Goal: Task Accomplishment & Management: Manage account settings

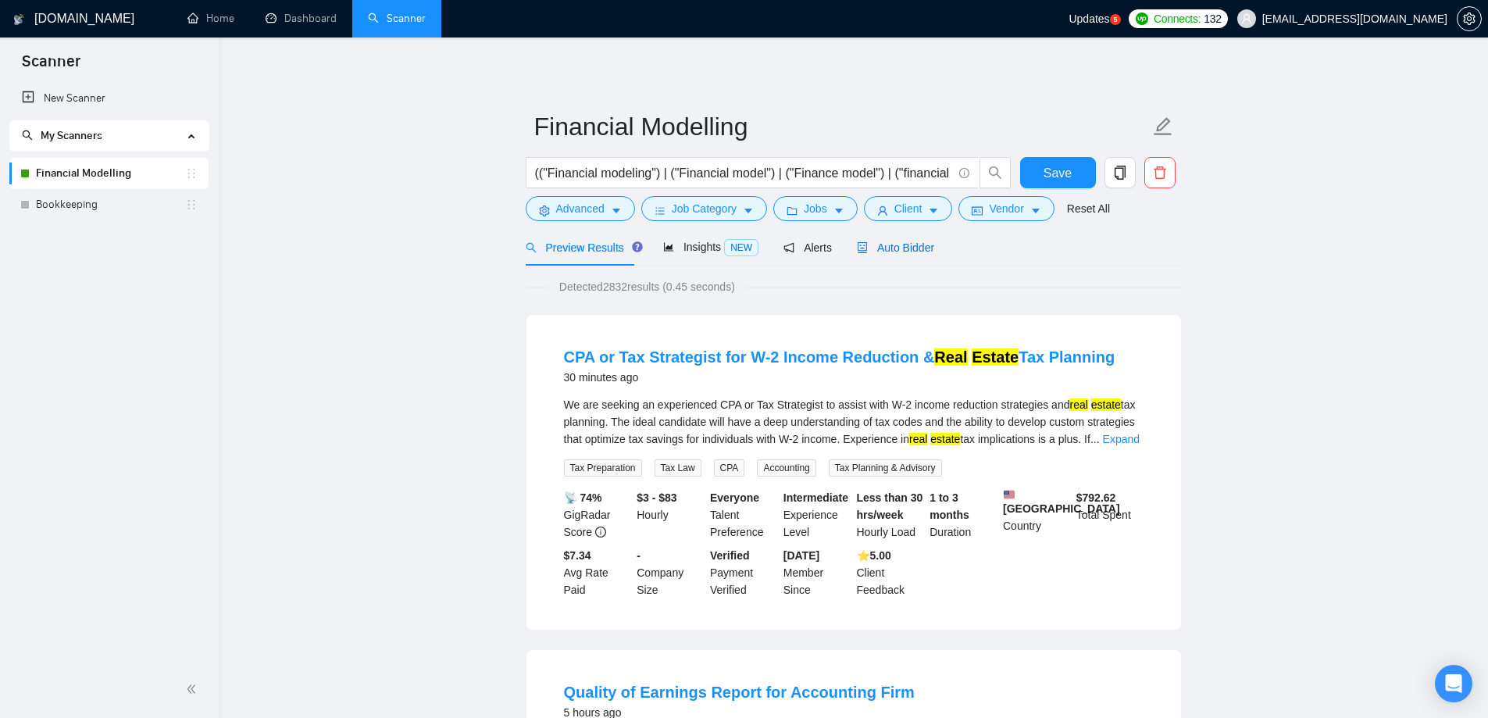
click at [892, 252] on span "Auto Bidder" at bounding box center [895, 247] width 77 height 12
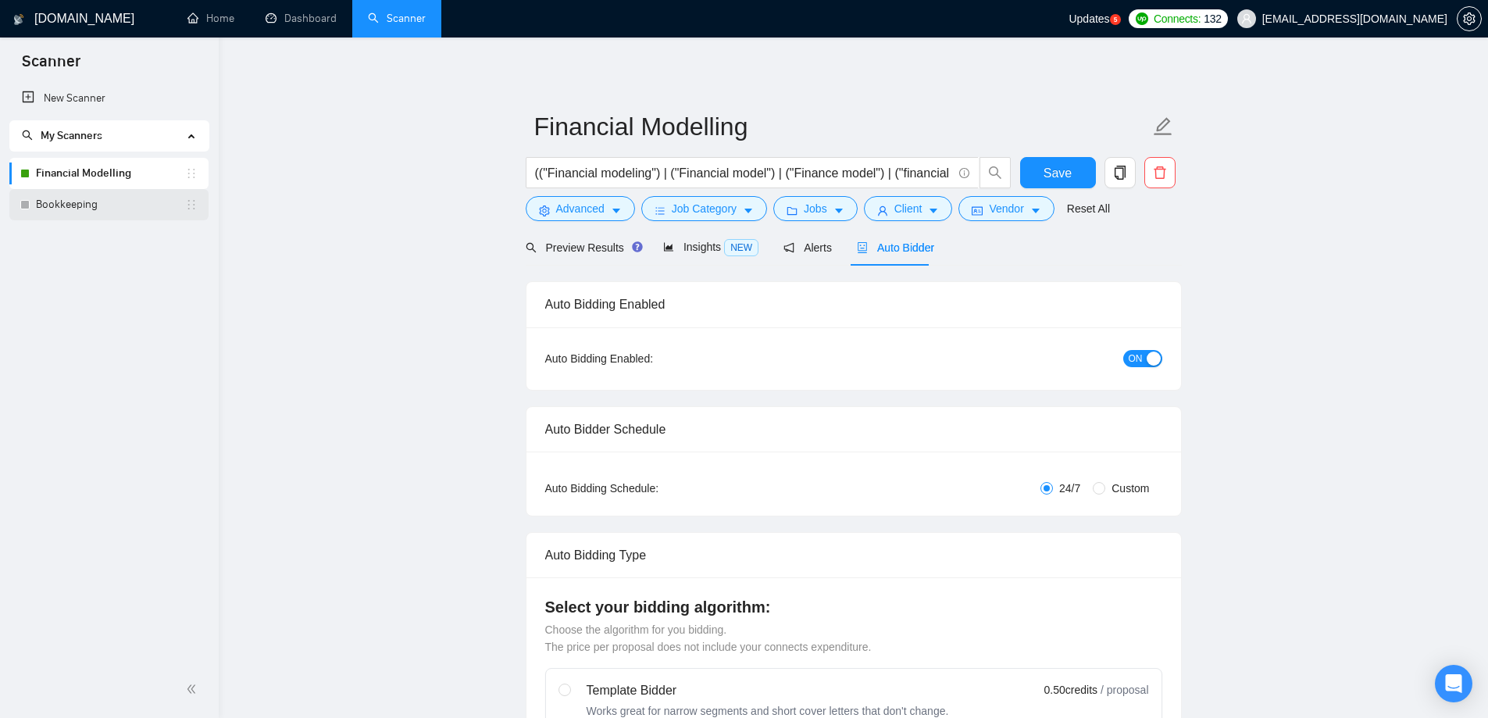
click at [69, 206] on link "Bookkeeping" at bounding box center [110, 204] width 149 height 31
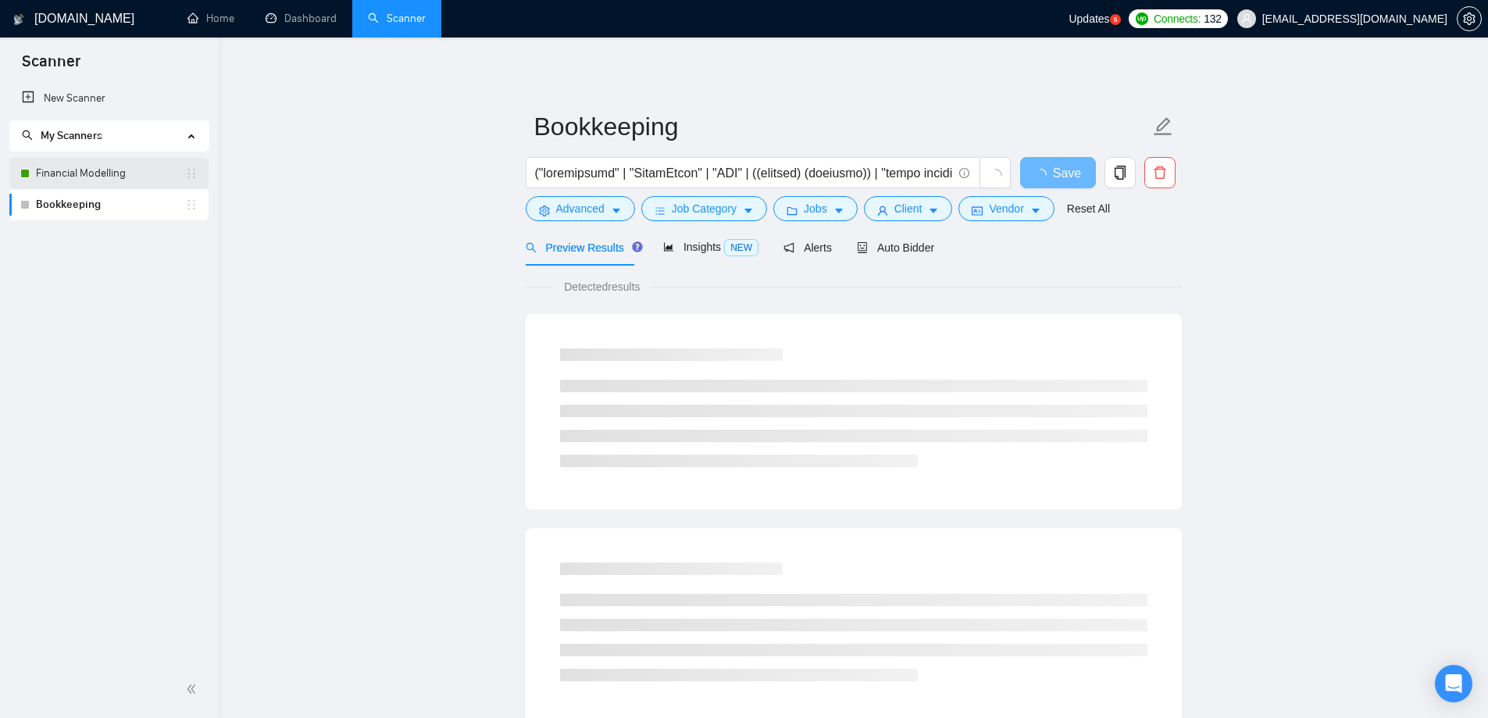
click at [93, 166] on link "Financial Modelling" at bounding box center [110, 173] width 149 height 31
click at [905, 252] on span "Auto Bidder" at bounding box center [895, 247] width 77 height 12
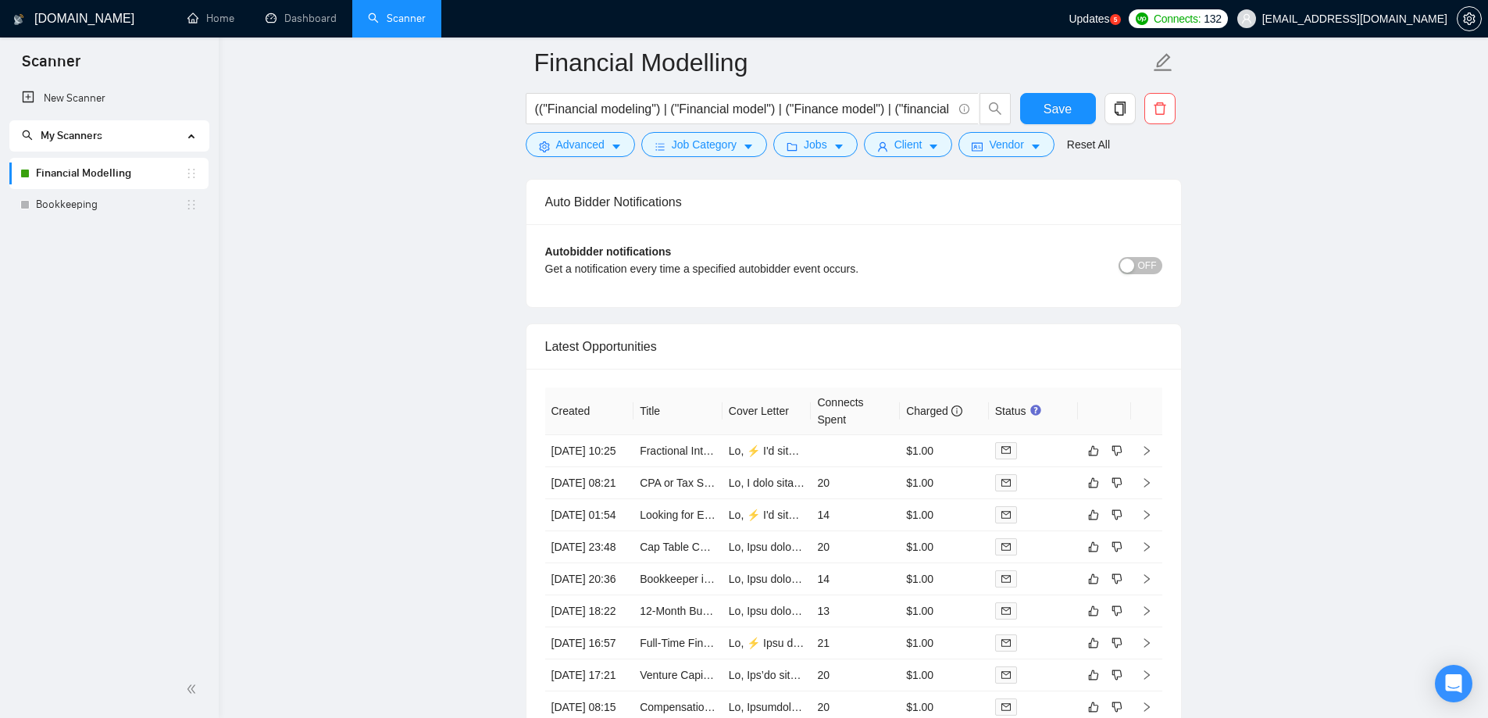
scroll to position [3689, 0]
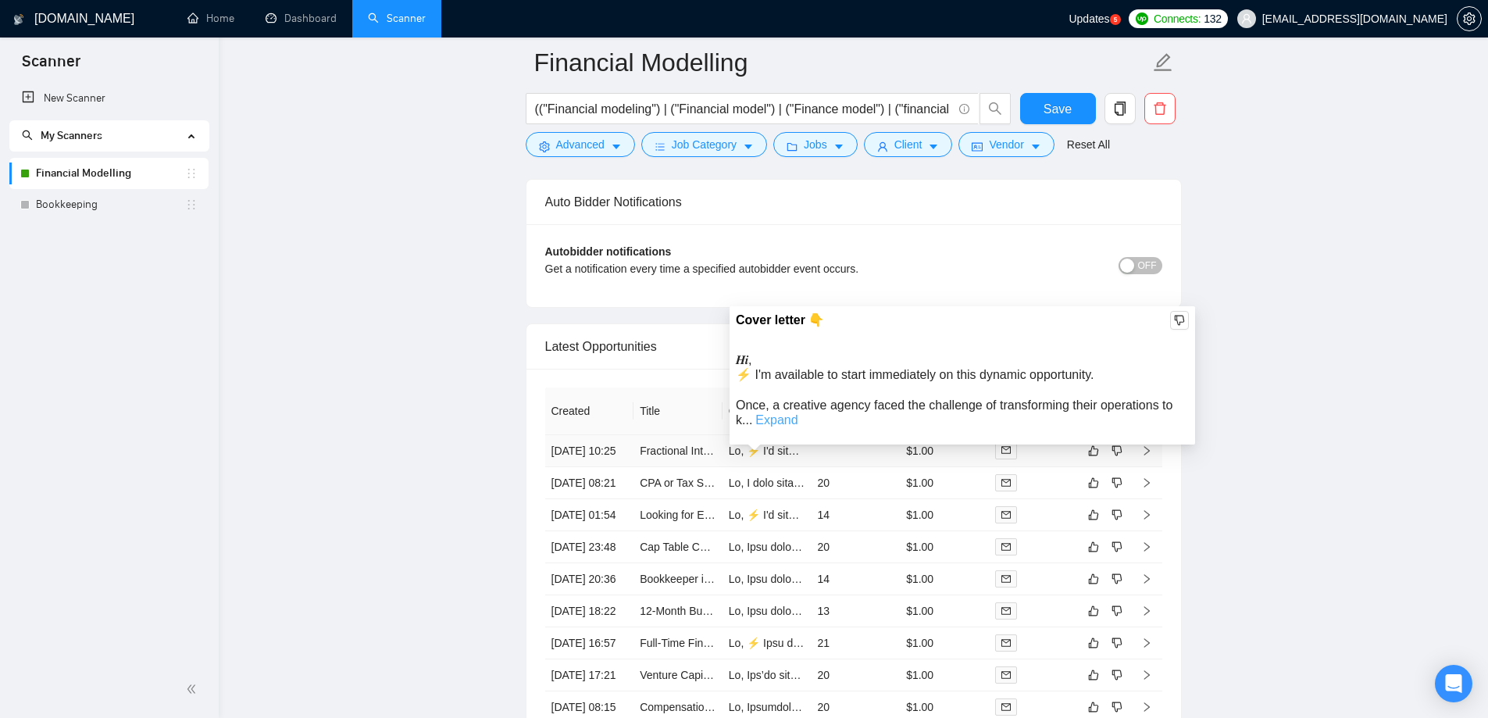
click at [782, 423] on link "Expand" at bounding box center [776, 419] width 42 height 13
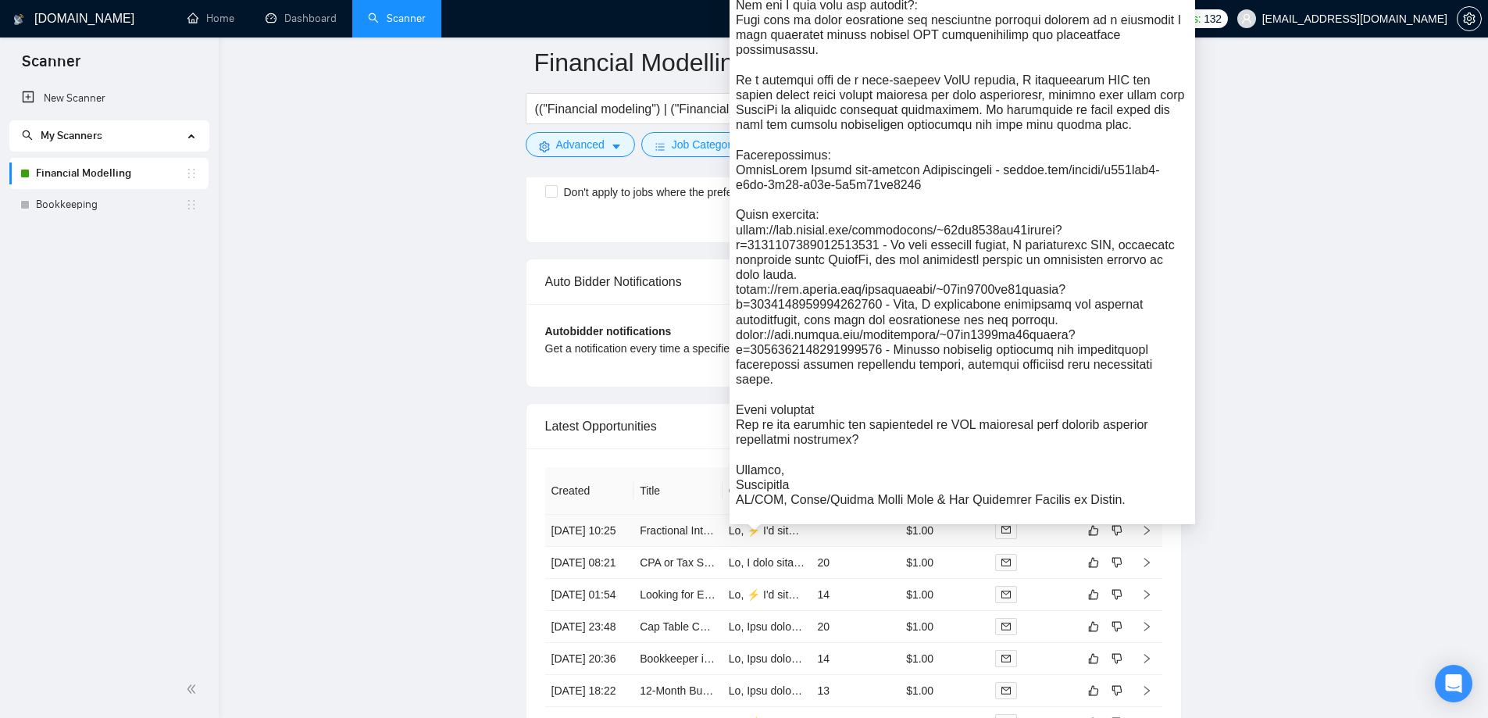
scroll to position [3611, 0]
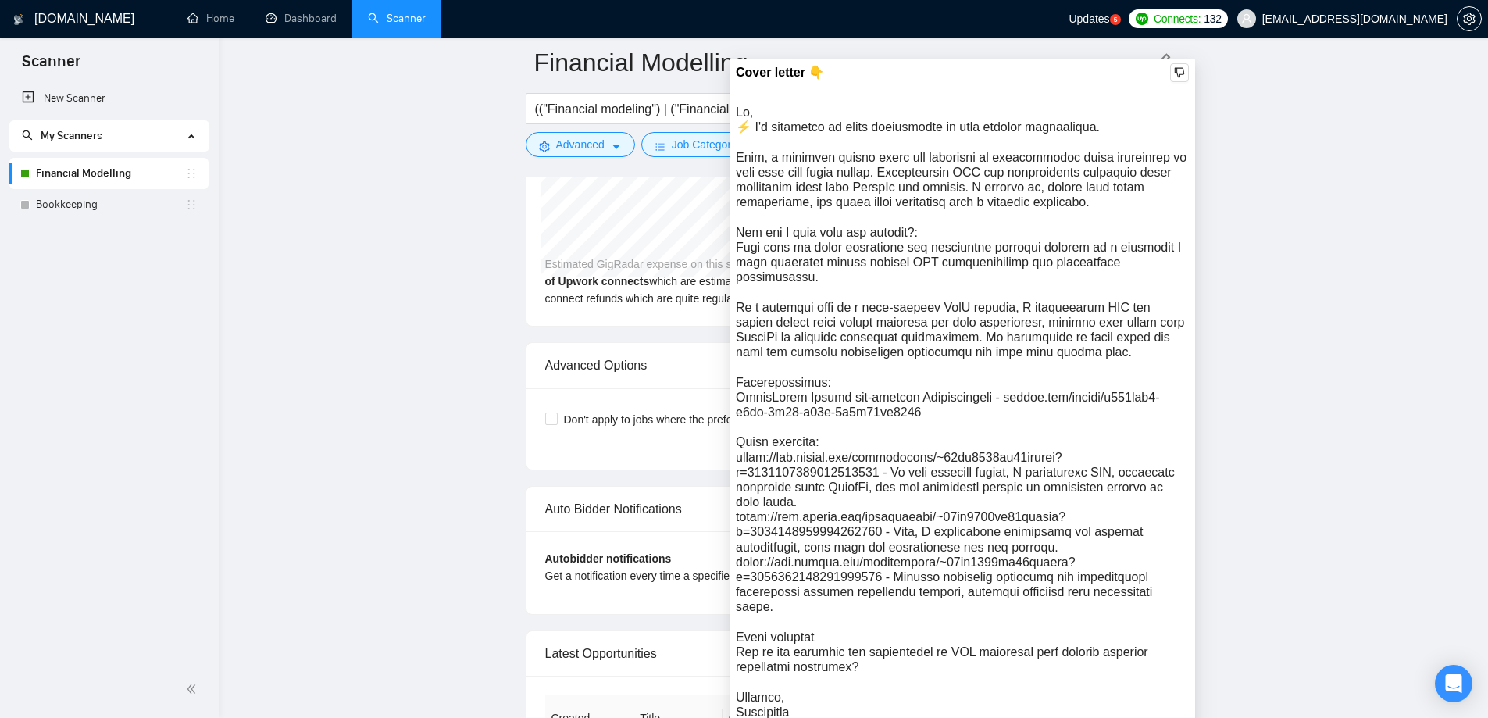
scroll to position [3377, 0]
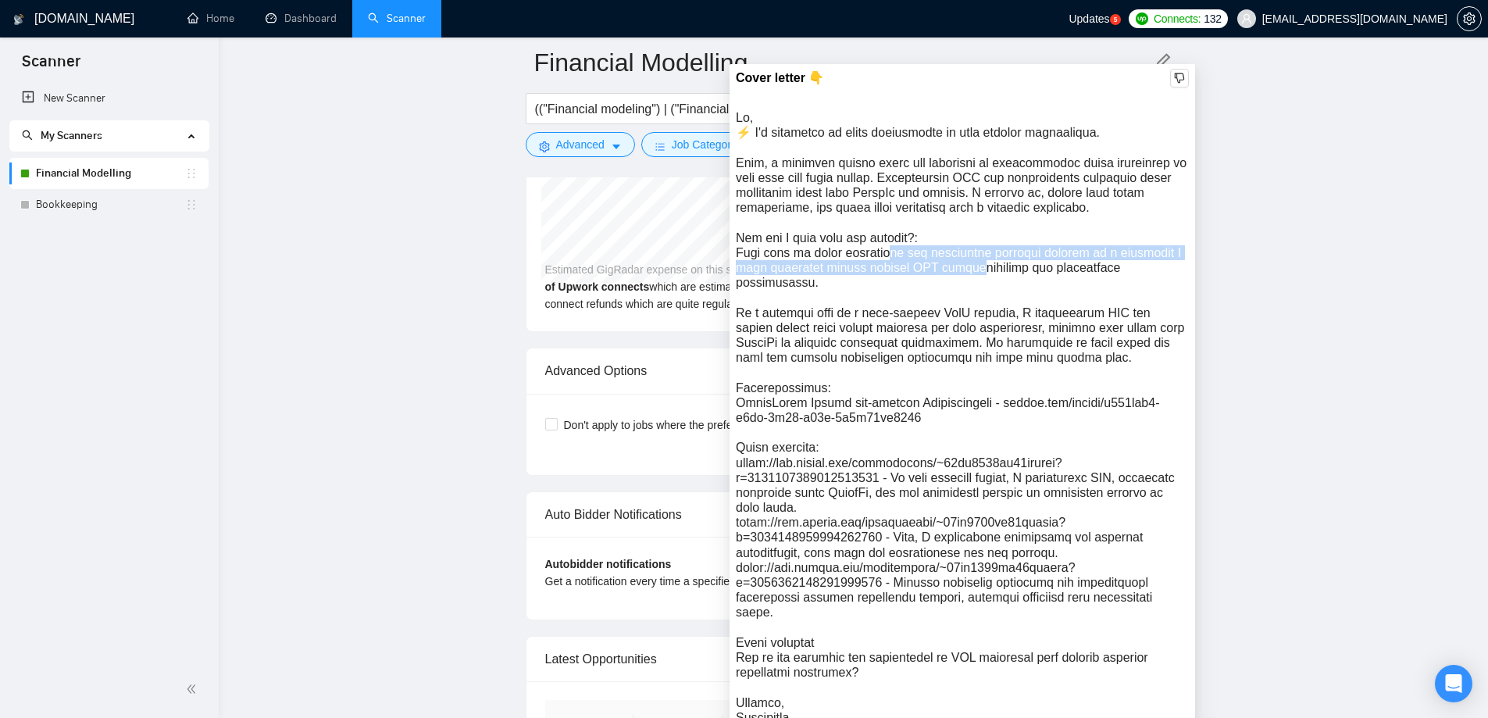
drag, startPoint x: 736, startPoint y: 252, endPoint x: 816, endPoint y: 274, distance: 82.8
click at [816, 274] on div "𝑯𝒊, \a⚡ I'm available to start immediately on this dynamic opportunity.\a\aOnce…" at bounding box center [962, 425] width 453 height 630
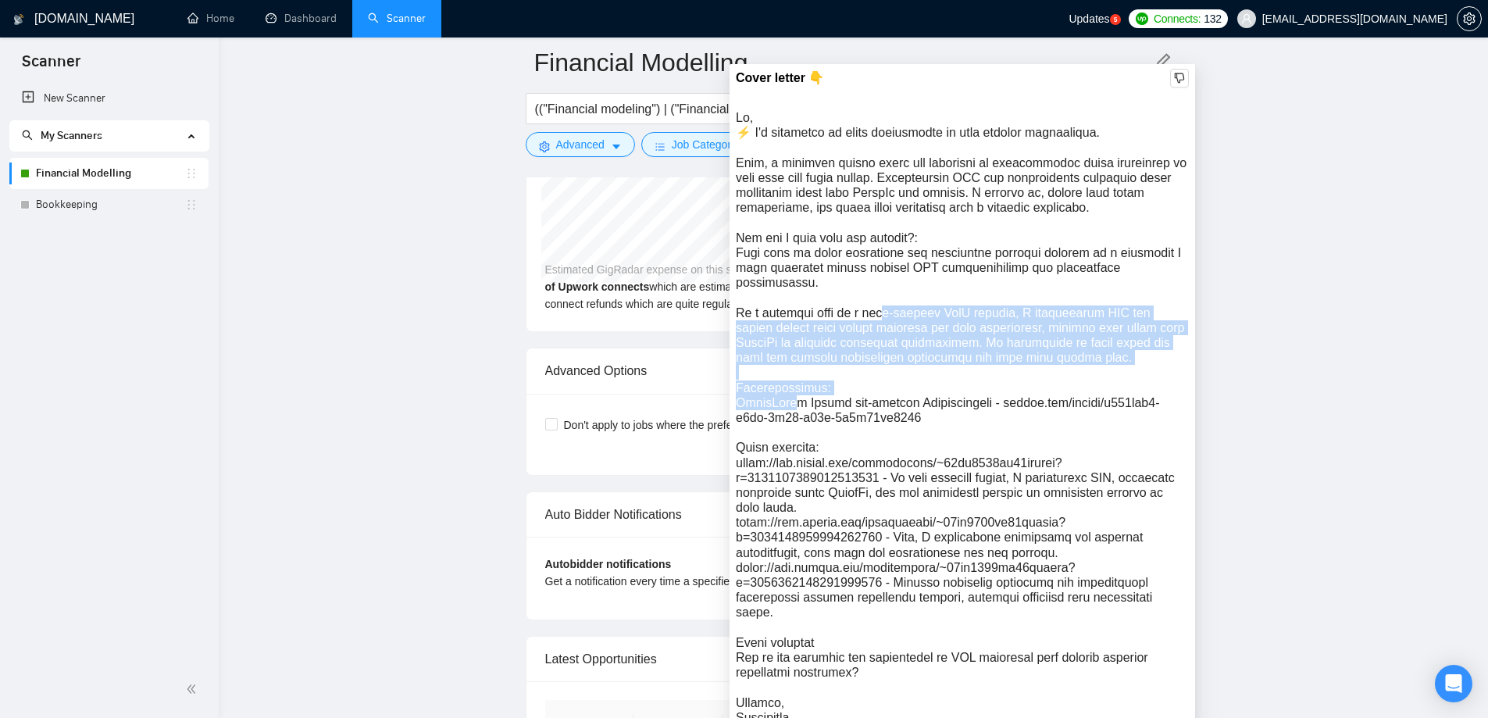
drag, startPoint x: 737, startPoint y: 317, endPoint x: 1084, endPoint y: 359, distance: 350.2
click at [1084, 359] on div "𝑯𝒊, \a⚡ I'm available to start immediately on this dynamic opportunity.\a\aOnce…" at bounding box center [962, 425] width 453 height 630
click at [937, 332] on div "𝑯𝒊, \a⚡ I'm available to start immediately on this dynamic opportunity.\a\aOnce…" at bounding box center [962, 425] width 453 height 630
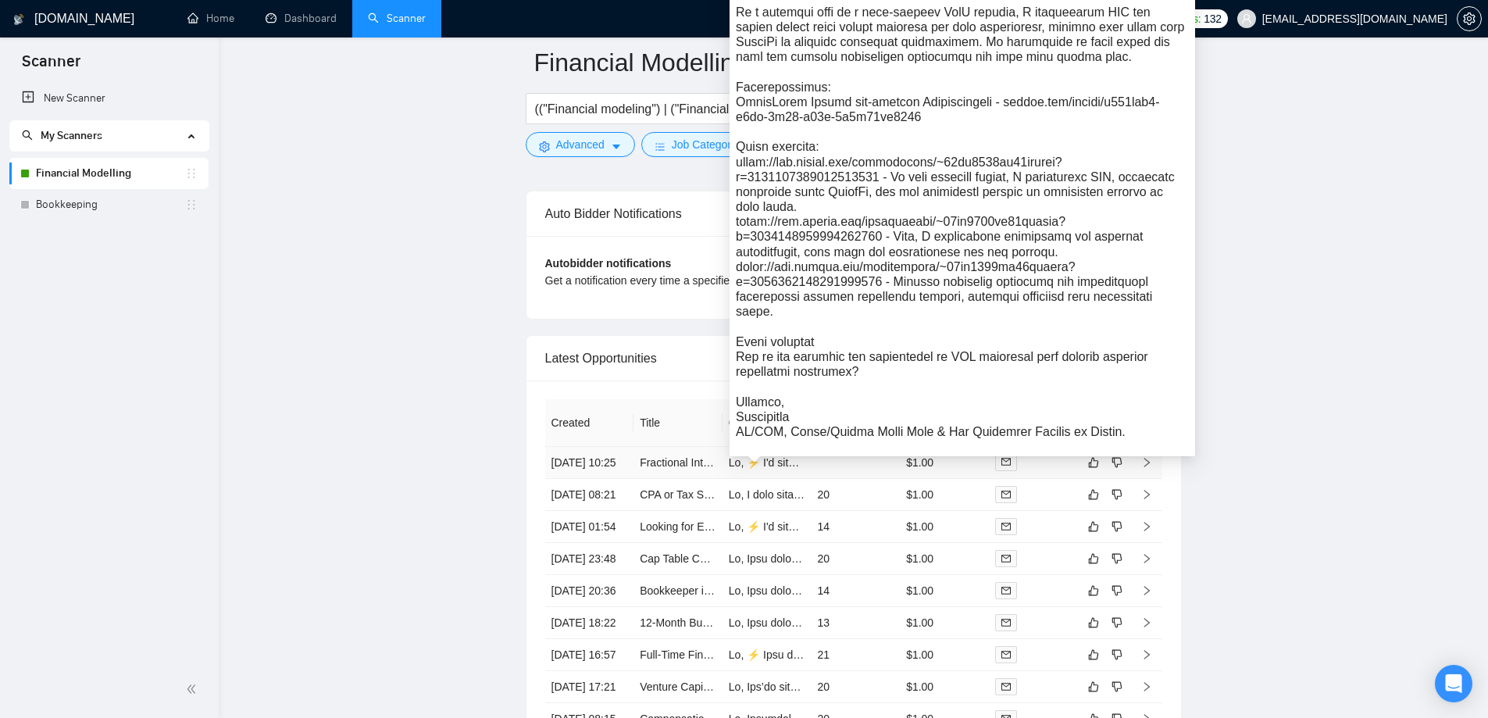
scroll to position [3689, 0]
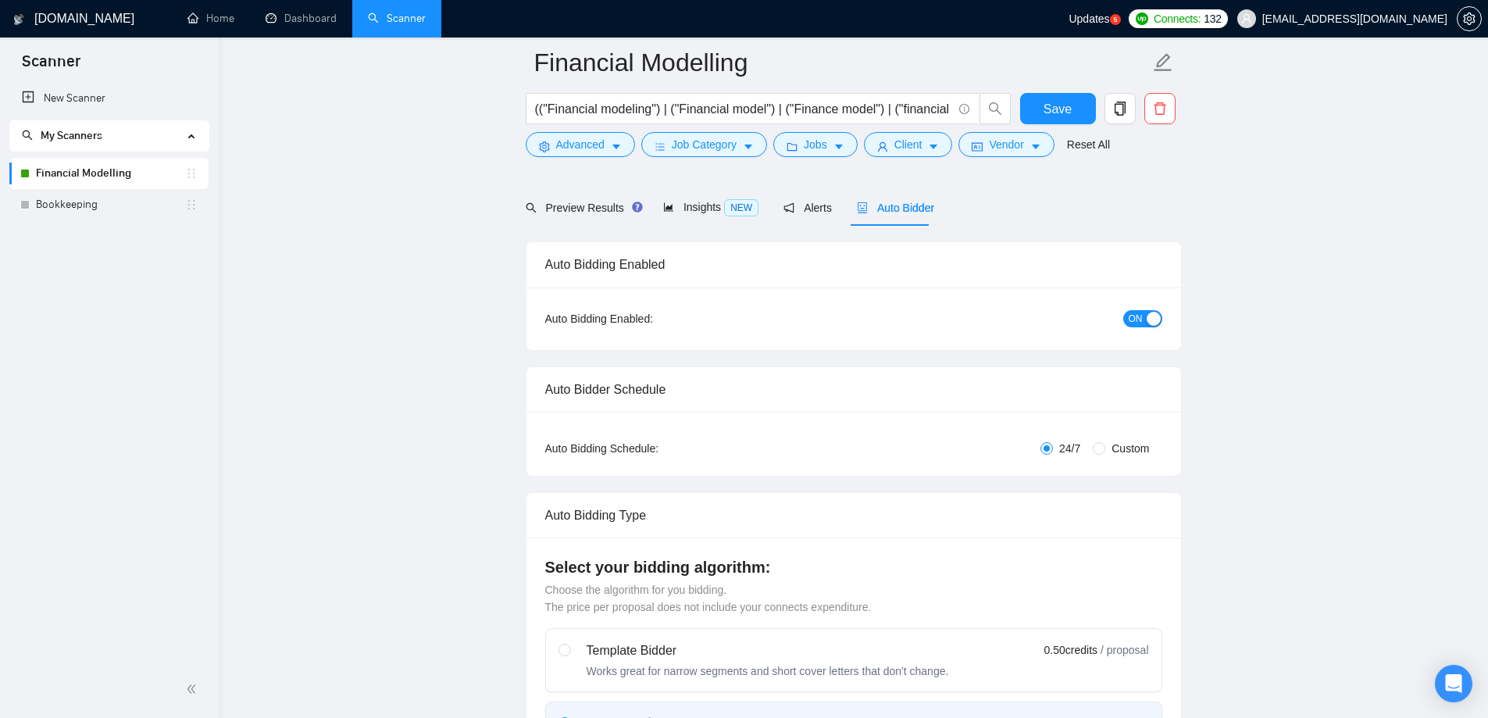
scroll to position [78, 0]
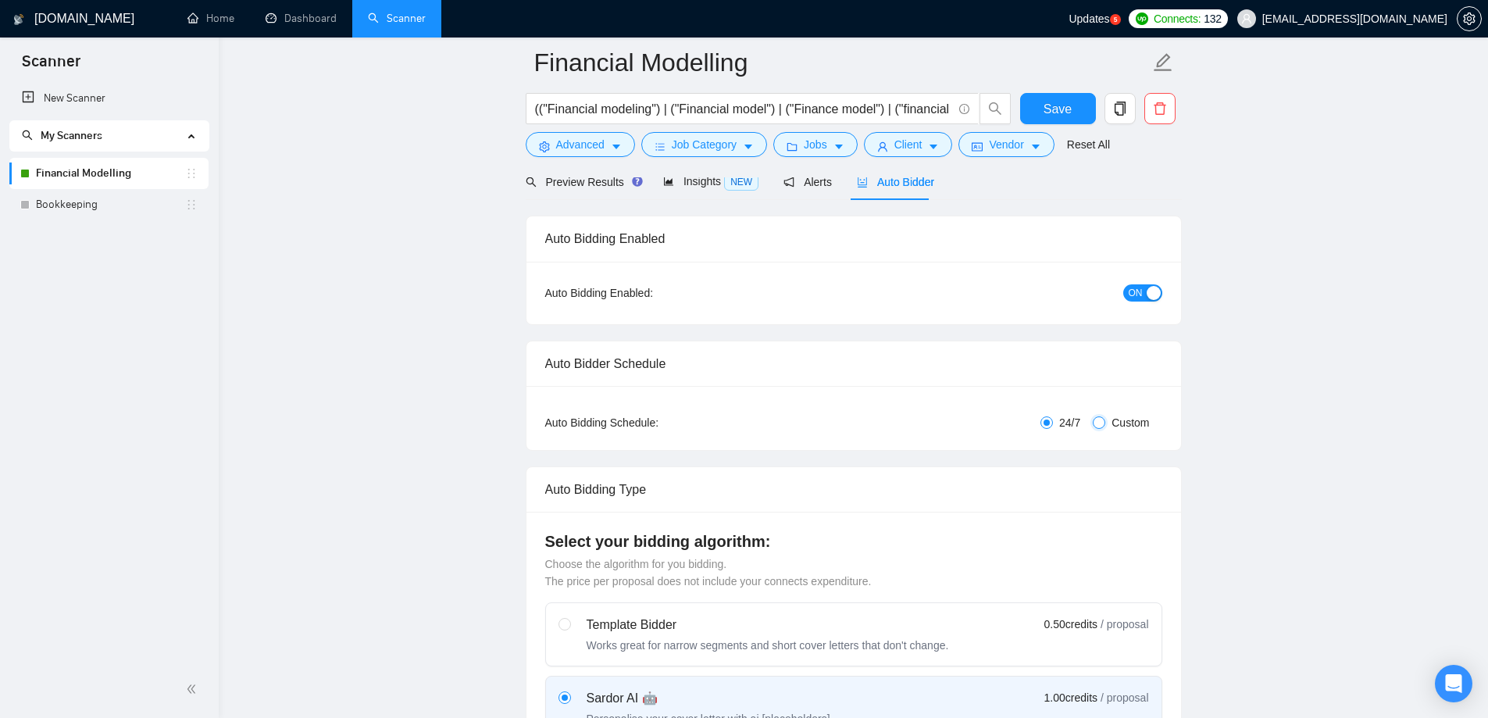
click at [1100, 421] on input "Custom" at bounding box center [1099, 422] width 12 height 12
radio input "true"
radio input "false"
checkbox input "true"
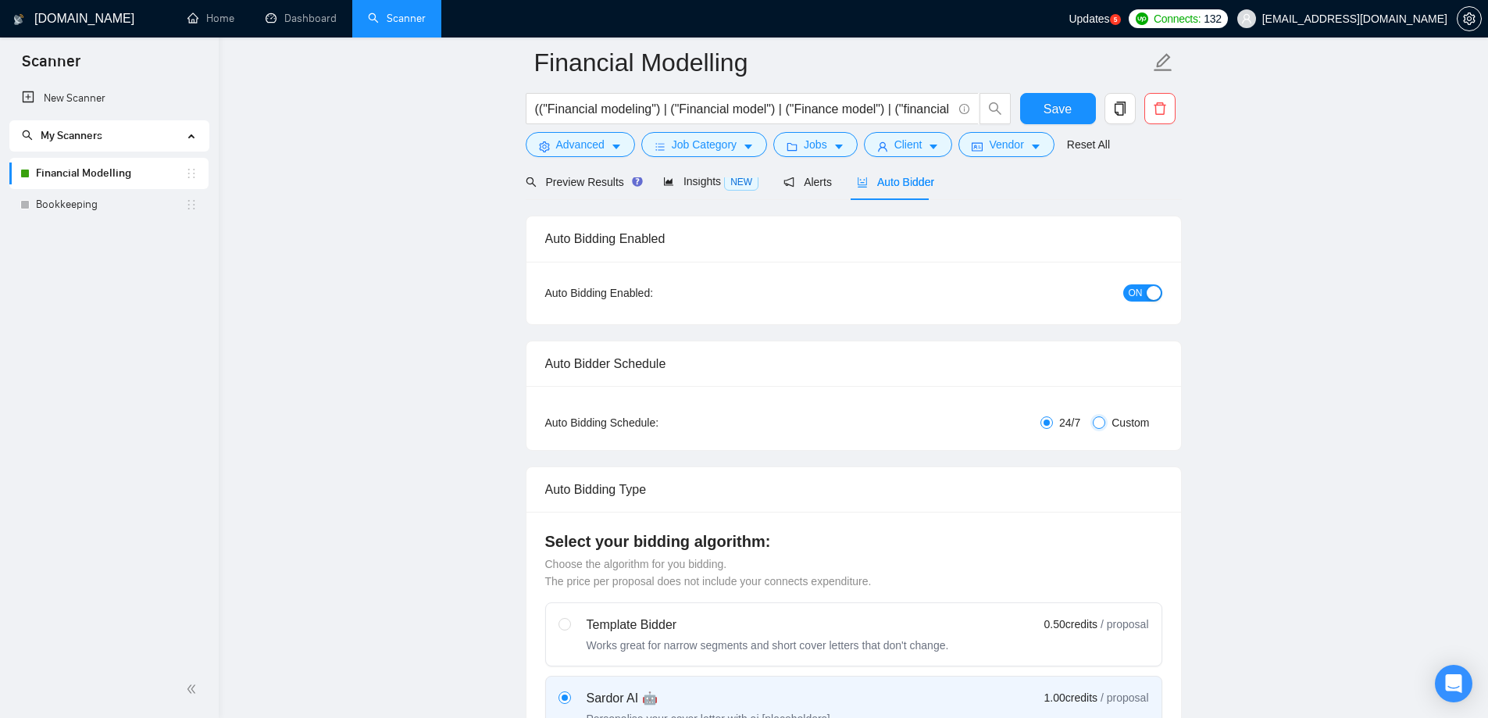
checkbox input "true"
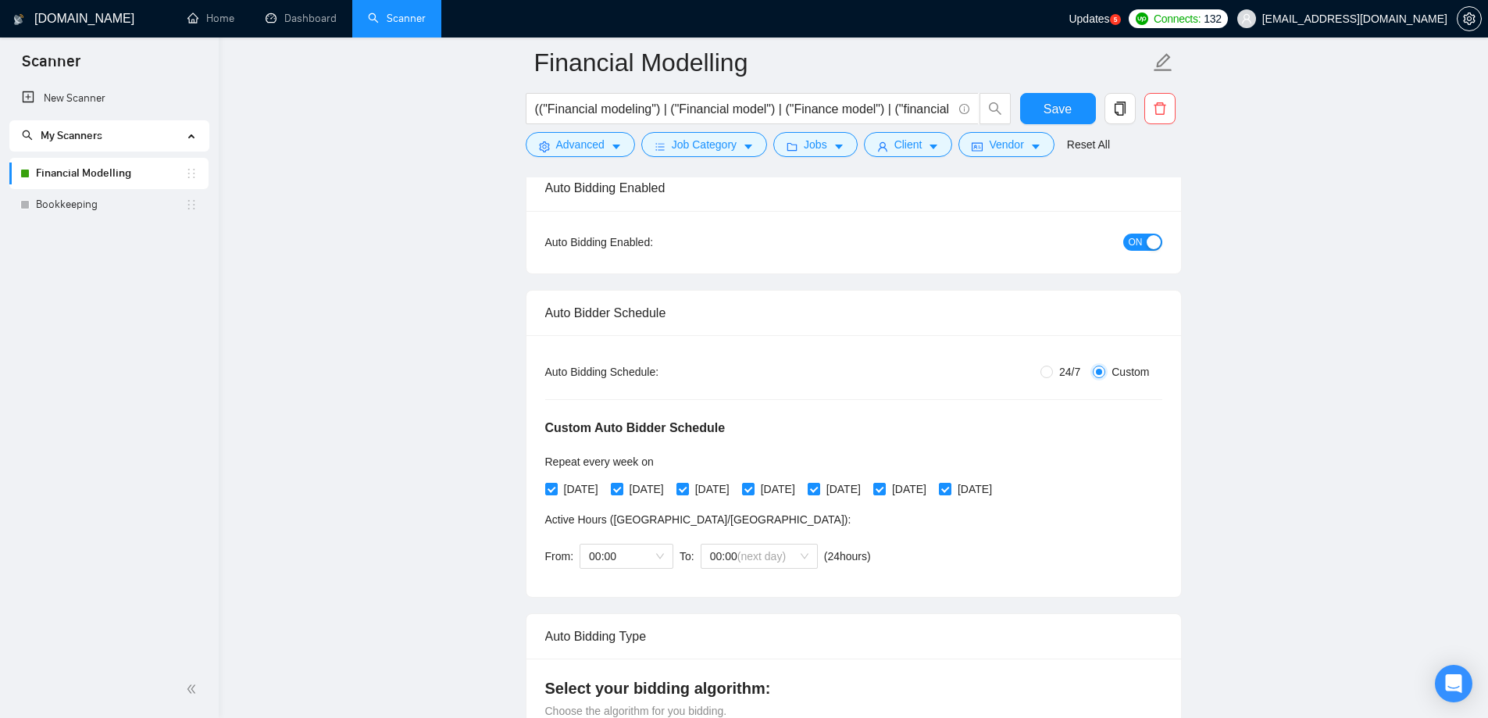
scroll to position [156, 0]
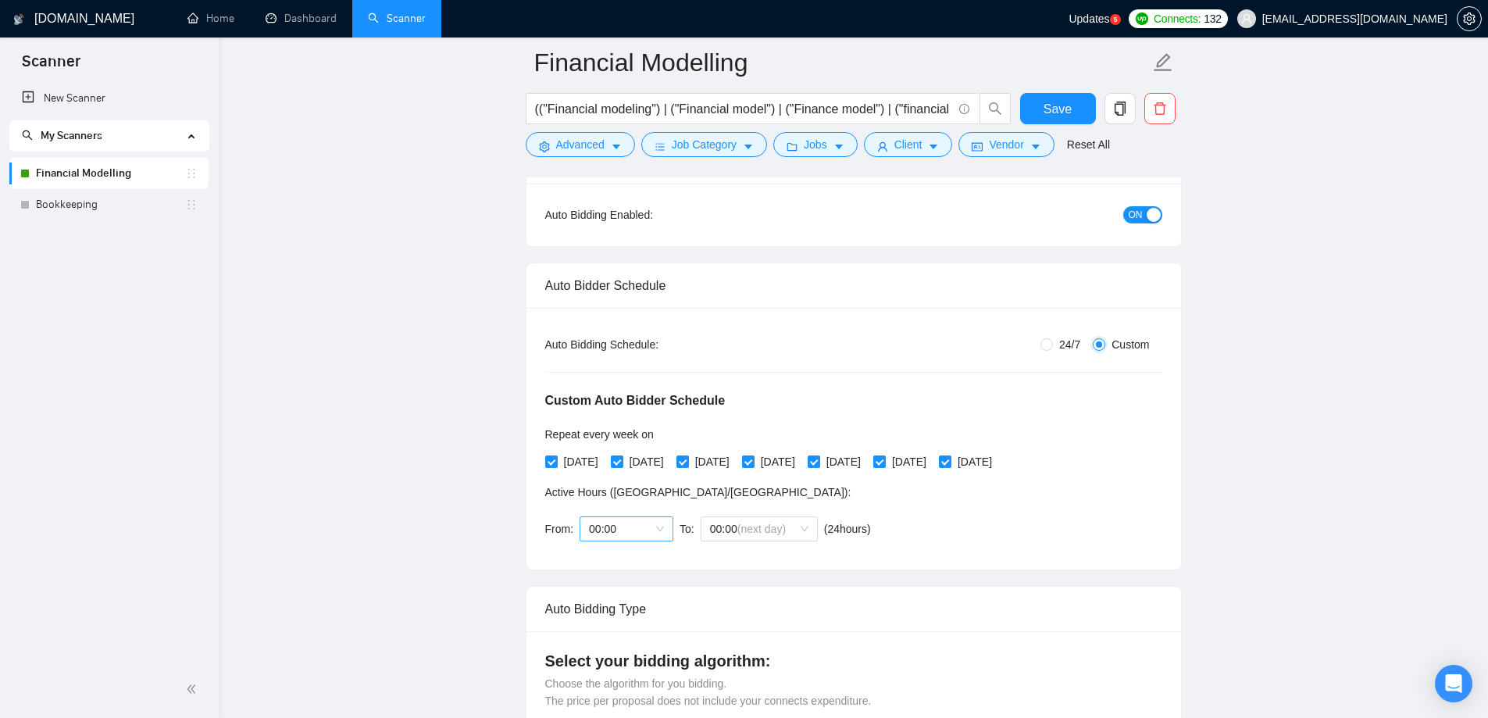
click at [650, 523] on span "00:00" at bounding box center [626, 528] width 75 height 23
click at [633, 555] on div "00:00" at bounding box center [624, 558] width 75 height 17
click at [750, 524] on span "(next day)" at bounding box center [761, 529] width 48 height 12
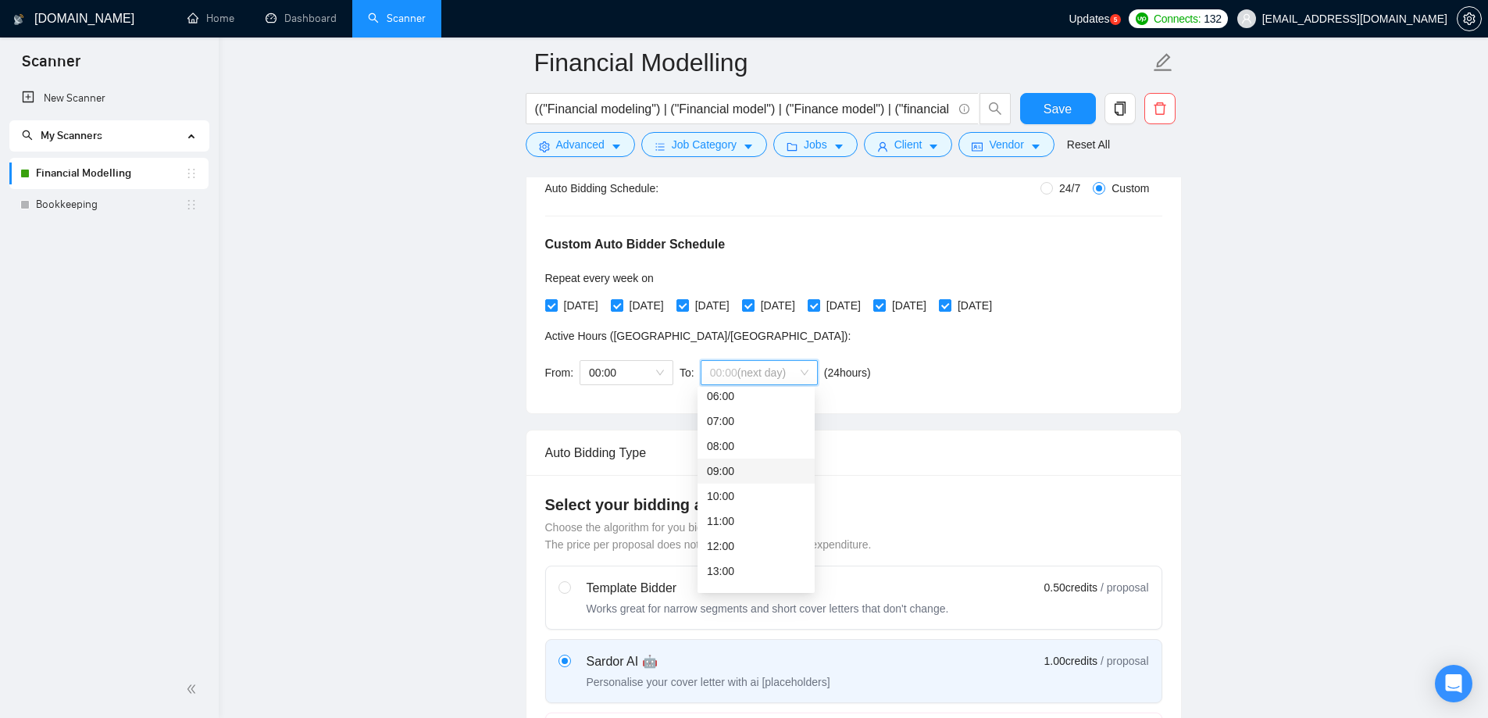
click at [751, 472] on div "09:00" at bounding box center [756, 470] width 98 height 17
click at [931, 367] on div "Custom Auto Bidder Schedule Repeat every week [DATE] [DATE] [DATE] [DATE] [DATE…" at bounding box center [853, 296] width 617 height 198
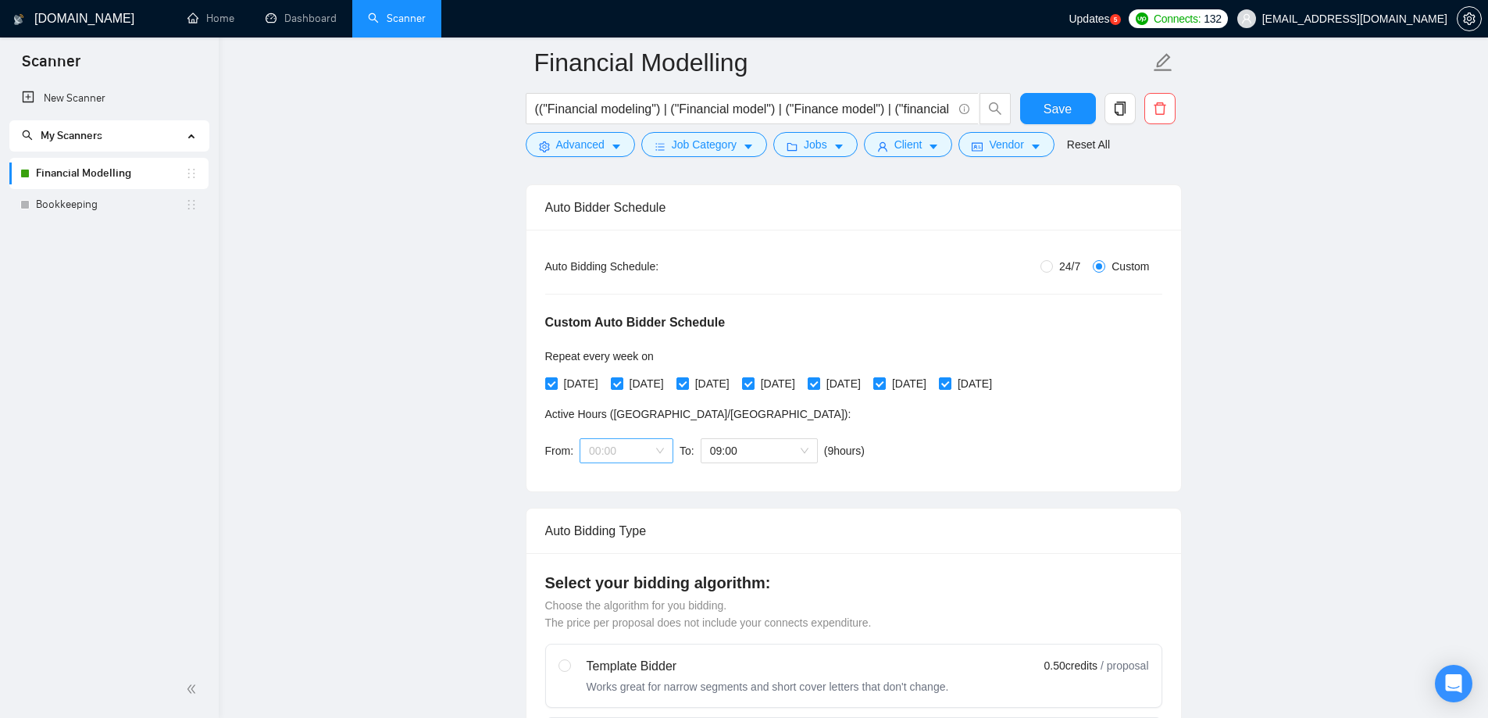
click at [639, 451] on span "00:00" at bounding box center [626, 450] width 75 height 23
click at [630, 473] on div "00:00" at bounding box center [624, 480] width 75 height 17
click at [712, 454] on span "09:00" at bounding box center [759, 450] width 98 height 23
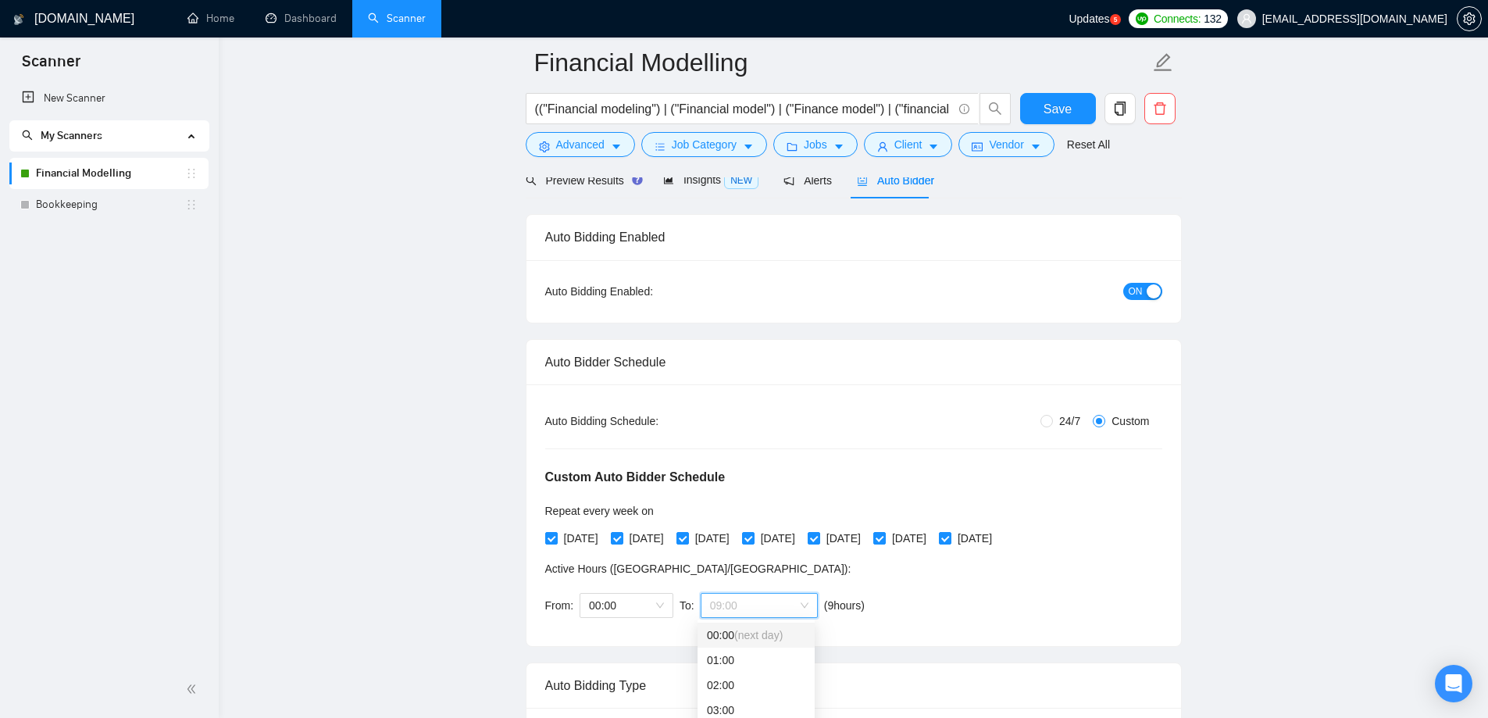
scroll to position [156, 0]
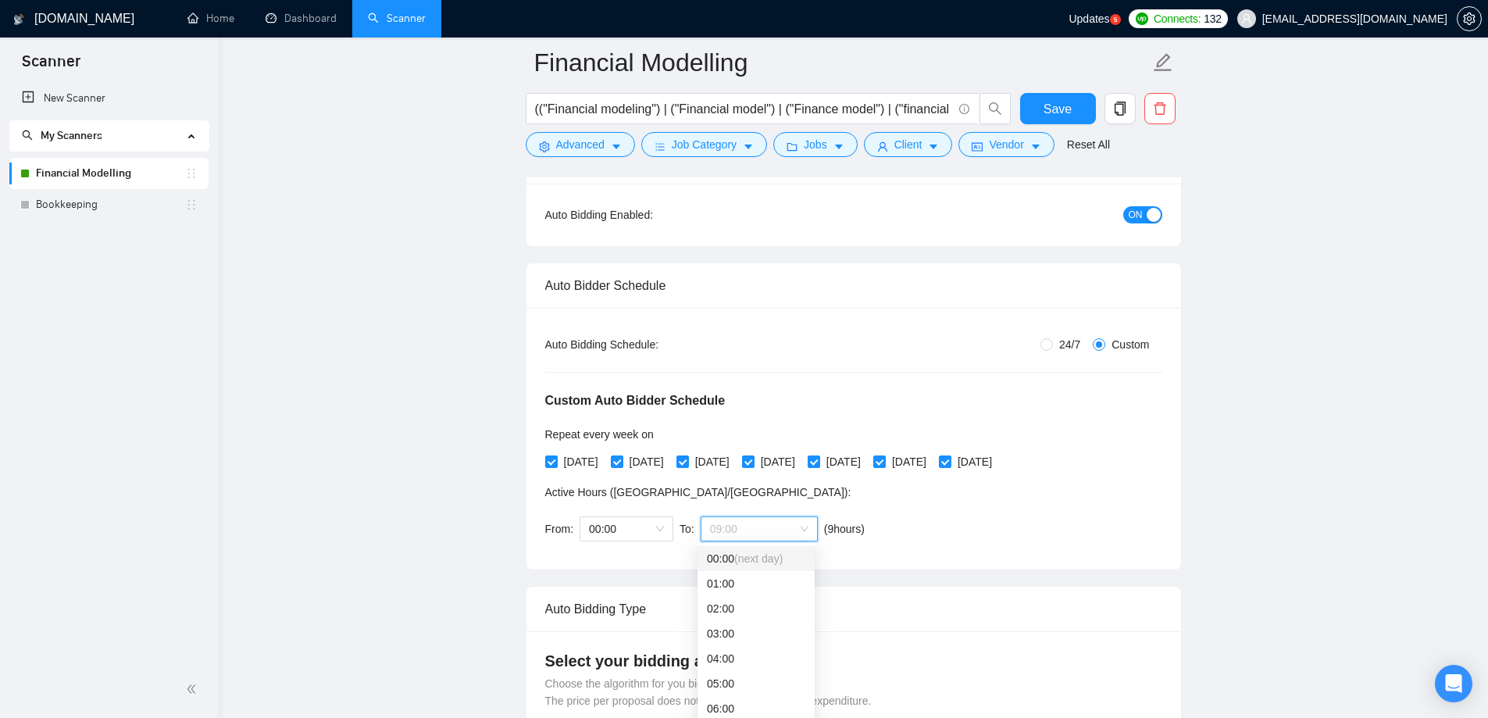
click at [741, 566] on div "00:00 (next day)" at bounding box center [756, 558] width 98 height 17
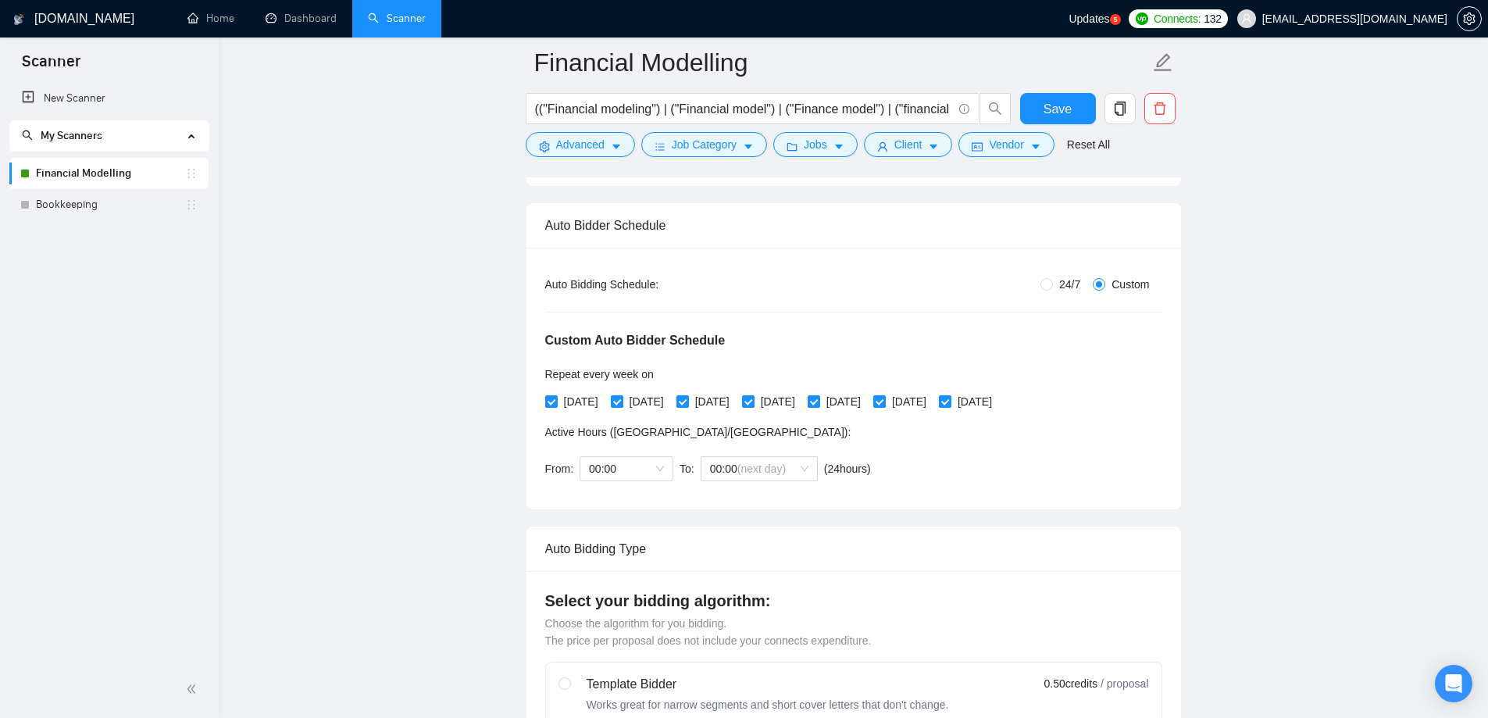
scroll to position [234, 0]
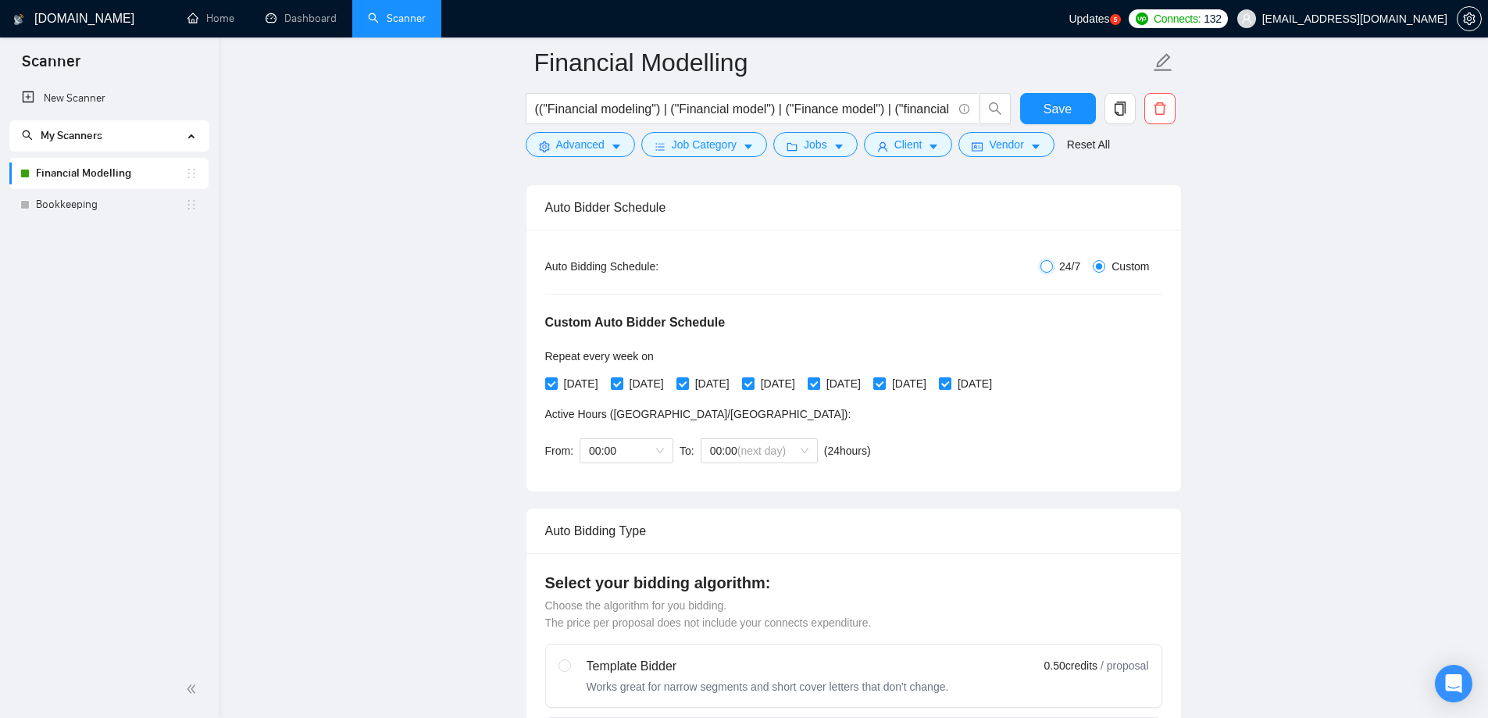
click at [1048, 266] on input "24/7" at bounding box center [1046, 266] width 12 height 12
radio input "true"
radio input "false"
checkbox input "false"
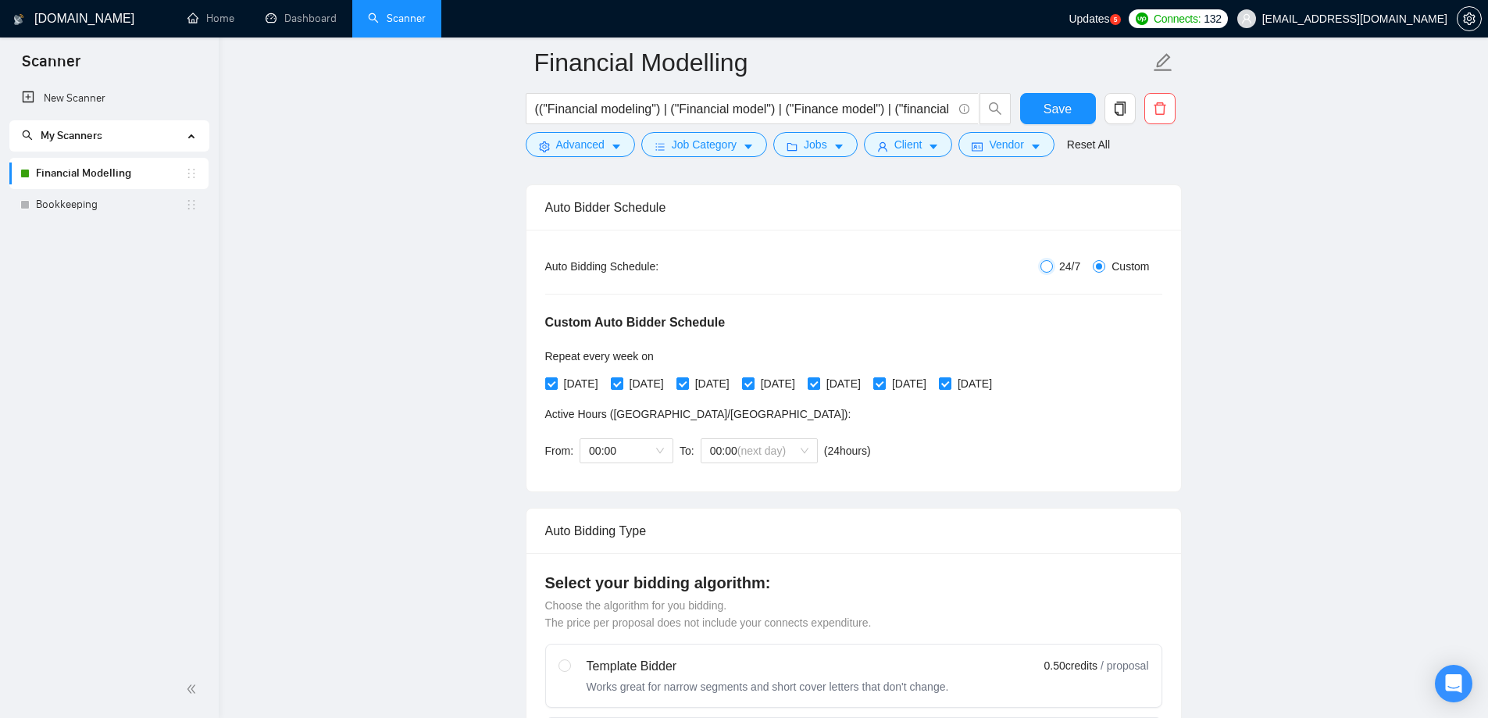
checkbox input "false"
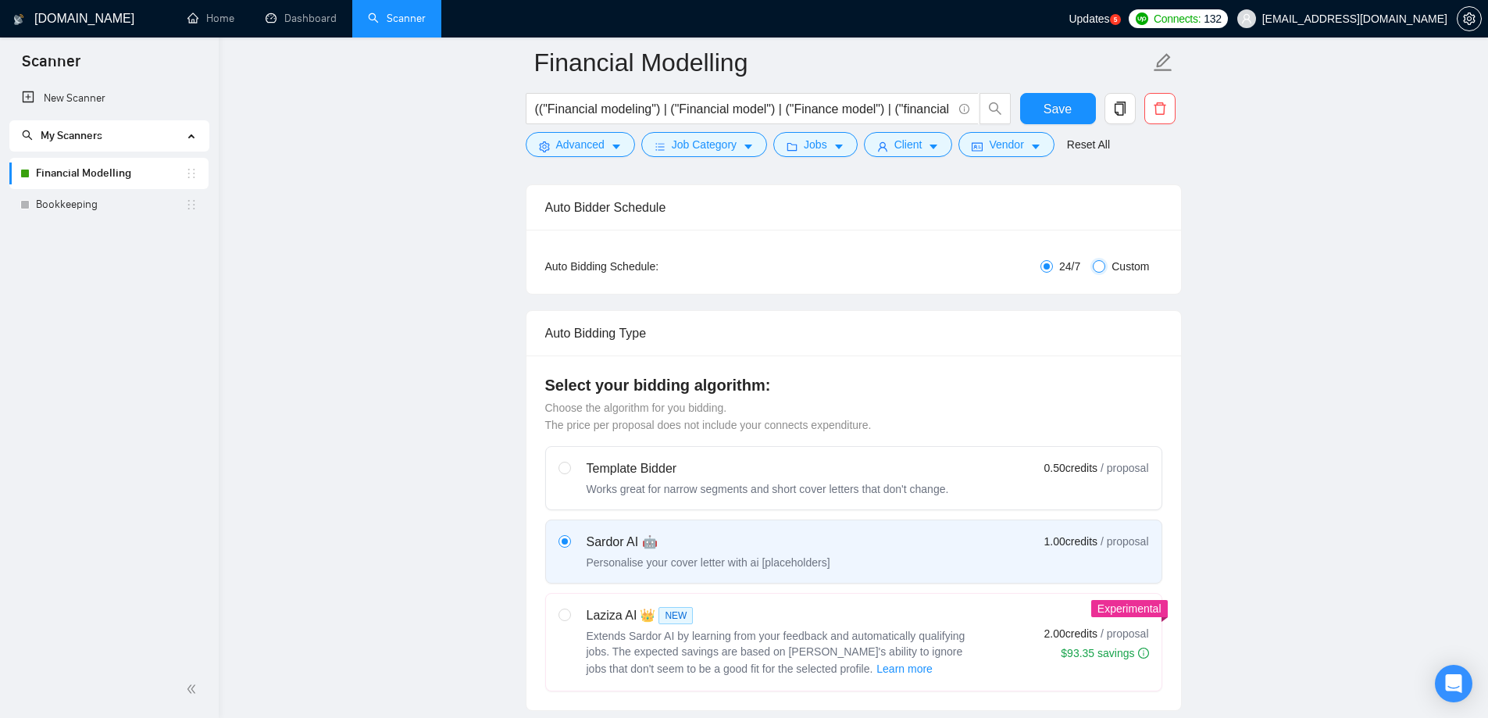
click at [1100, 261] on input "Custom" at bounding box center [1099, 266] width 12 height 12
radio input "true"
radio input "false"
checkbox input "true"
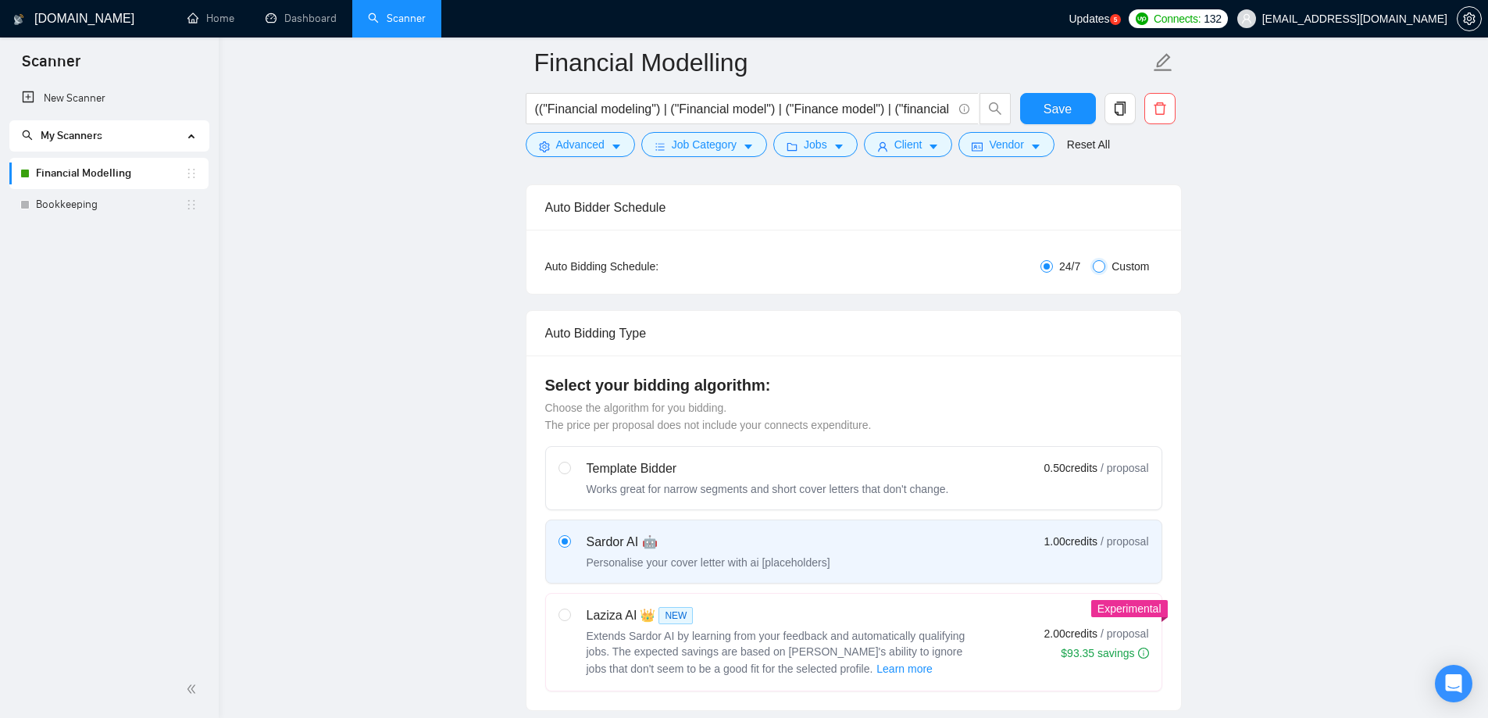
checkbox input "true"
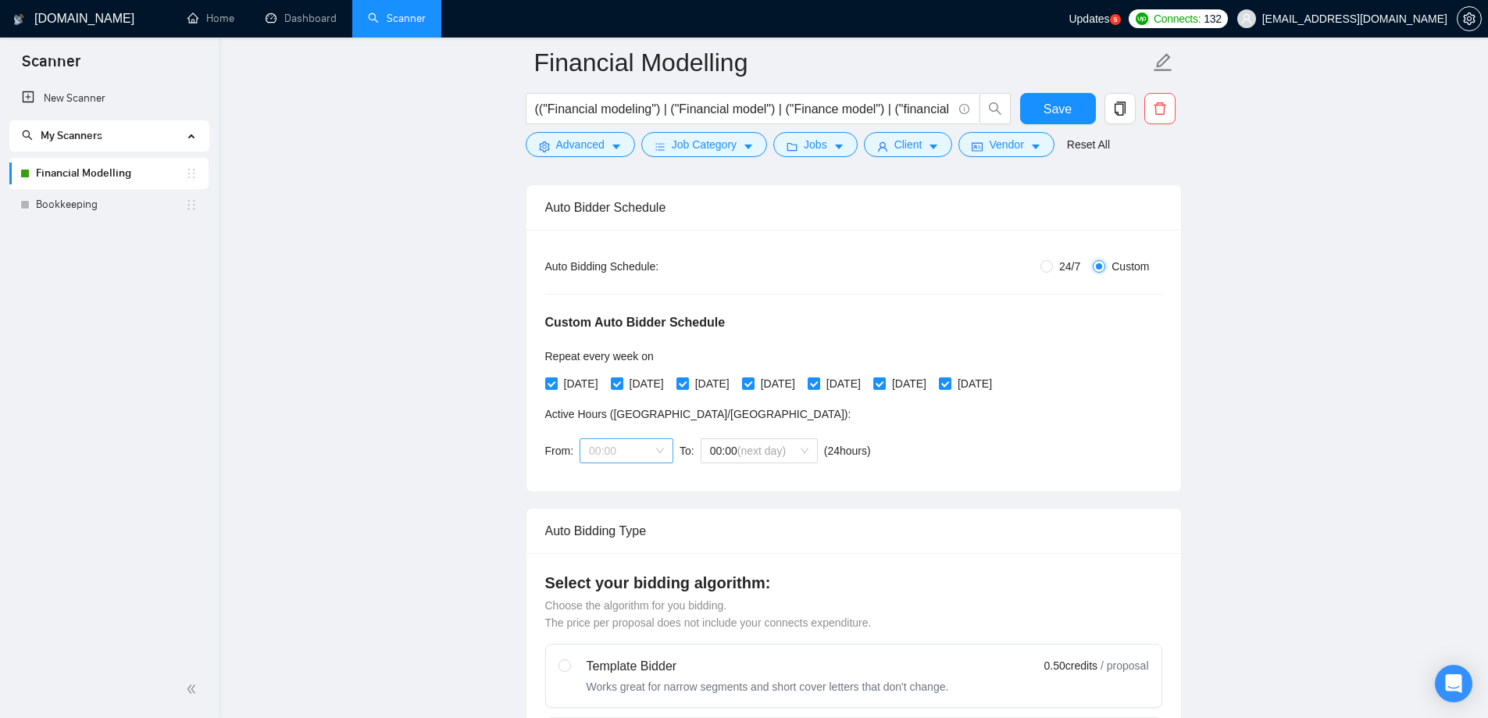
click at [648, 440] on span "00:00" at bounding box center [626, 450] width 75 height 23
click at [647, 484] on div "00:00" at bounding box center [624, 480] width 75 height 17
click at [738, 457] on span "00:00 (next day)" at bounding box center [759, 450] width 98 height 23
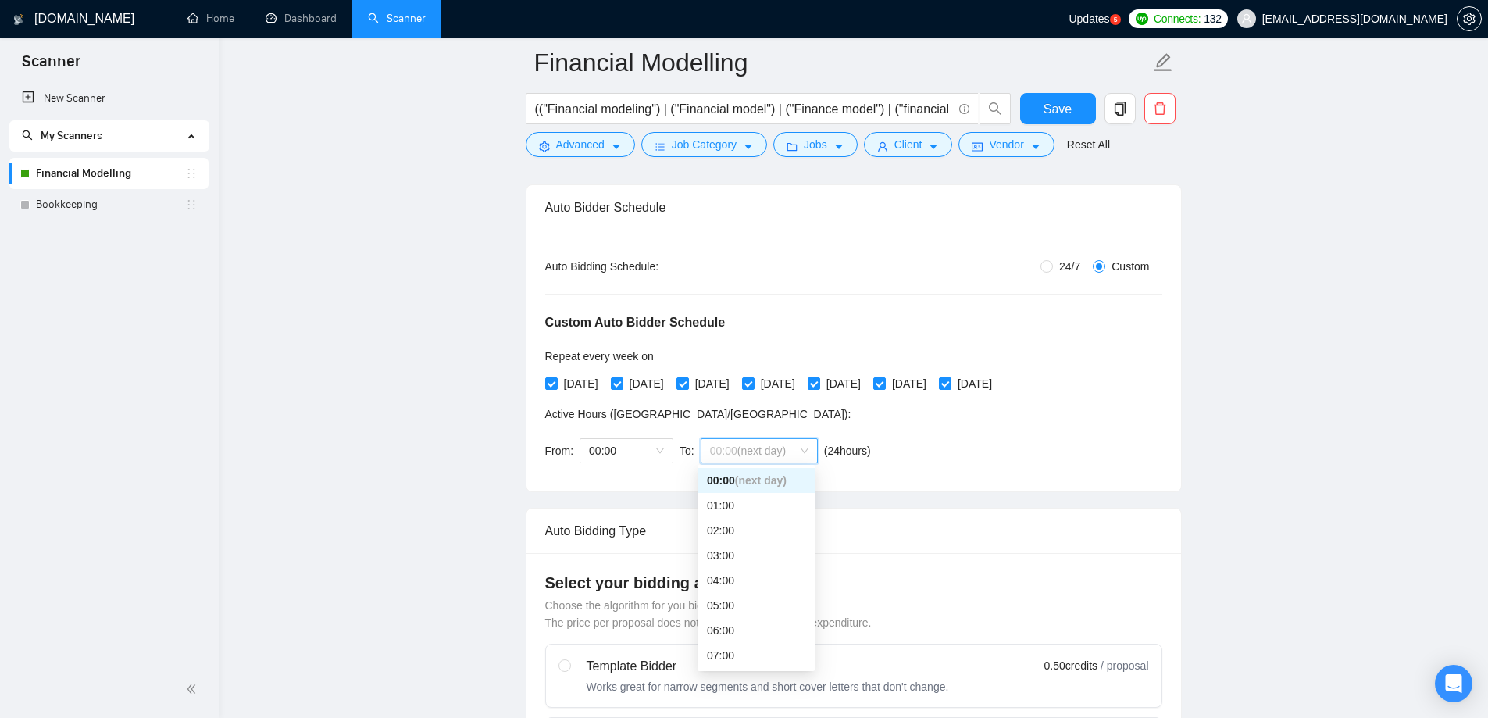
click at [1084, 458] on div "Custom Auto Bidder Schedule Repeat every week [DATE] [DATE] [DATE] [DATE] [DATE…" at bounding box center [853, 374] width 617 height 198
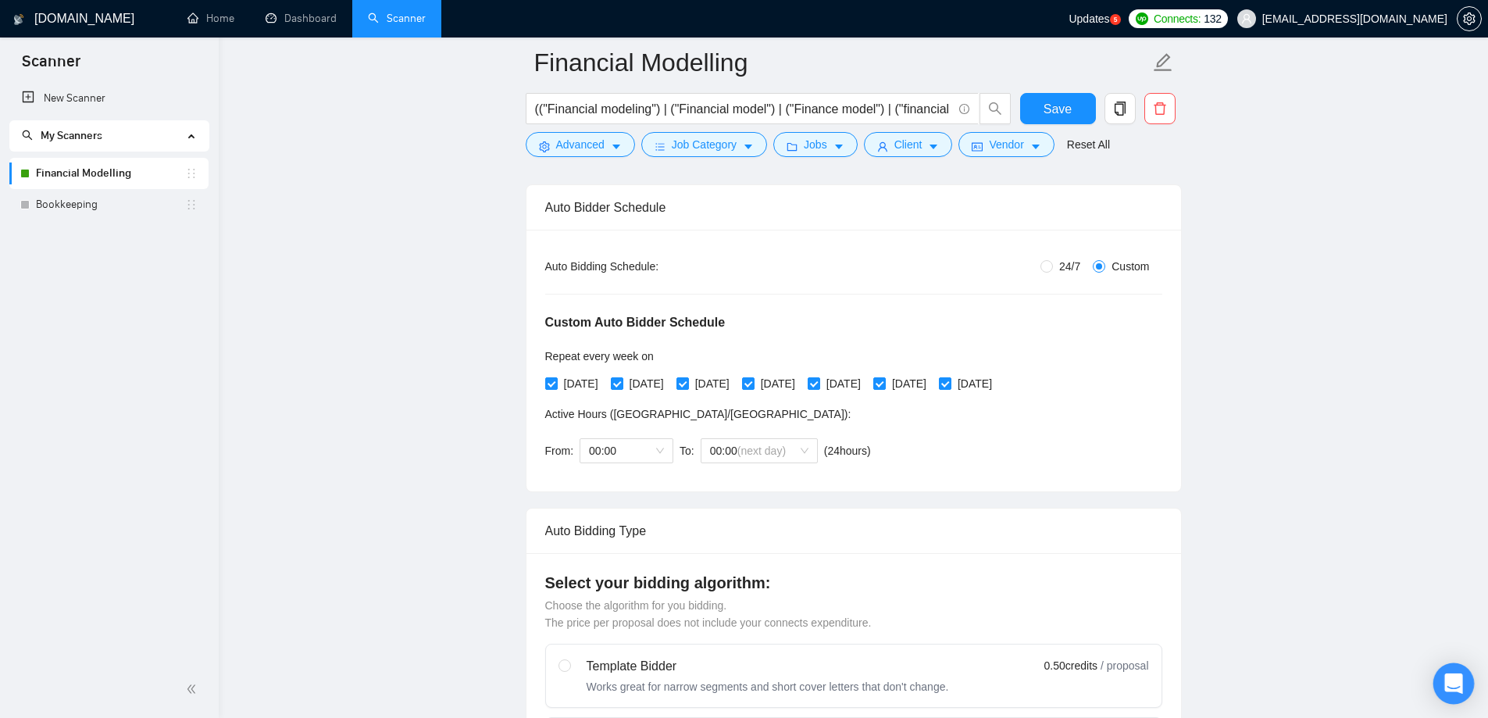
click at [1460, 685] on icon "Open Intercom Messenger" at bounding box center [1453, 683] width 18 height 20
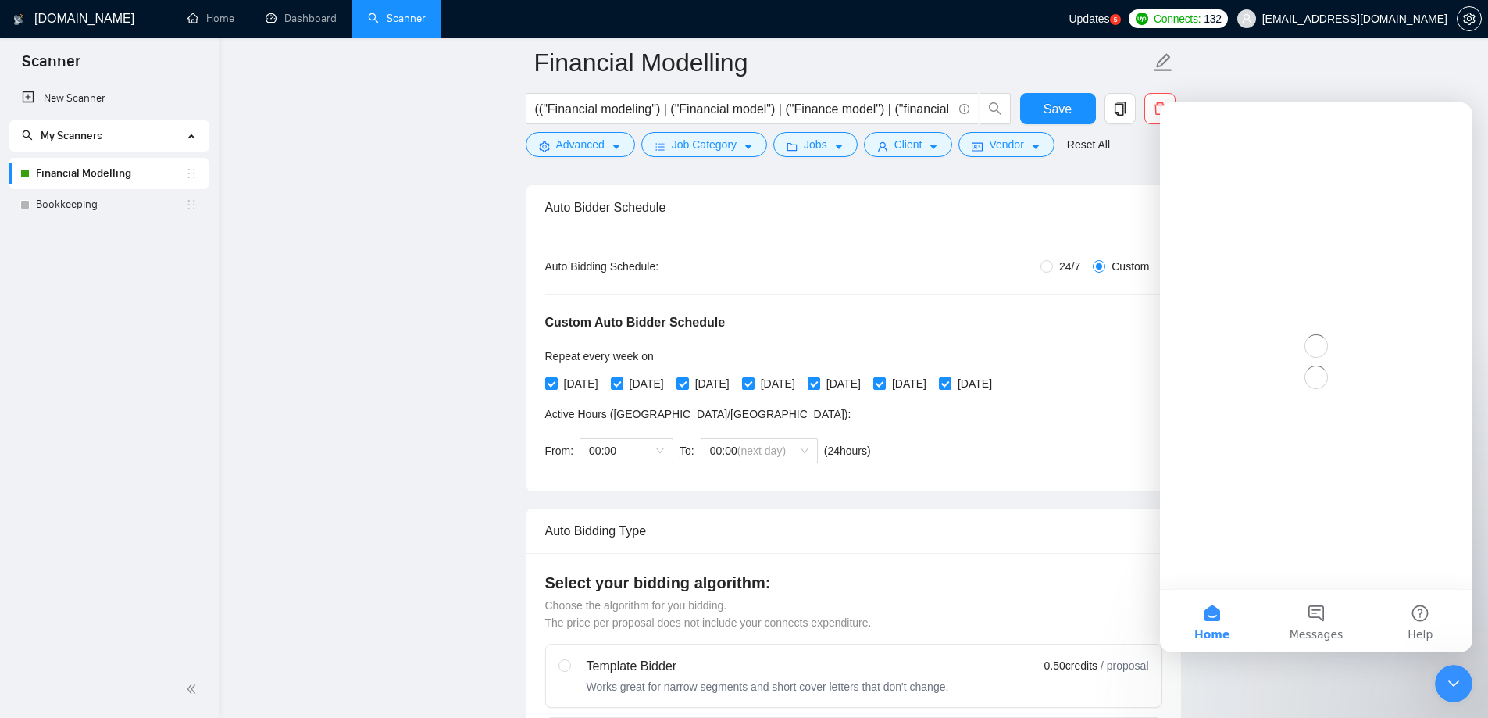
scroll to position [0, 0]
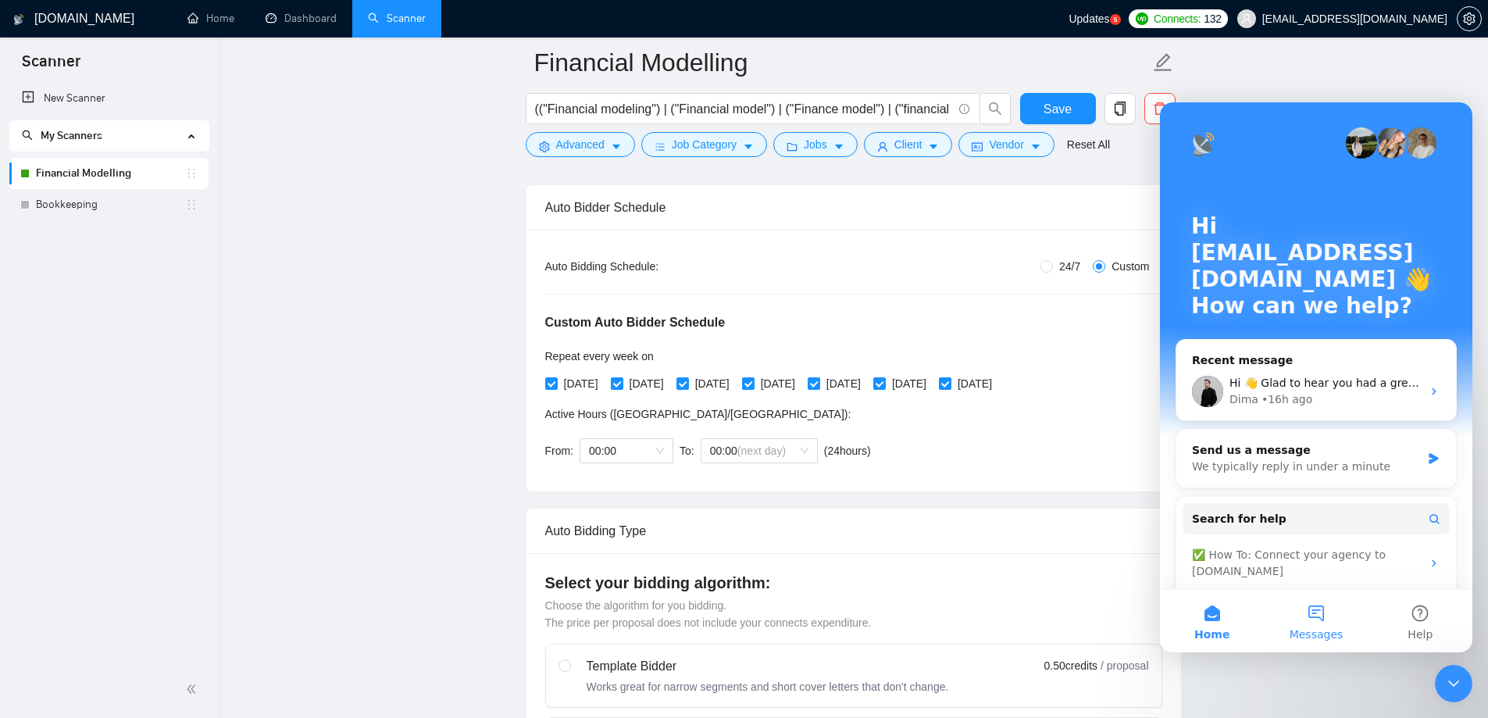
click at [1297, 618] on button "Messages" at bounding box center [1316, 621] width 104 height 62
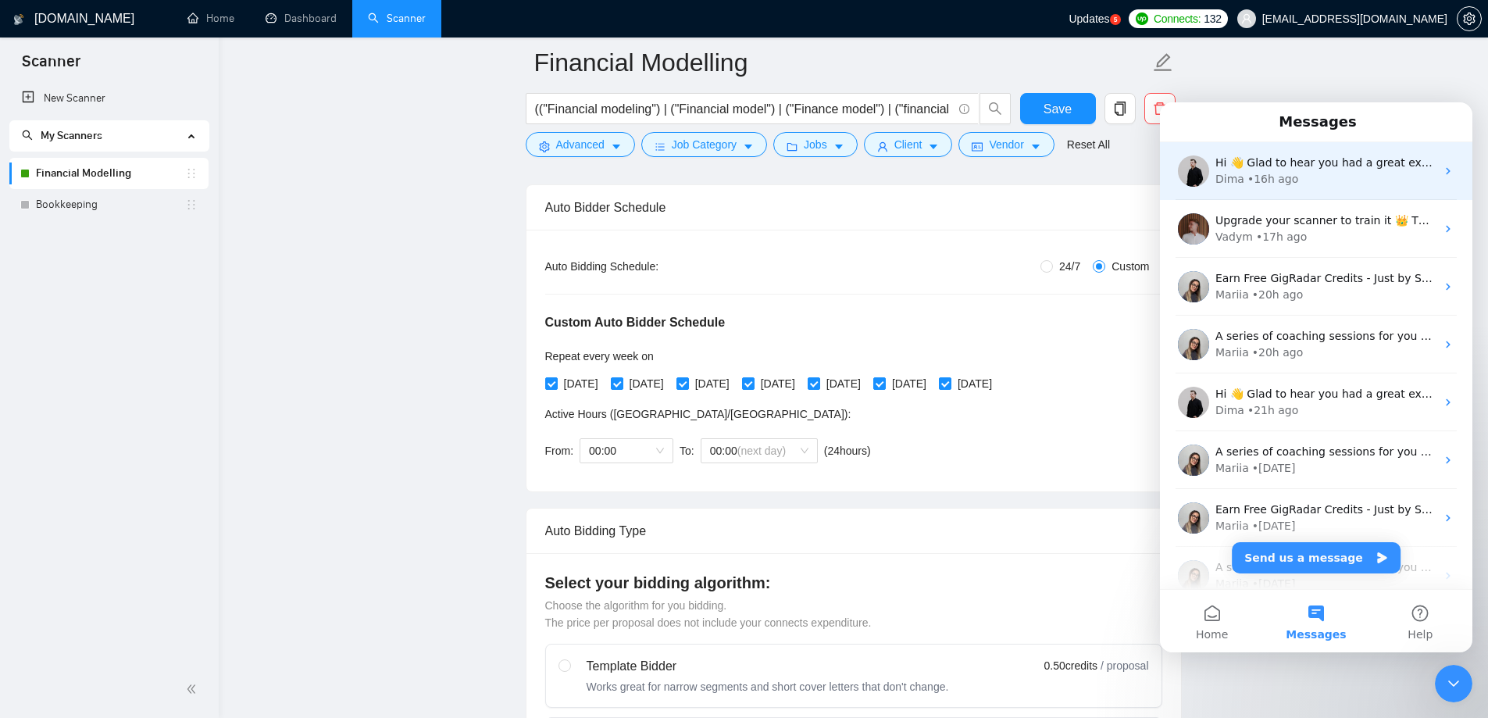
click at [1288, 180] on div "• 16h ago" at bounding box center [1272, 179] width 51 height 16
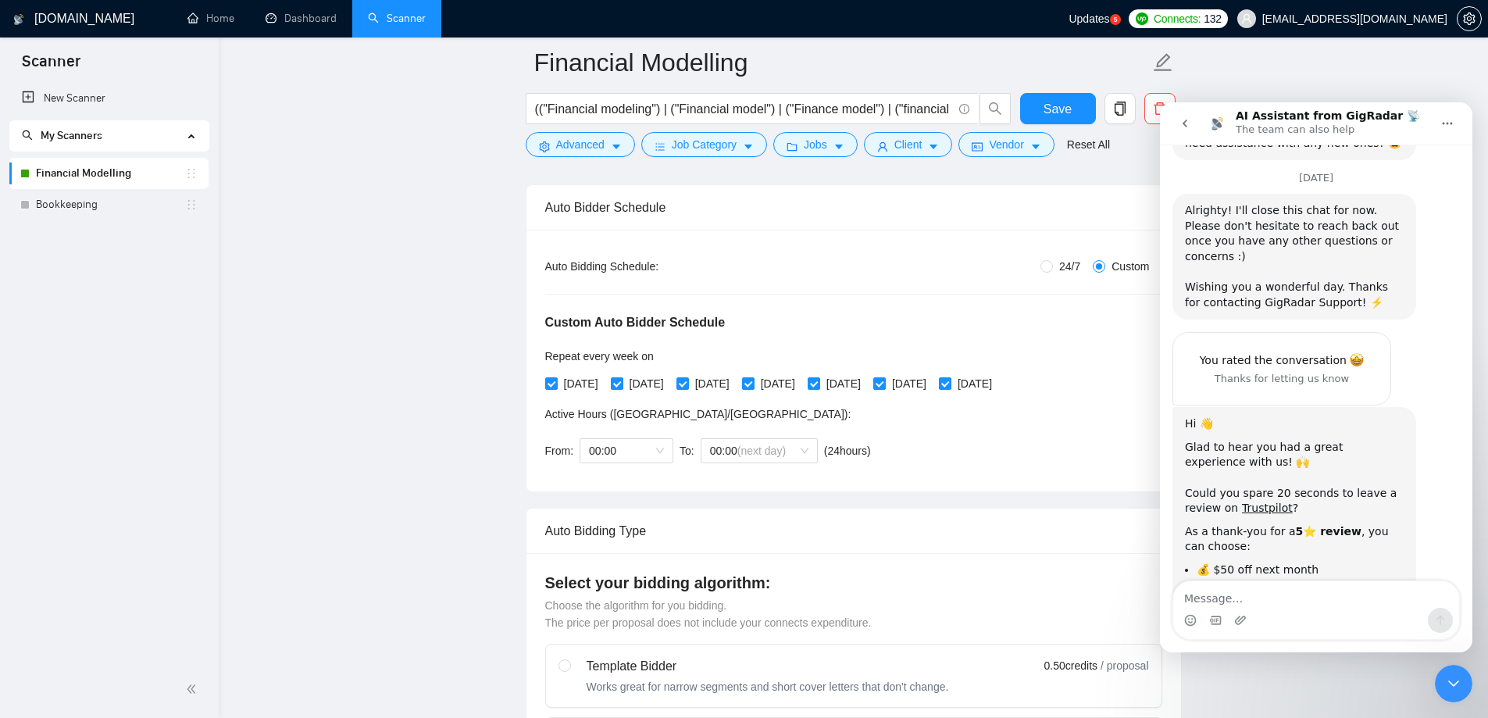
scroll to position [1901, 0]
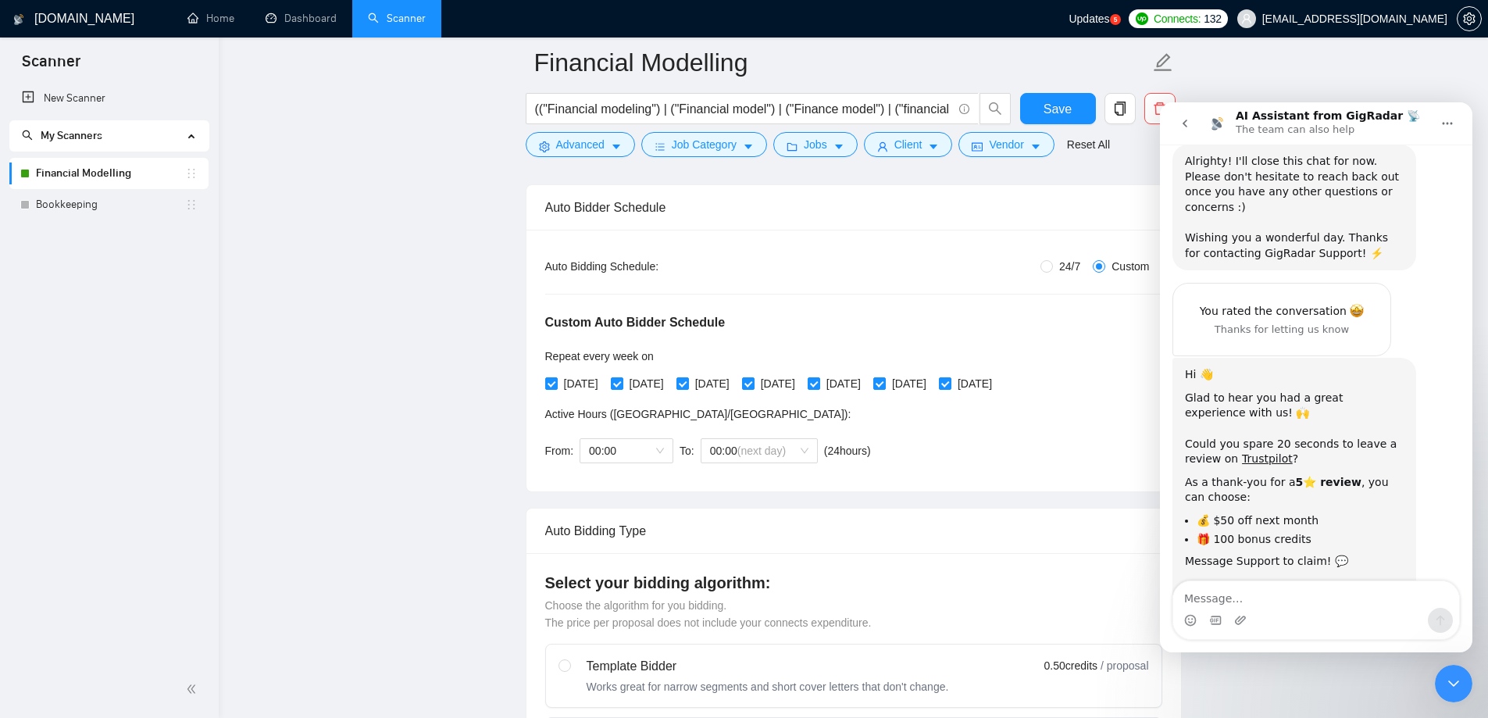
click at [1240, 599] on textarea "Message…" at bounding box center [1316, 594] width 286 height 27
type textarea "Hi"
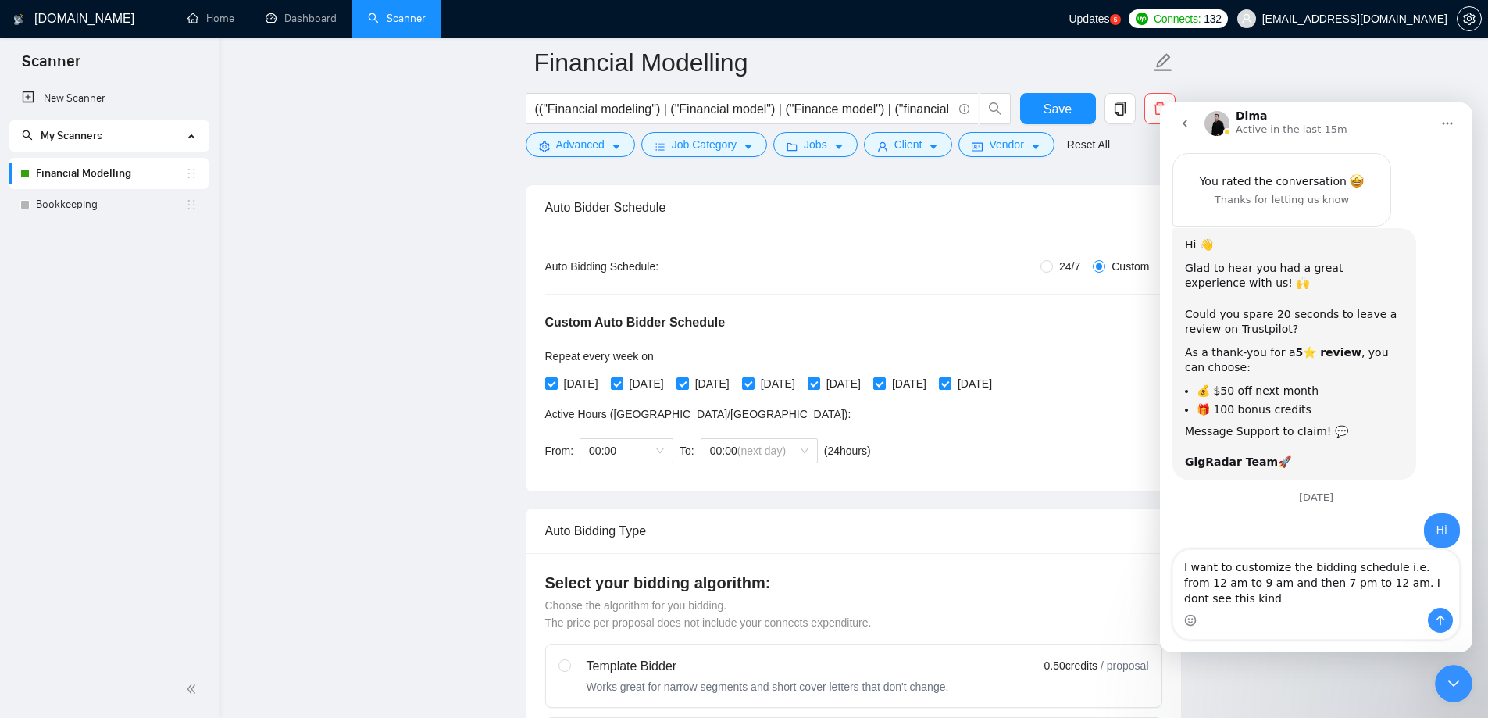
scroll to position [2046, 0]
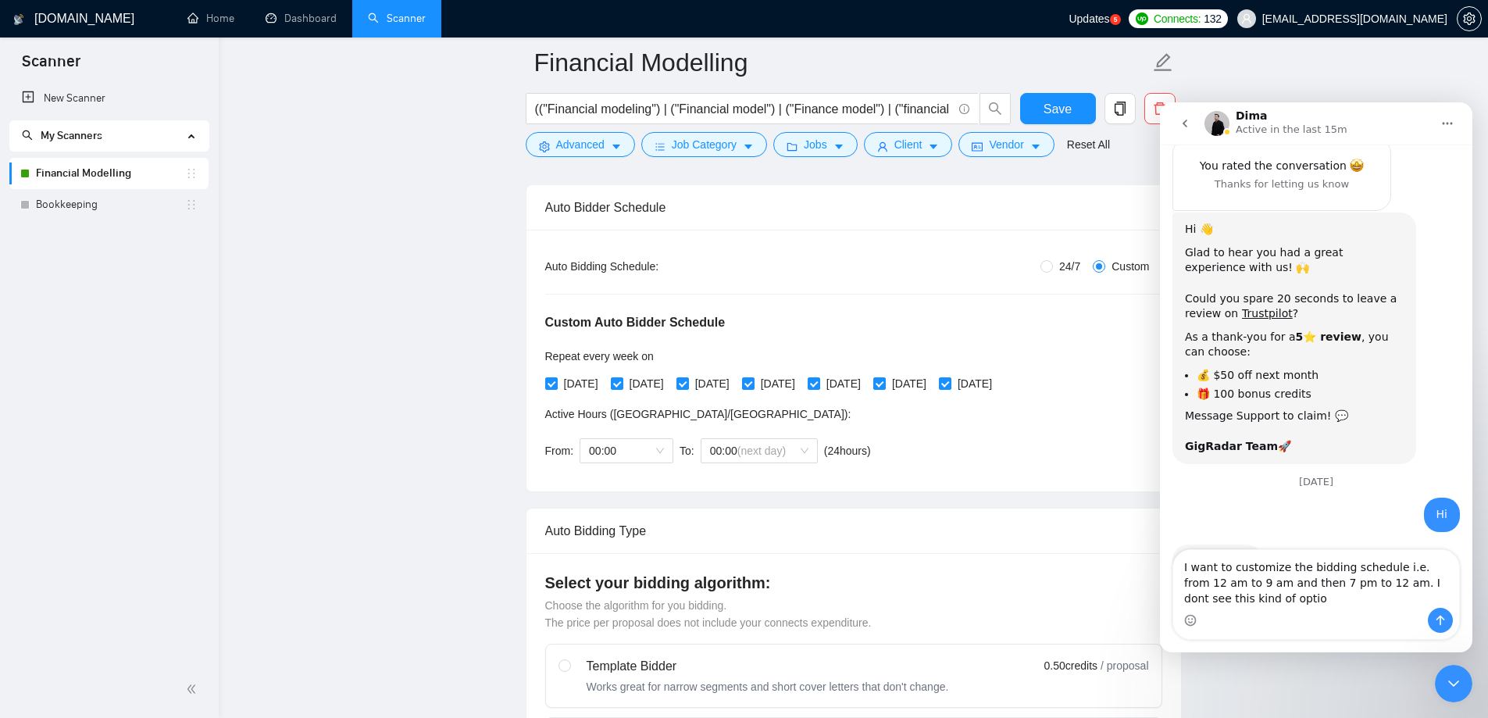
type textarea "I want to customize the bidding schedule i.e. from 12 am to 9 am and then 7 pm …"
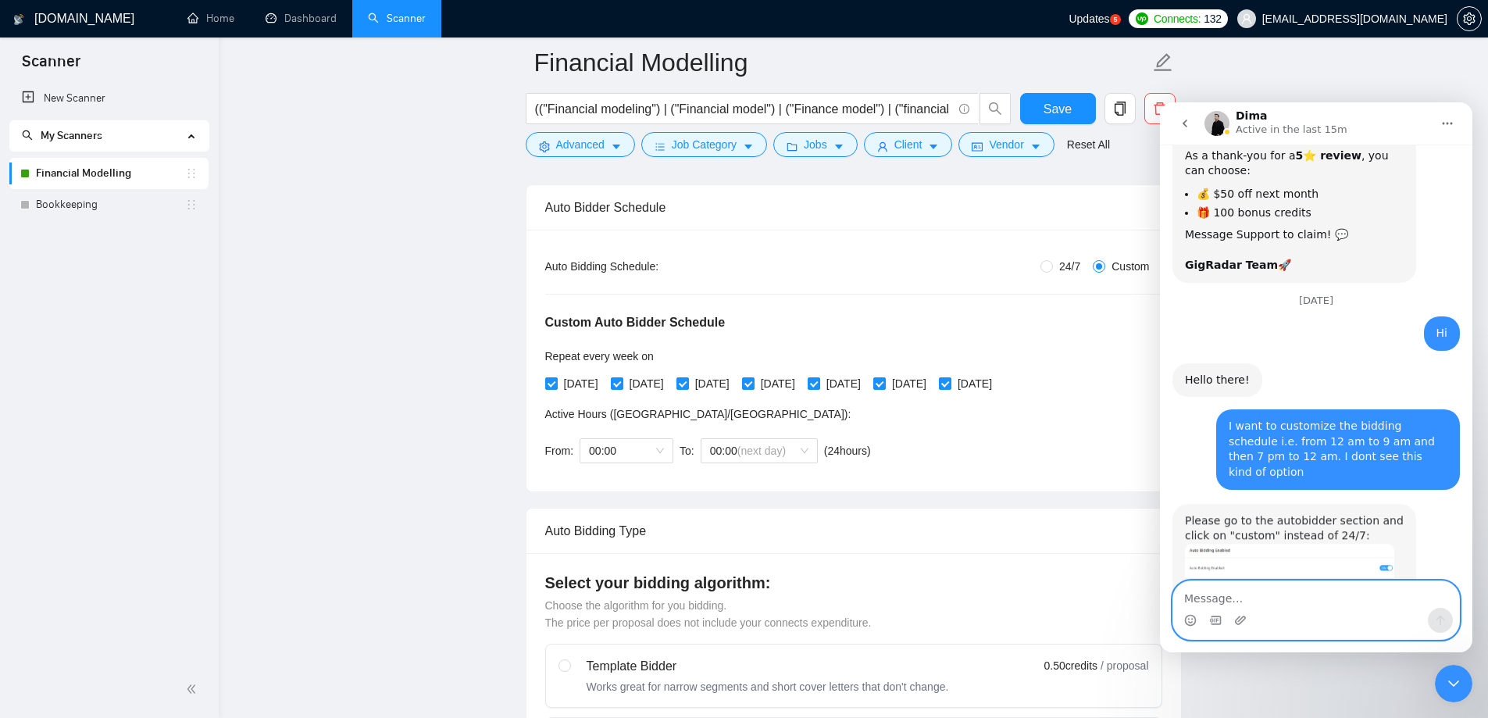
scroll to position [2288, 0]
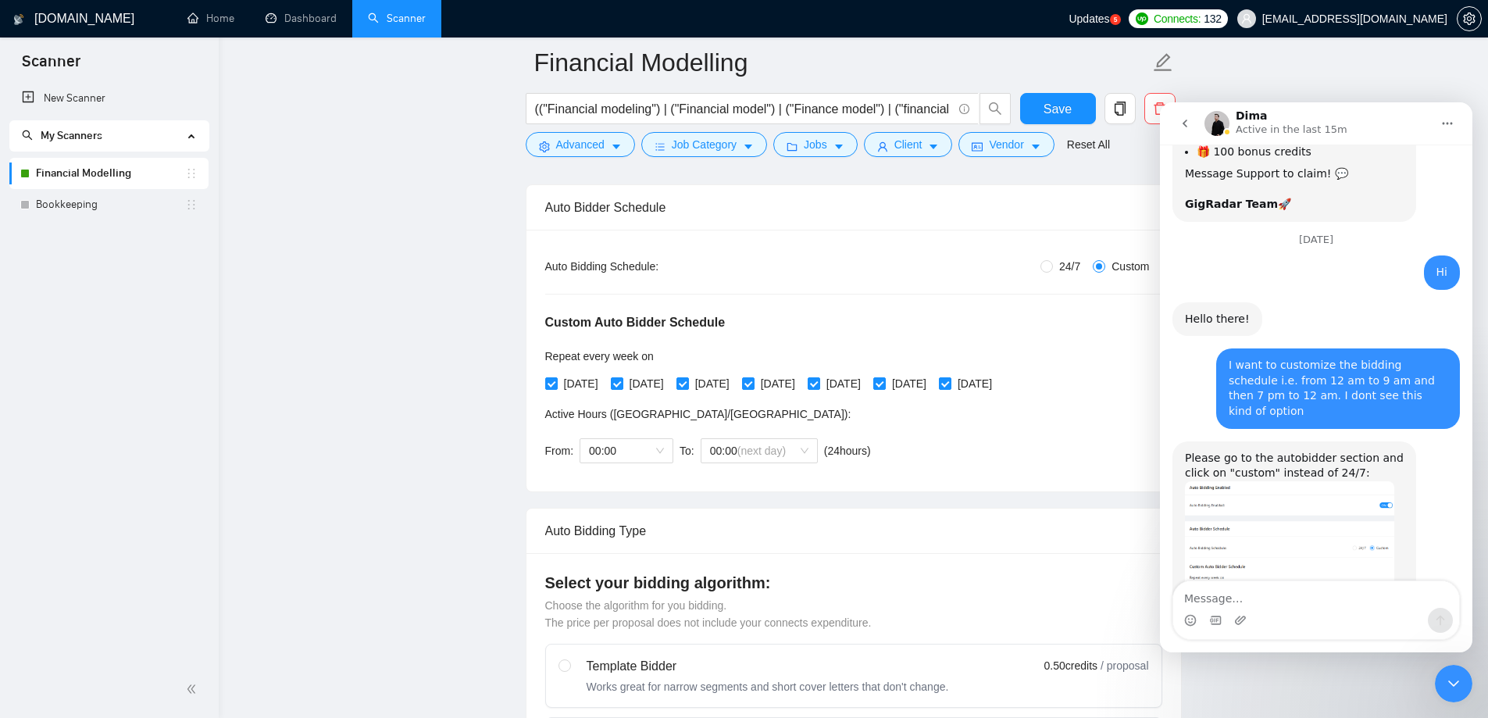
click at [1269, 481] on img "Dima says…" at bounding box center [1289, 548] width 209 height 134
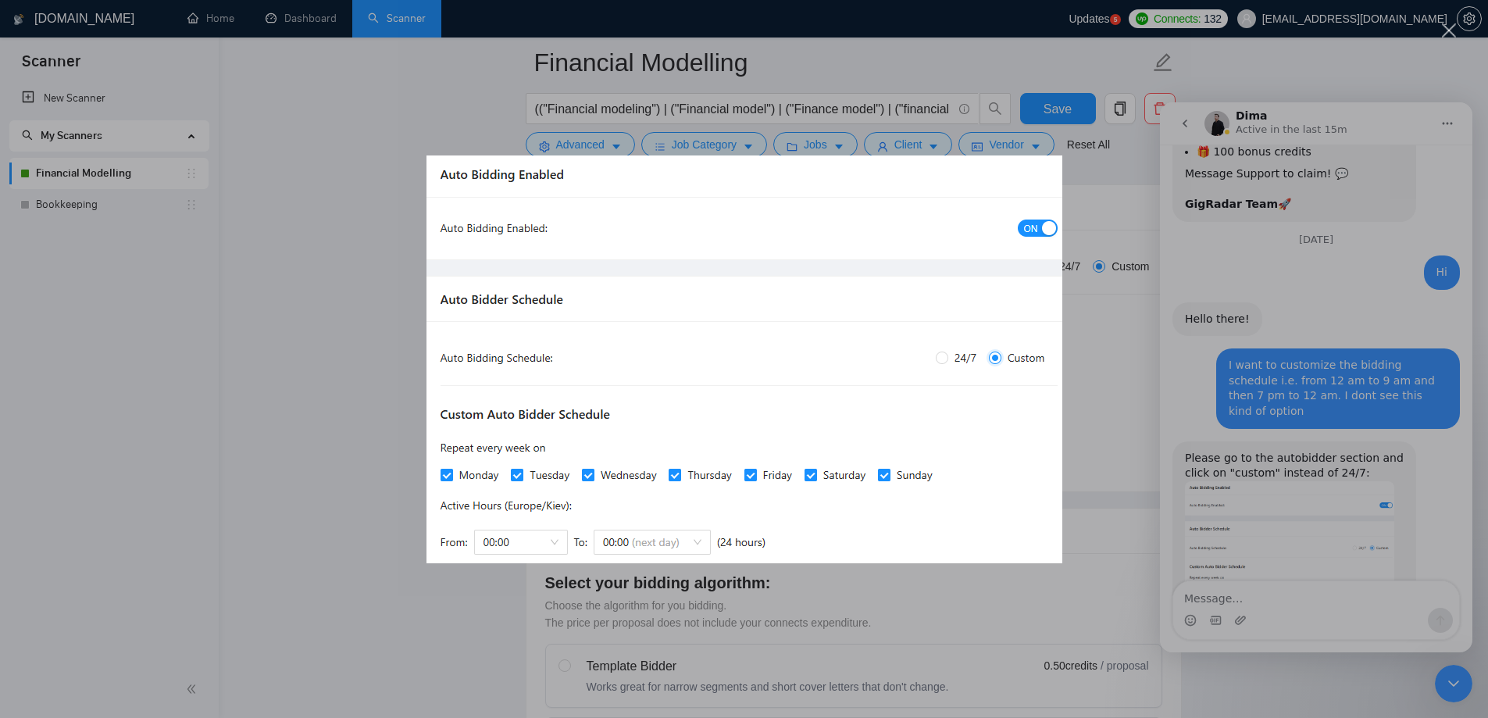
click at [1297, 452] on div "Intercom messenger" at bounding box center [744, 359] width 1488 height 718
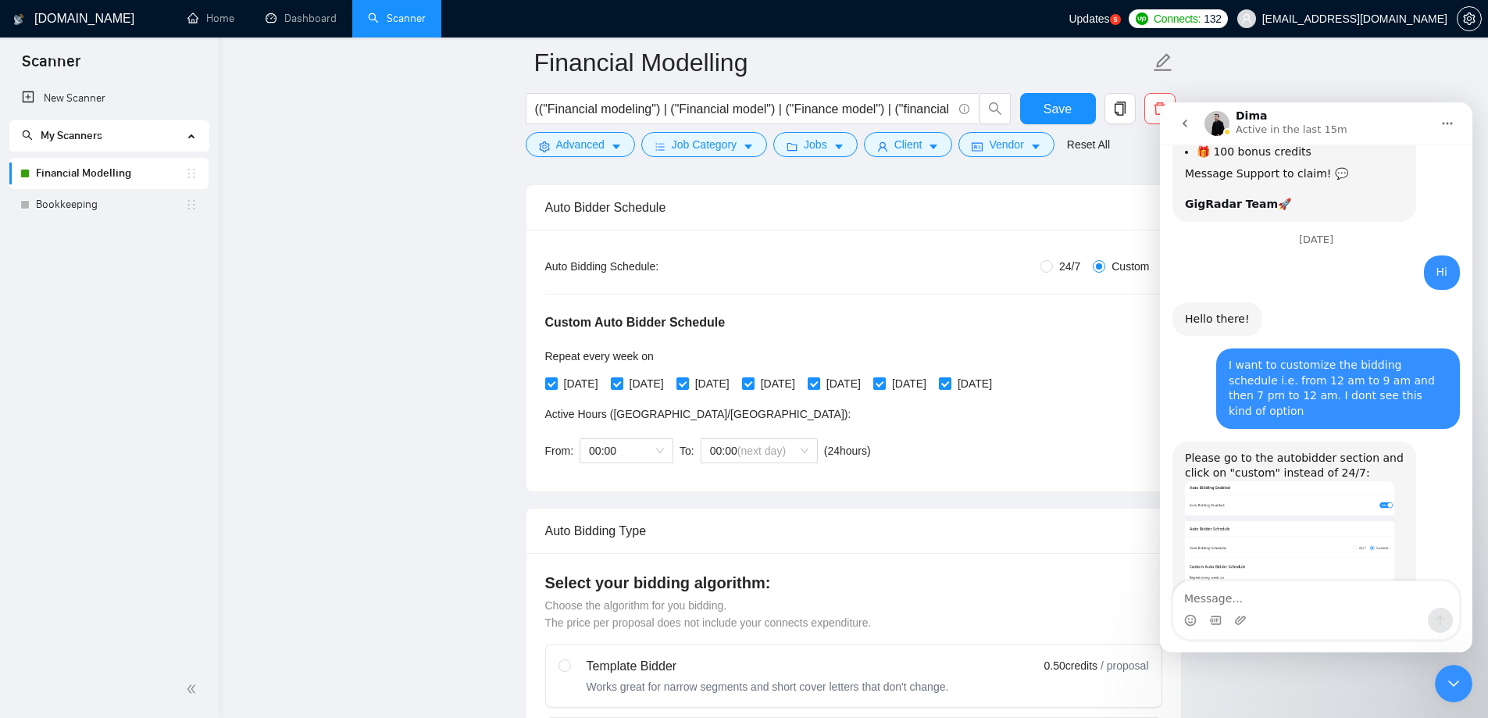
click at [1261, 481] on img "Dima says…" at bounding box center [1289, 548] width 209 height 134
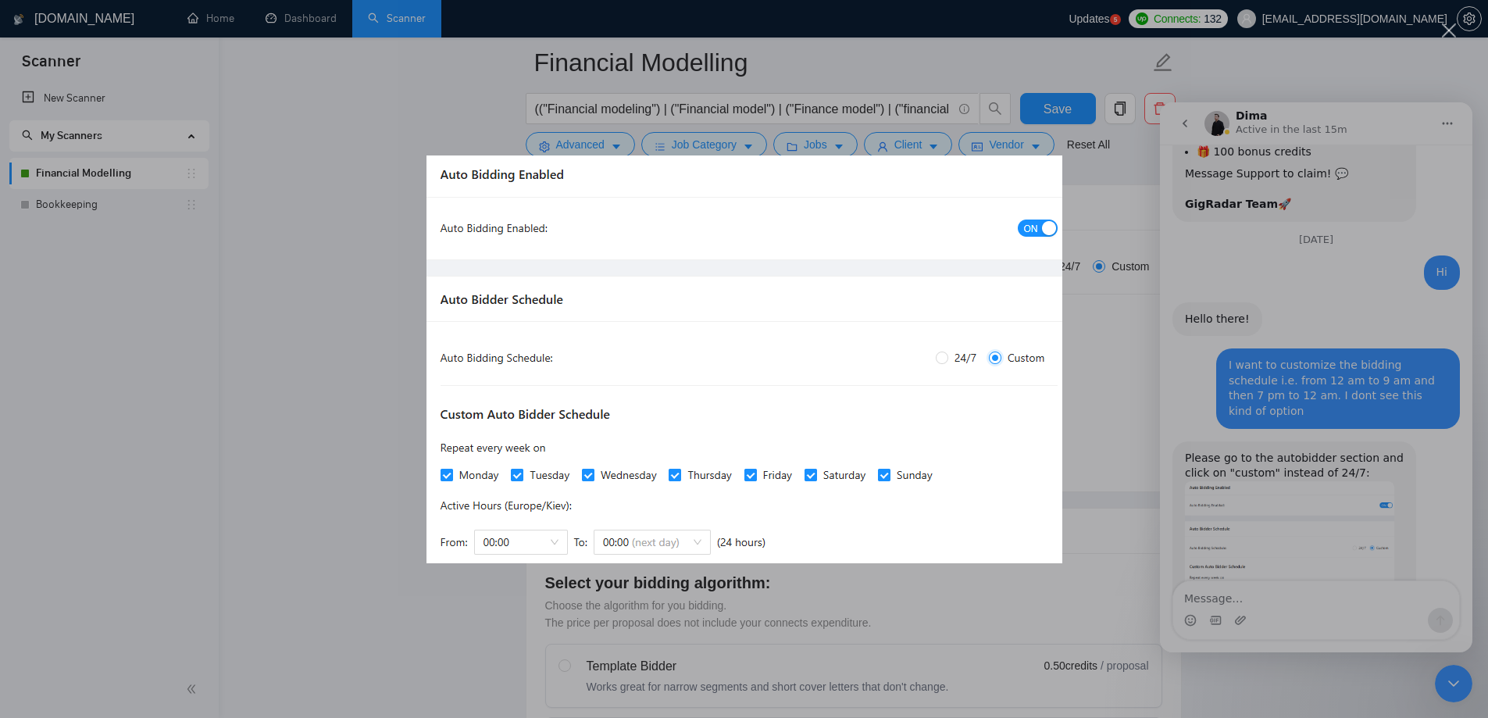
click at [1276, 469] on div "Intercom messenger" at bounding box center [744, 359] width 1488 height 718
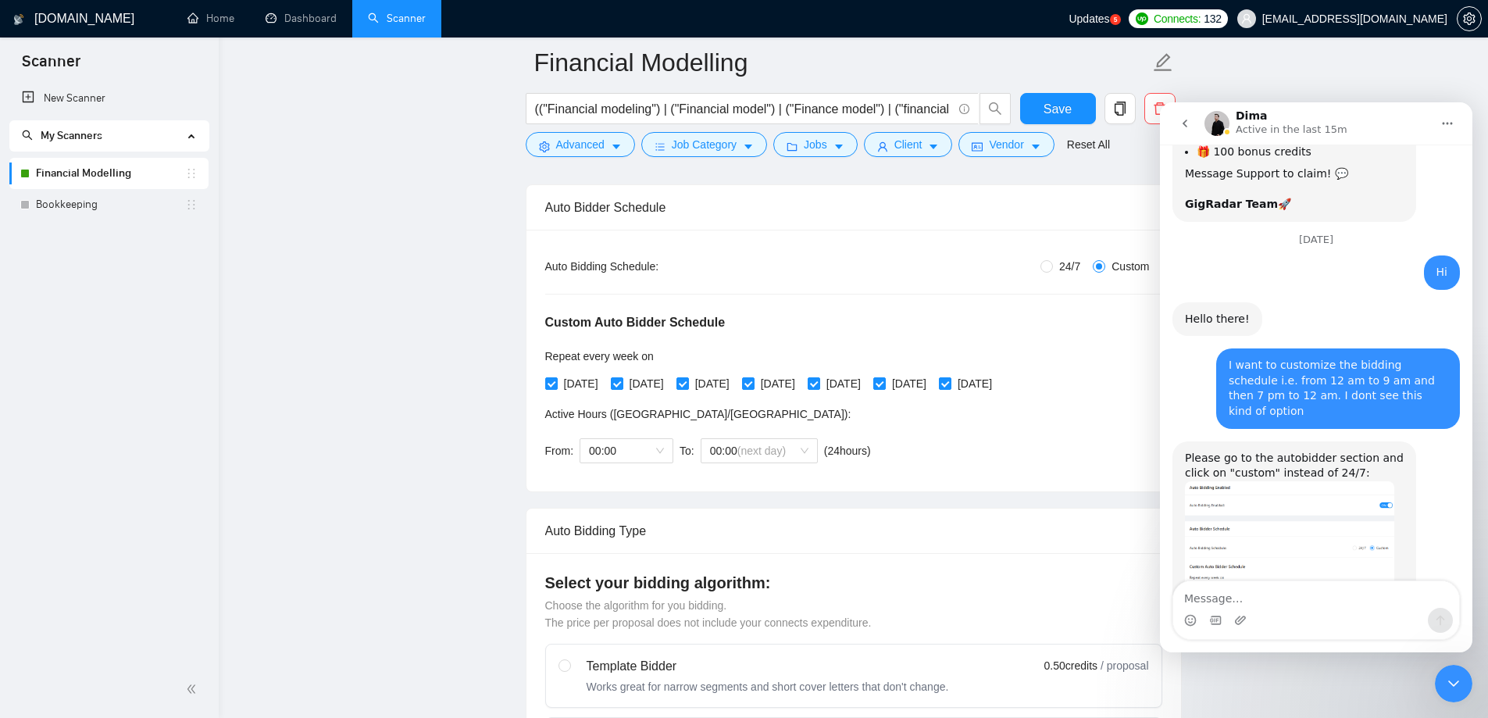
click at [744, 461] on span "00:00 (next day)" at bounding box center [759, 450] width 98 height 23
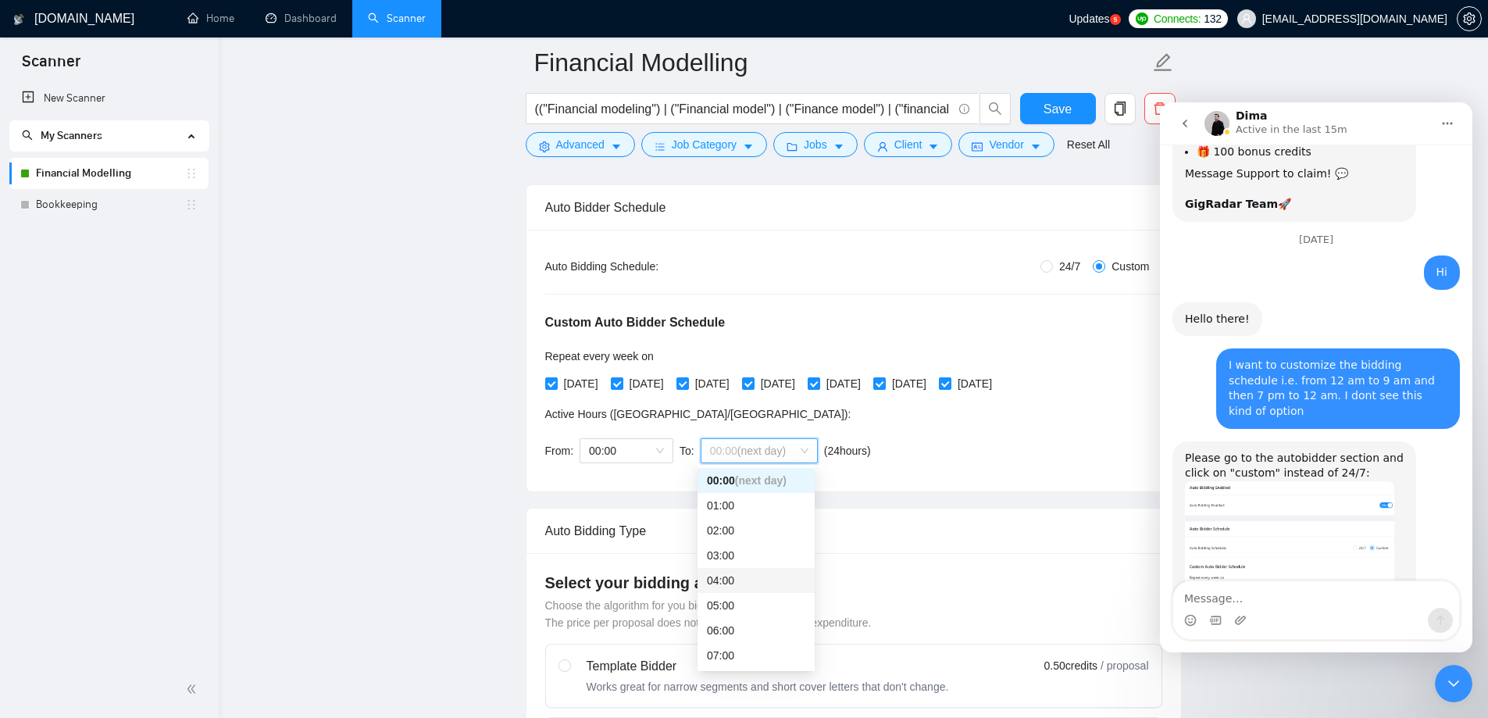
scroll to position [78, 0]
click at [731, 620] on div "09:00" at bounding box center [756, 627] width 98 height 17
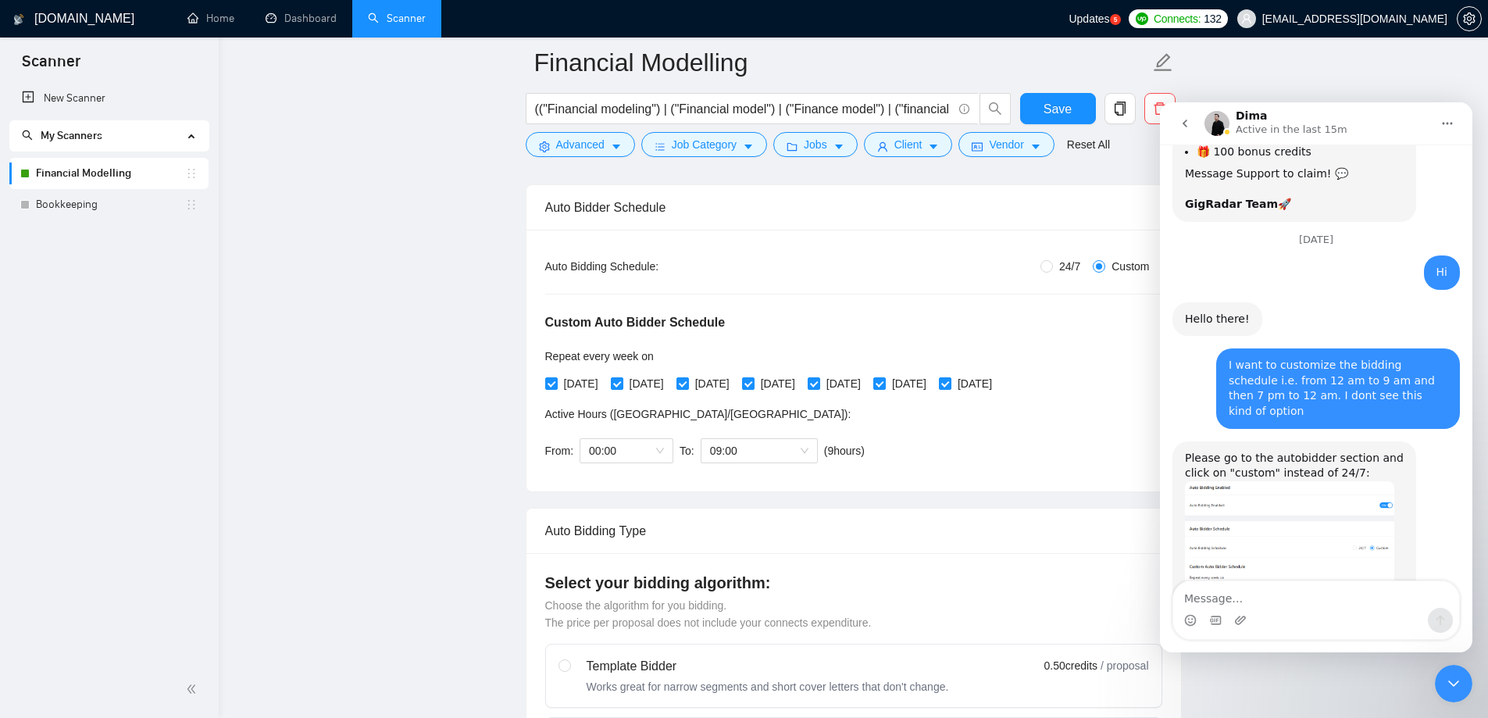
click at [1444, 696] on div "Close Intercom Messenger" at bounding box center [1453, 683] width 37 height 37
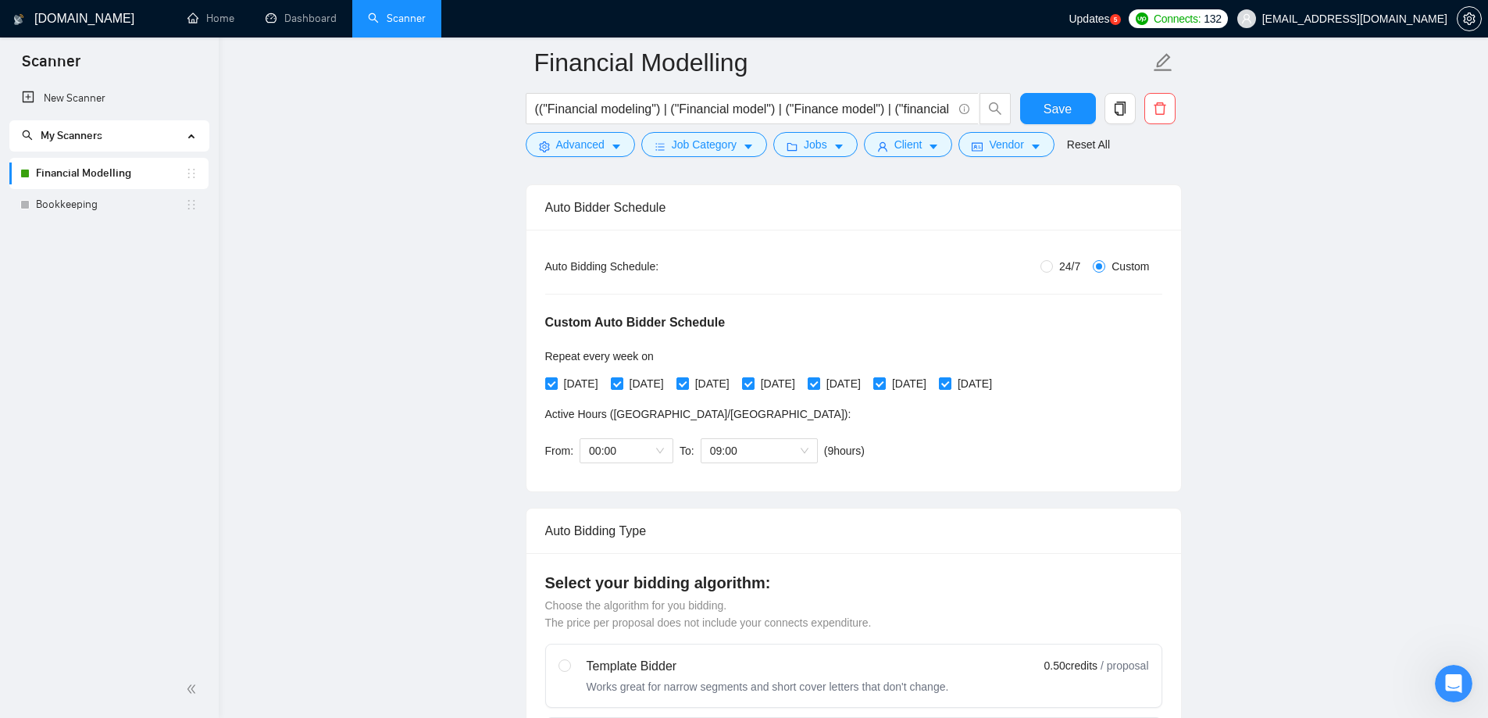
scroll to position [2288, 0]
click at [1463, 673] on div "Open Intercom Messenger" at bounding box center [1454, 684] width 52 height 52
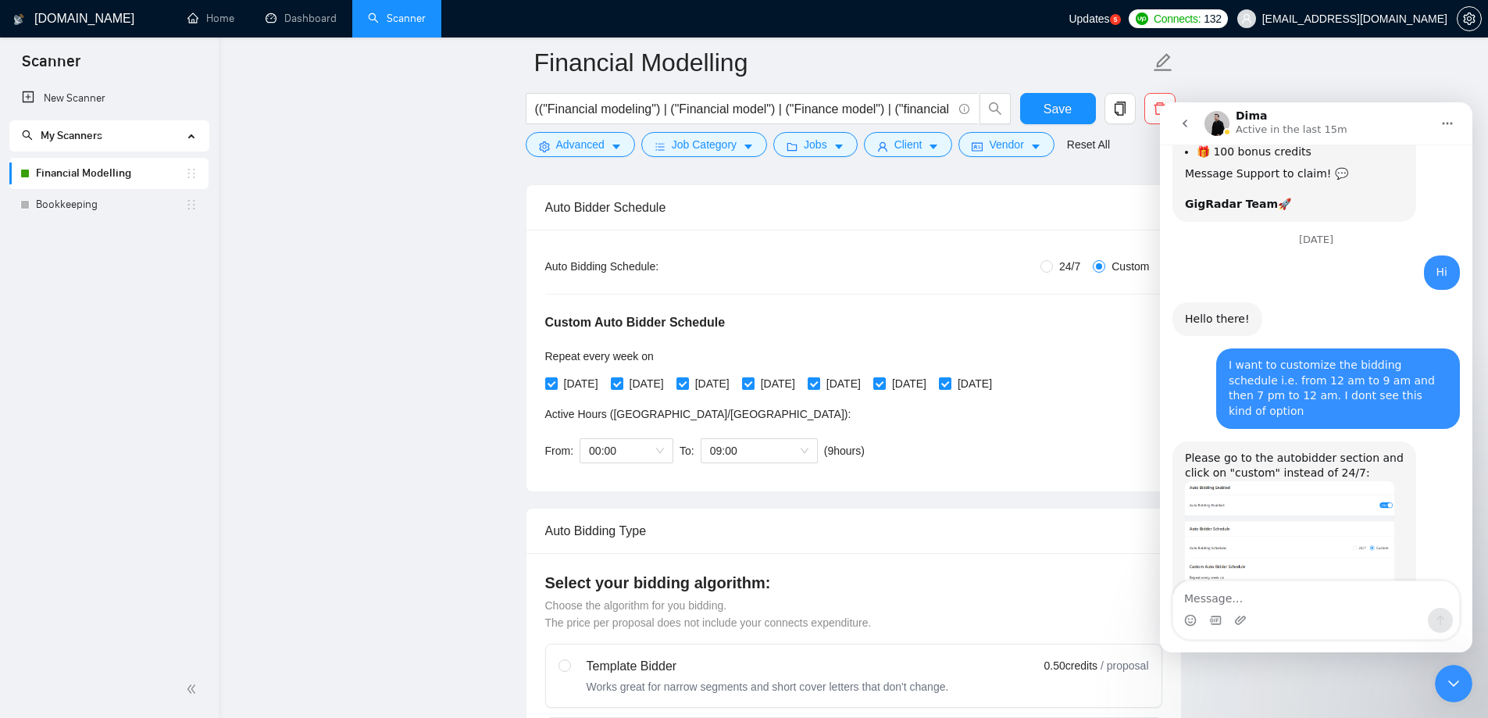
click at [1262, 606] on textarea "Message…" at bounding box center [1316, 594] width 286 height 27
type textarea "I already did the first part"
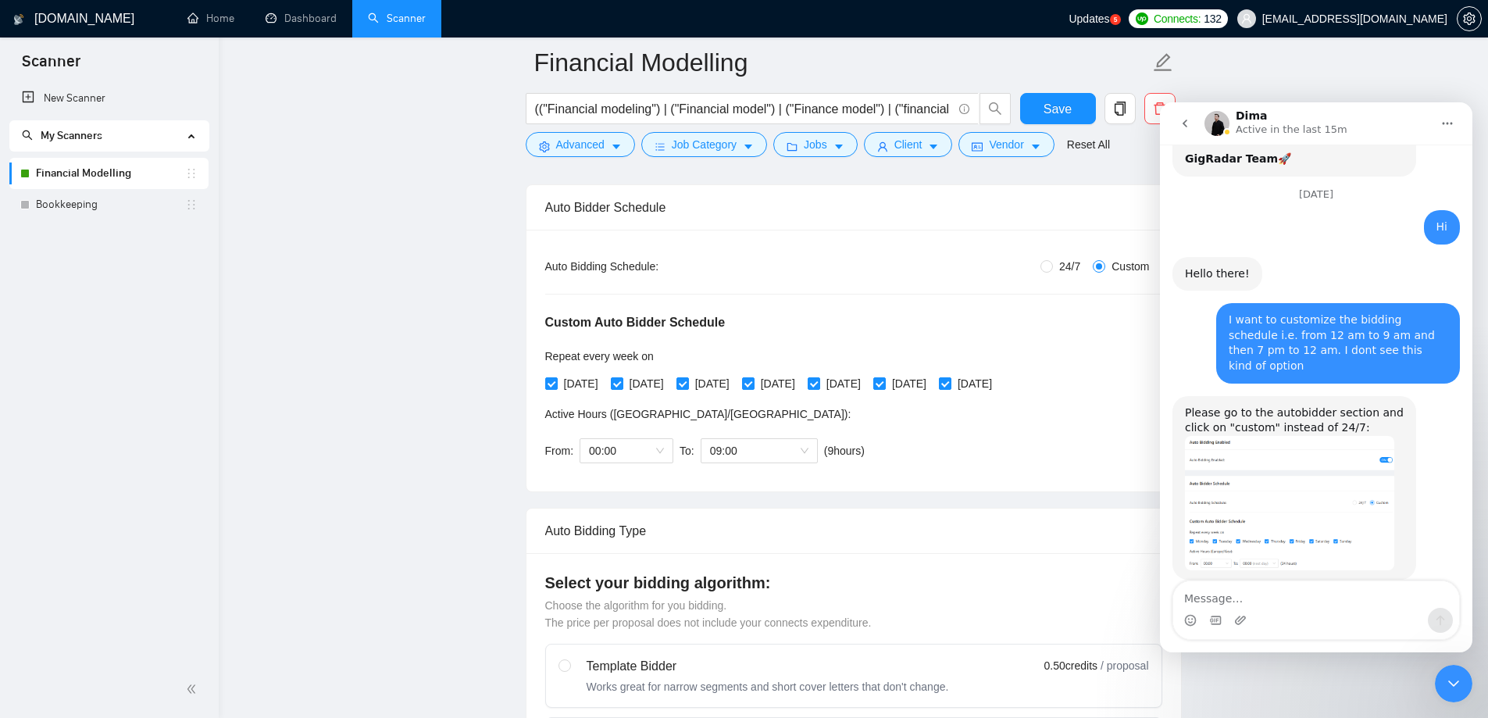
scroll to position [2334, 0]
type textarea "now from 7 pm to 12 am is pending"
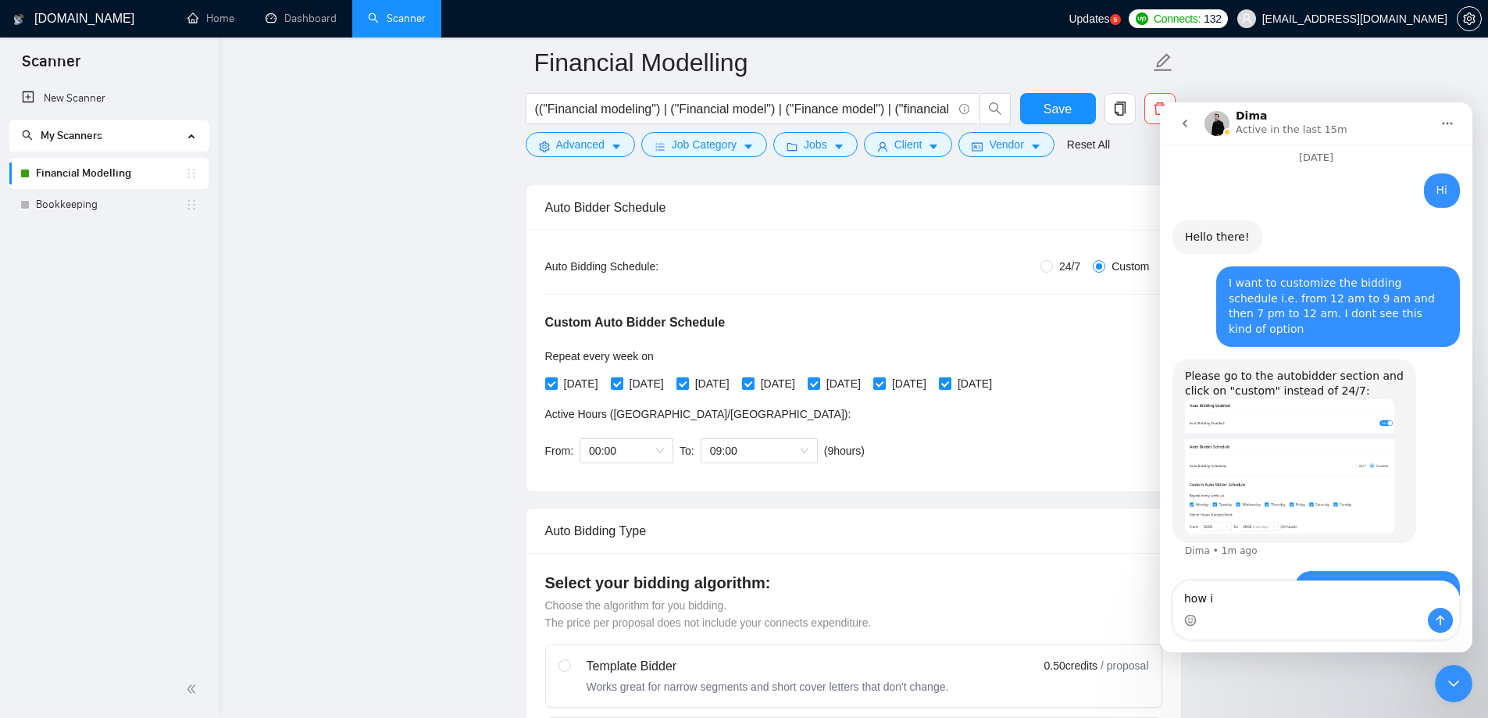
type textarea "how"
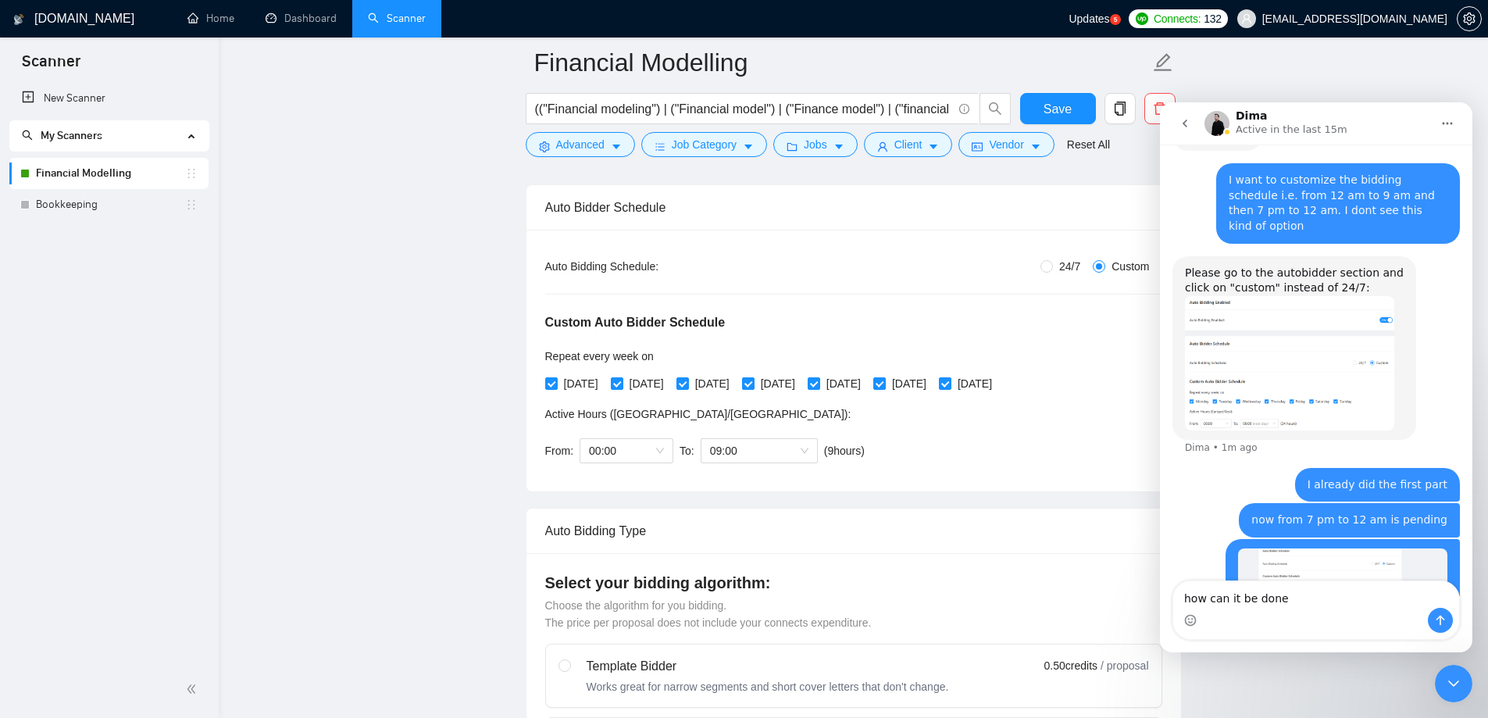
type textarea "how can it be done?"
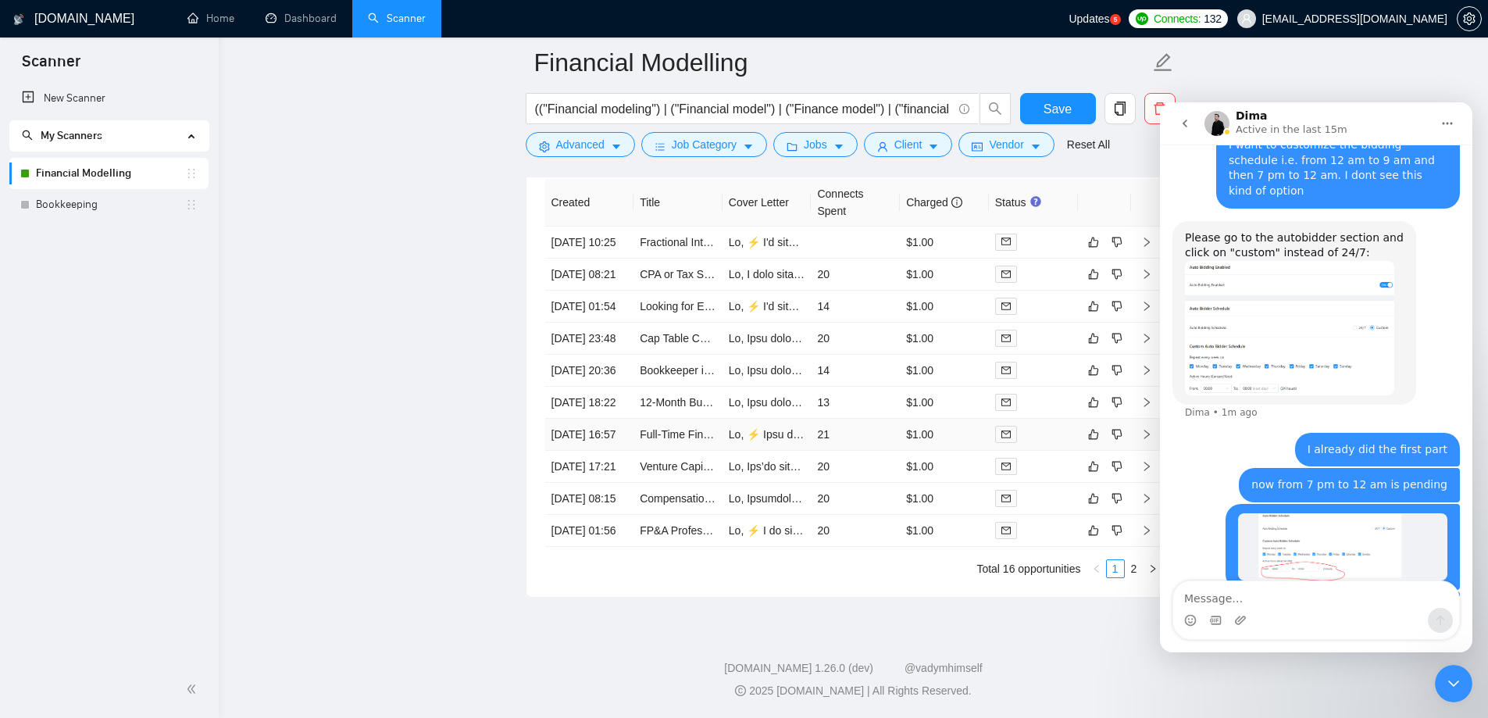
scroll to position [4218, 0]
click at [1448, 683] on icon "Close Intercom Messenger" at bounding box center [1453, 683] width 19 height 19
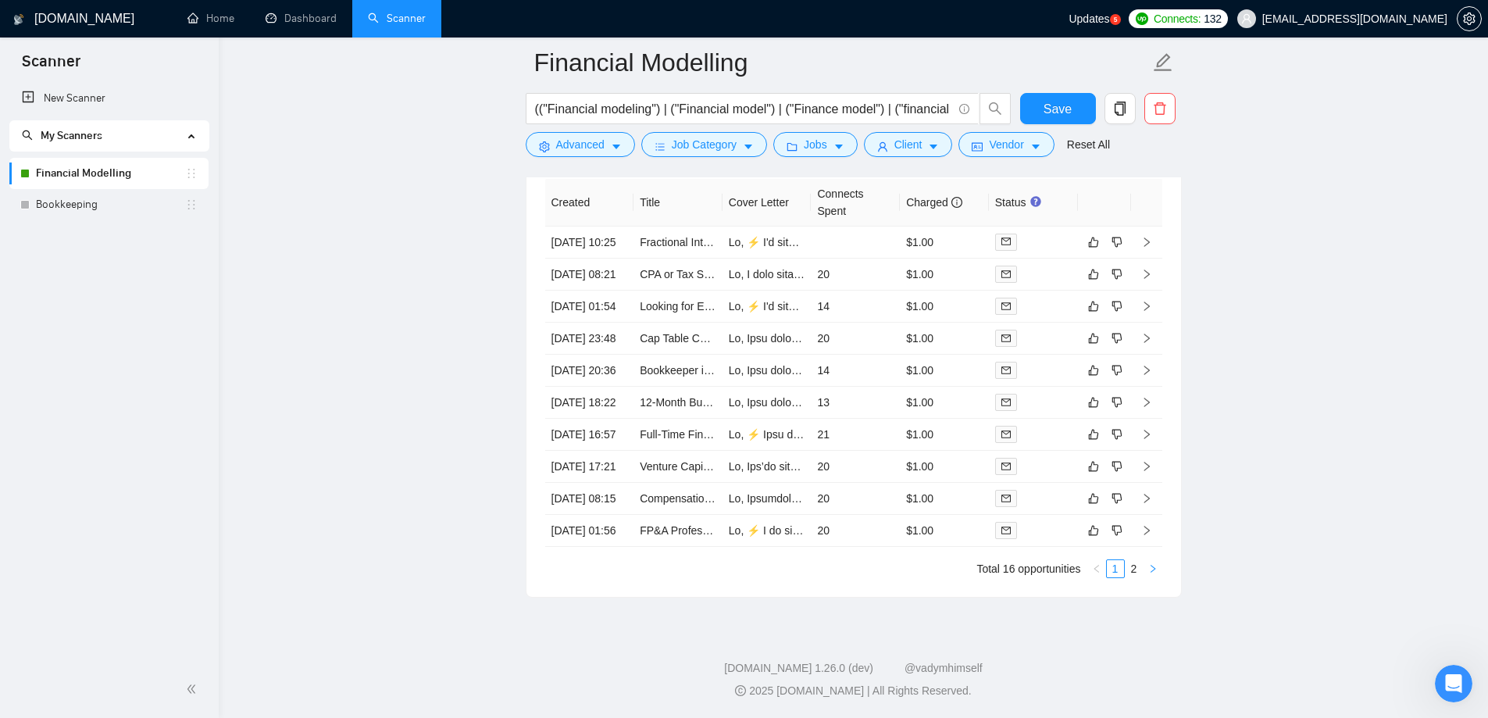
click at [1145, 578] on button "button" at bounding box center [1153, 568] width 19 height 19
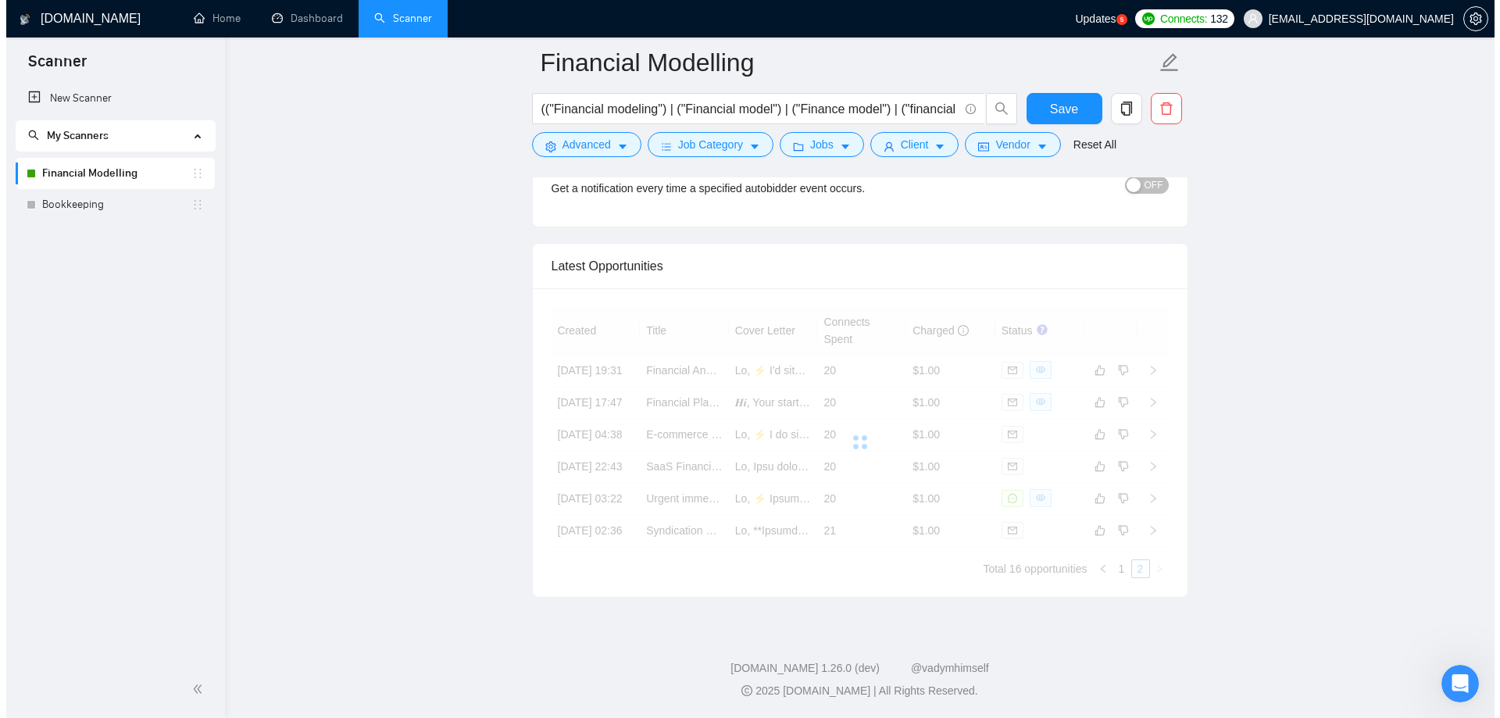
scroll to position [4060, 0]
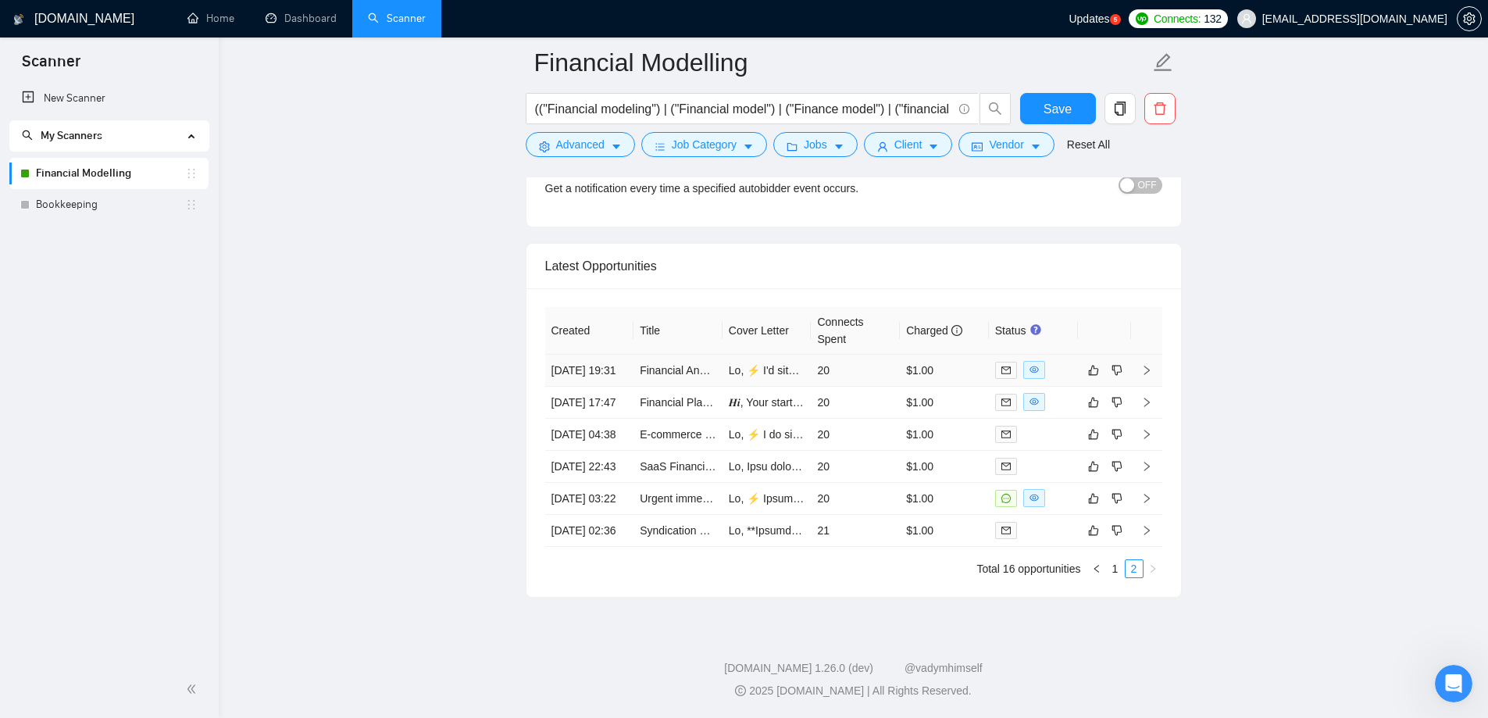
click at [1027, 355] on td at bounding box center [1033, 371] width 89 height 32
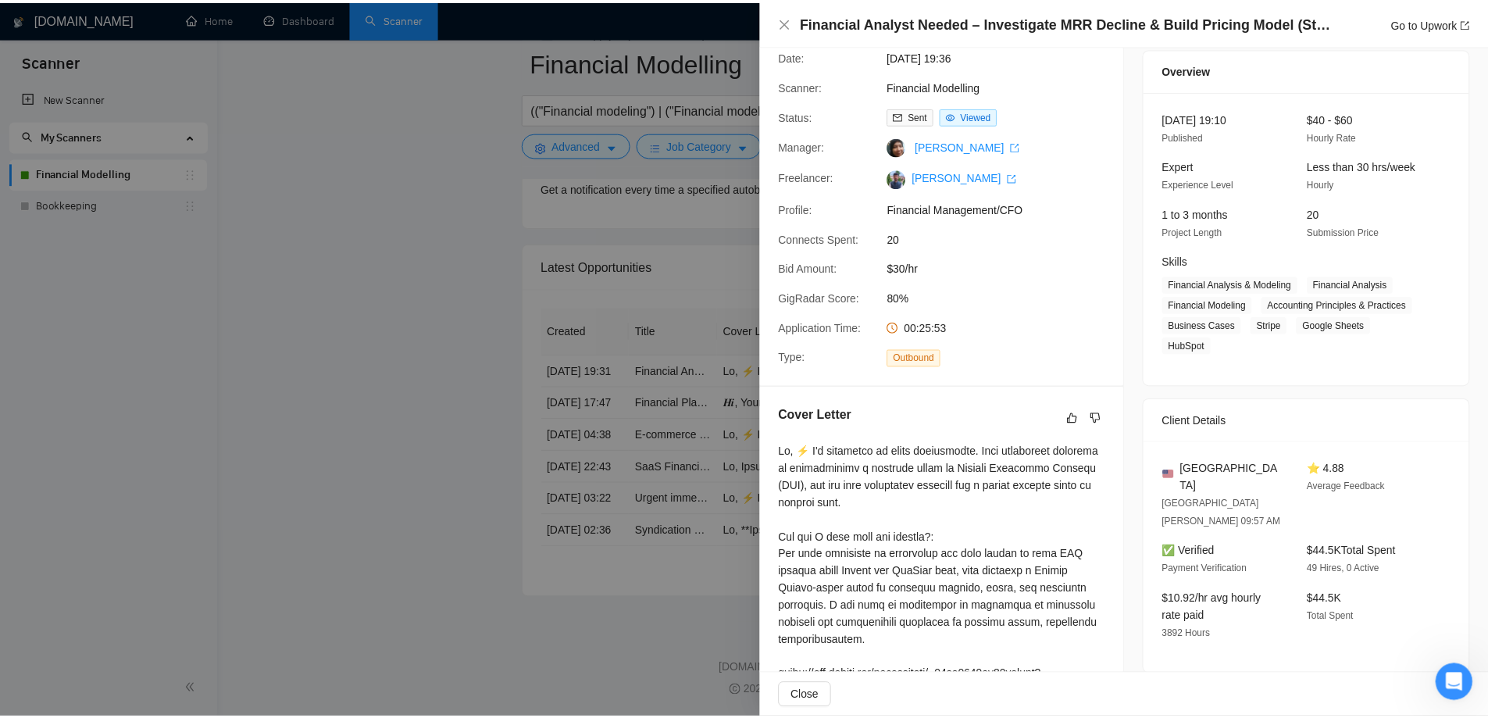
scroll to position [78, 0]
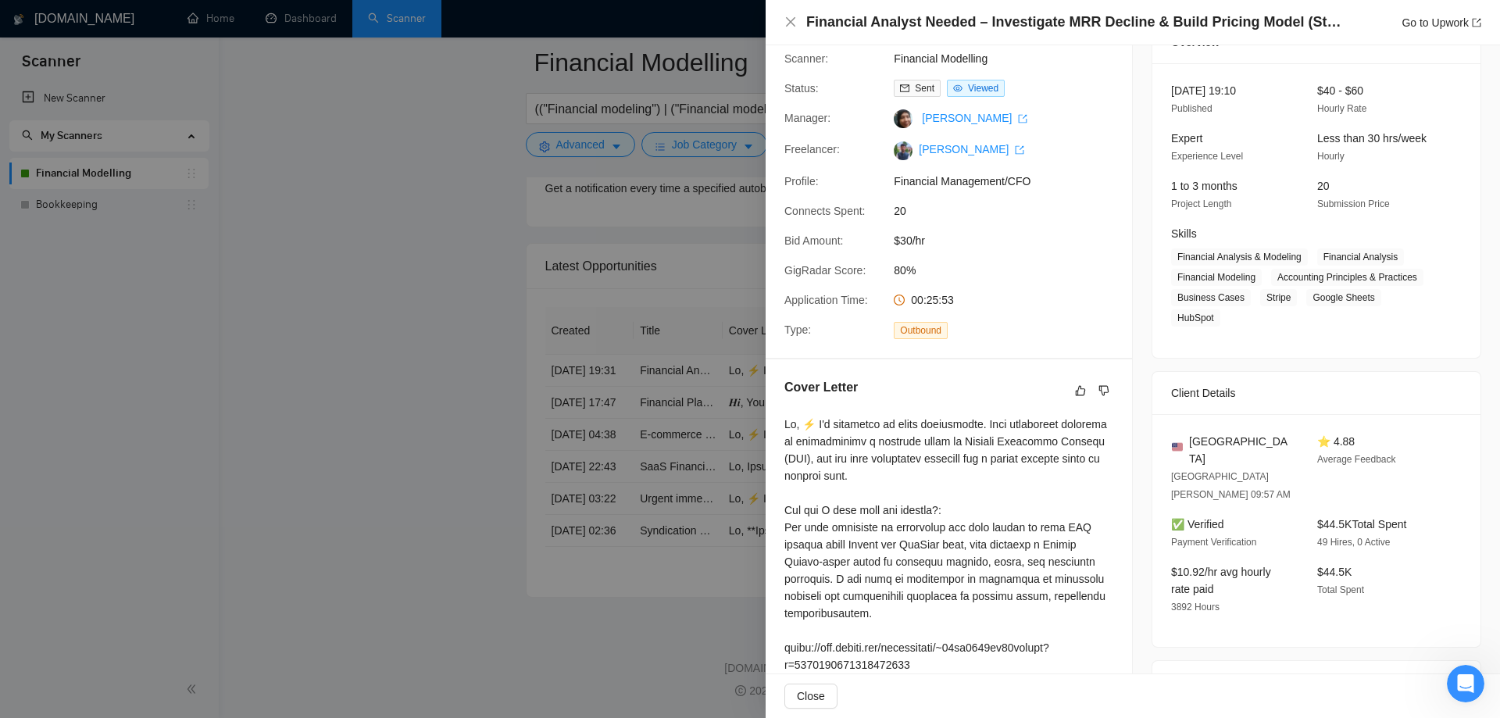
click at [659, 455] on div at bounding box center [750, 359] width 1500 height 718
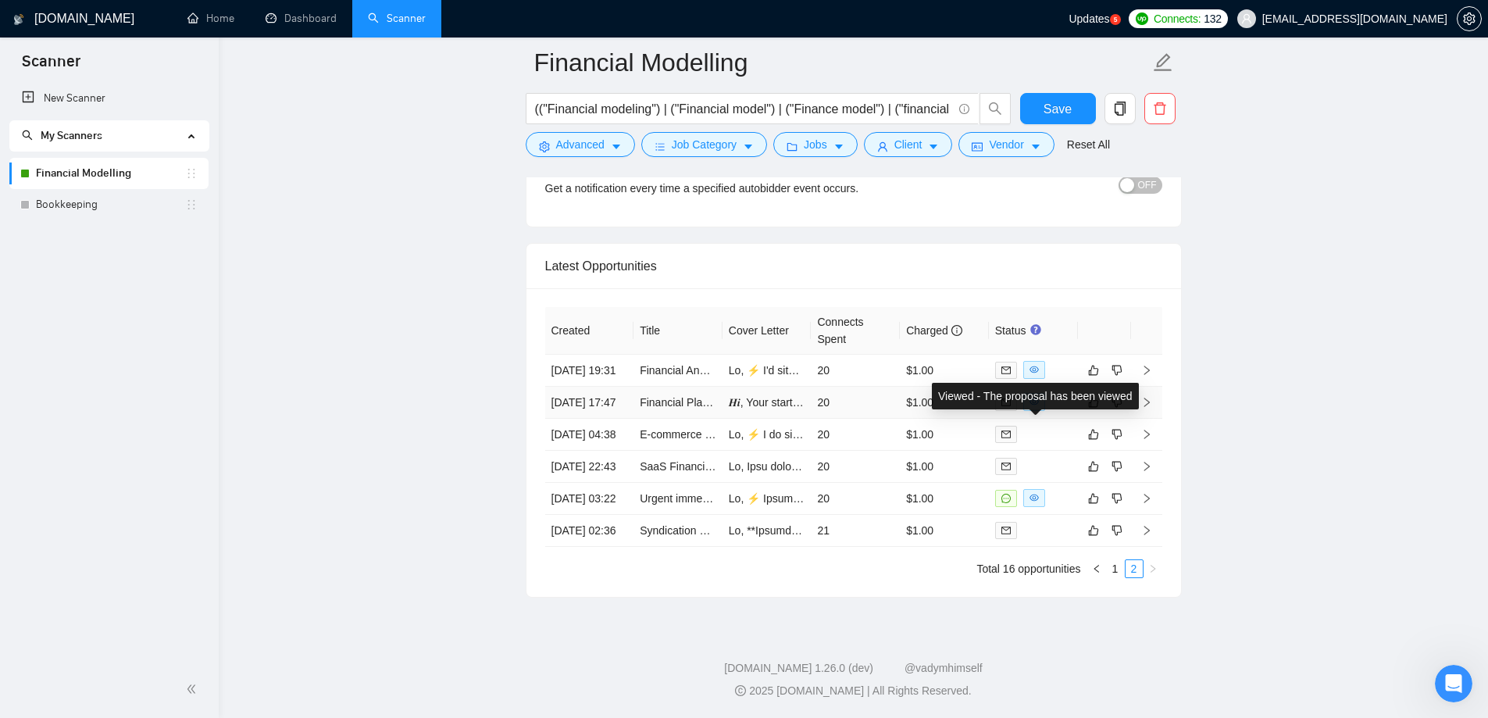
click at [1028, 393] on span at bounding box center [1034, 402] width 22 height 18
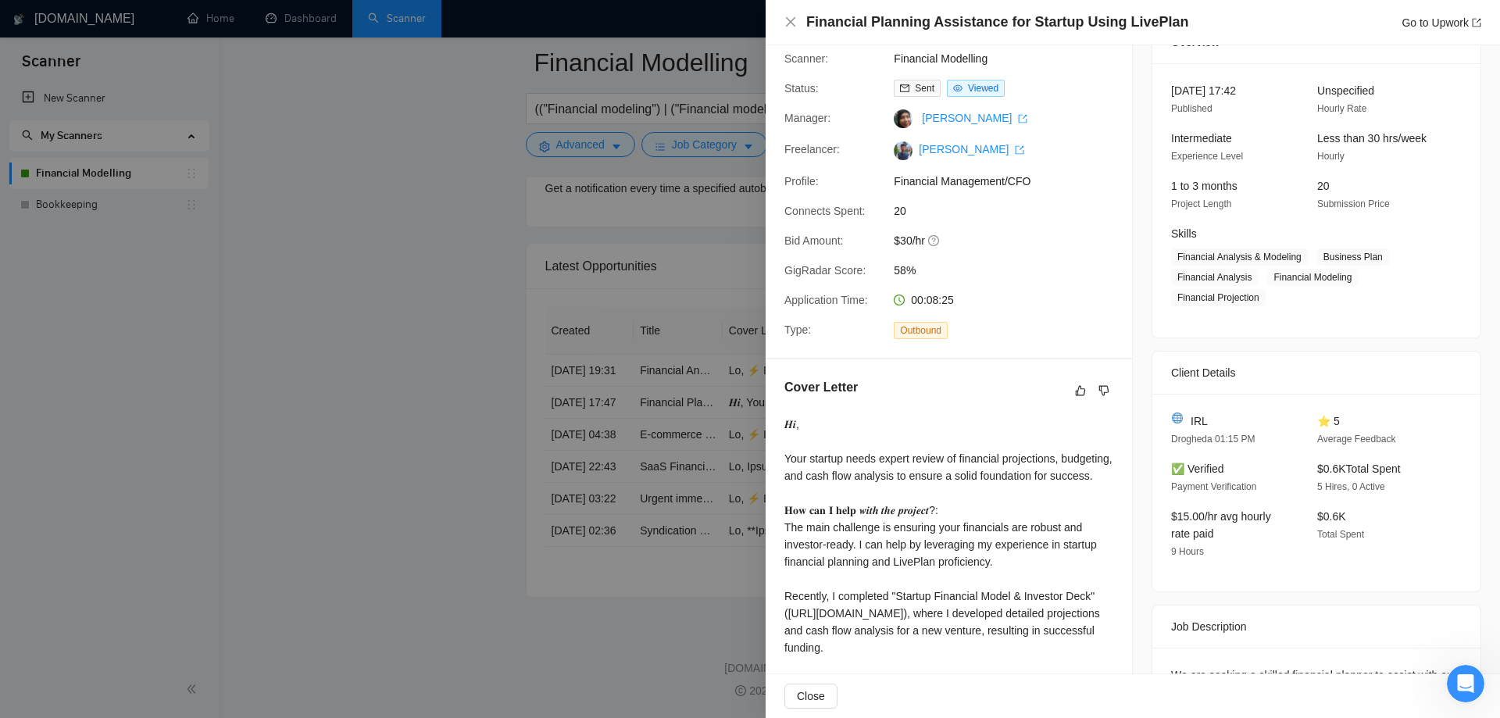
click at [753, 470] on div at bounding box center [750, 359] width 1500 height 718
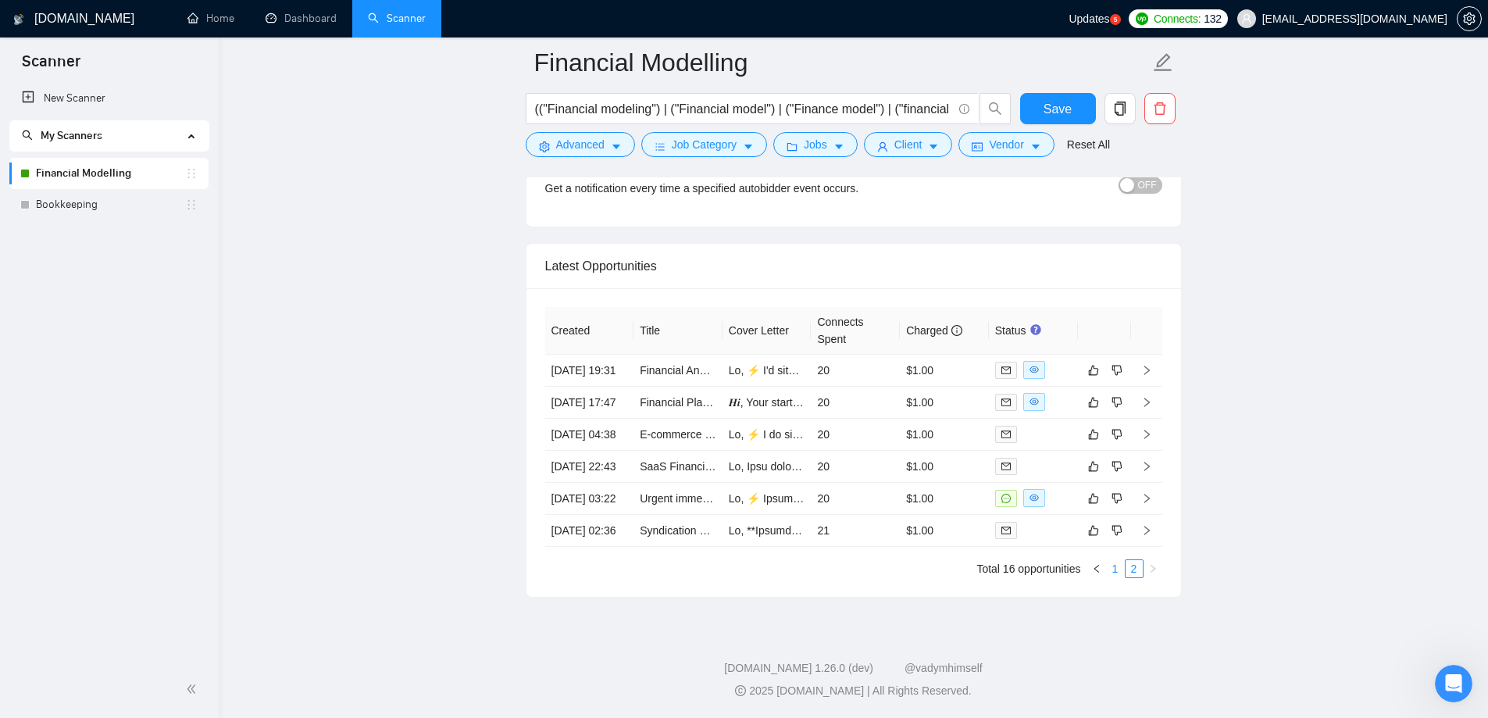
click at [1112, 569] on link "1" at bounding box center [1115, 568] width 17 height 17
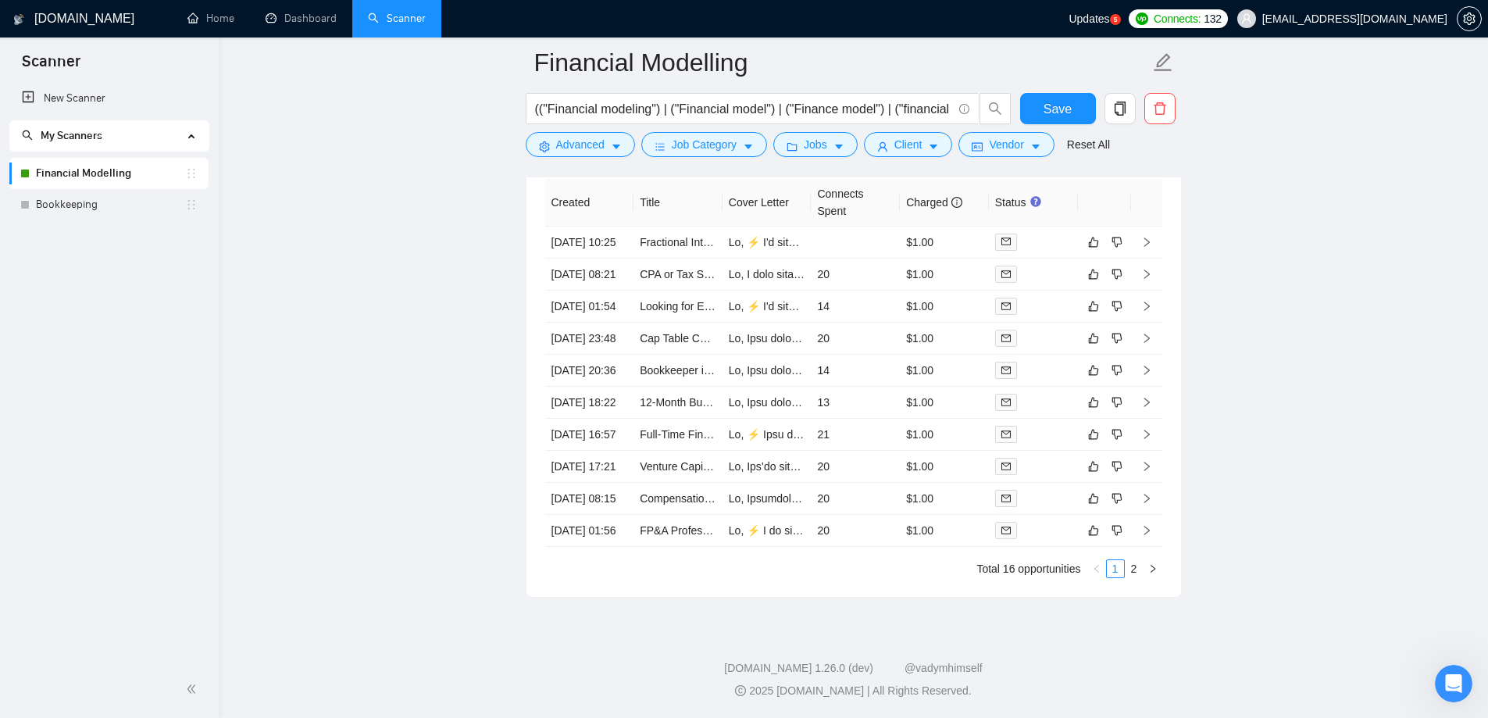
scroll to position [4173, 0]
click at [1440, 676] on div "Open Intercom Messenger" at bounding box center [1454, 684] width 52 height 52
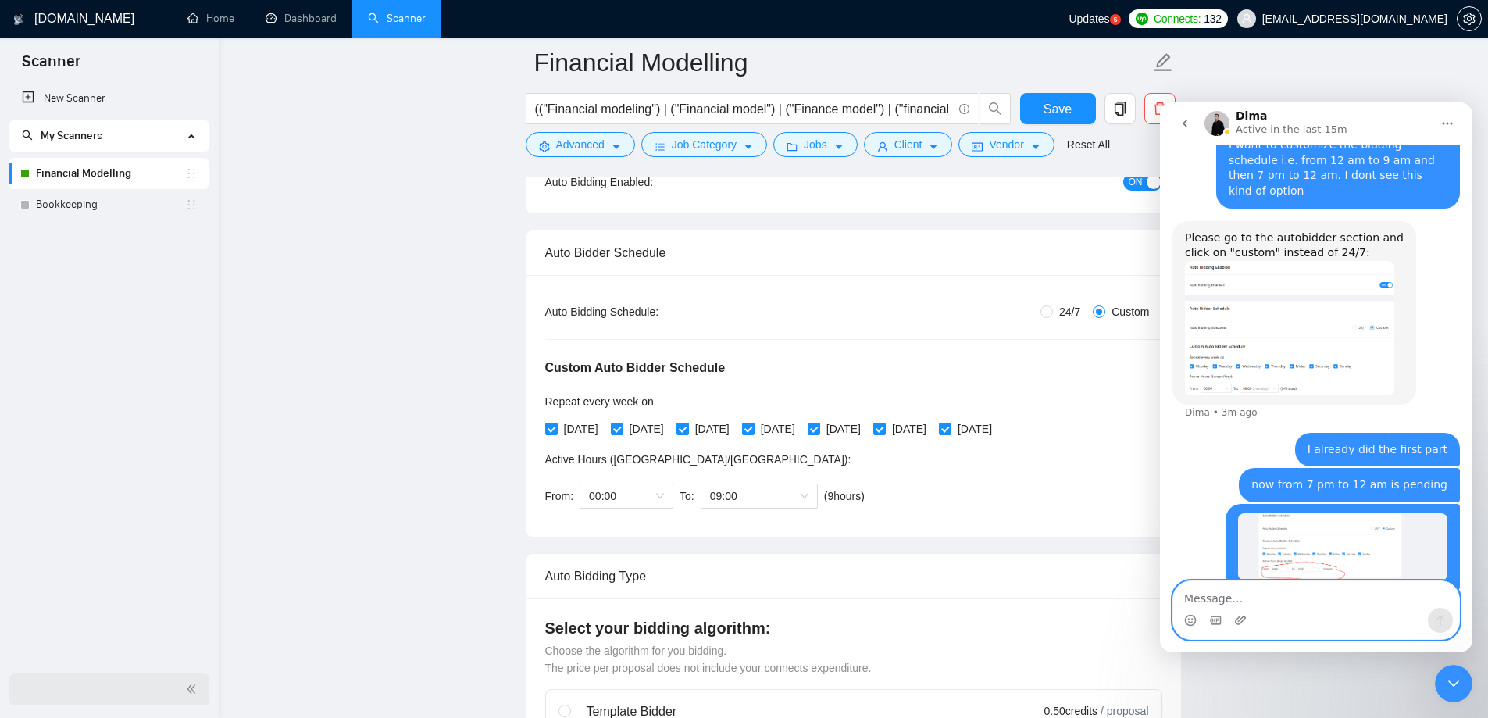
scroll to position [2568, 0]
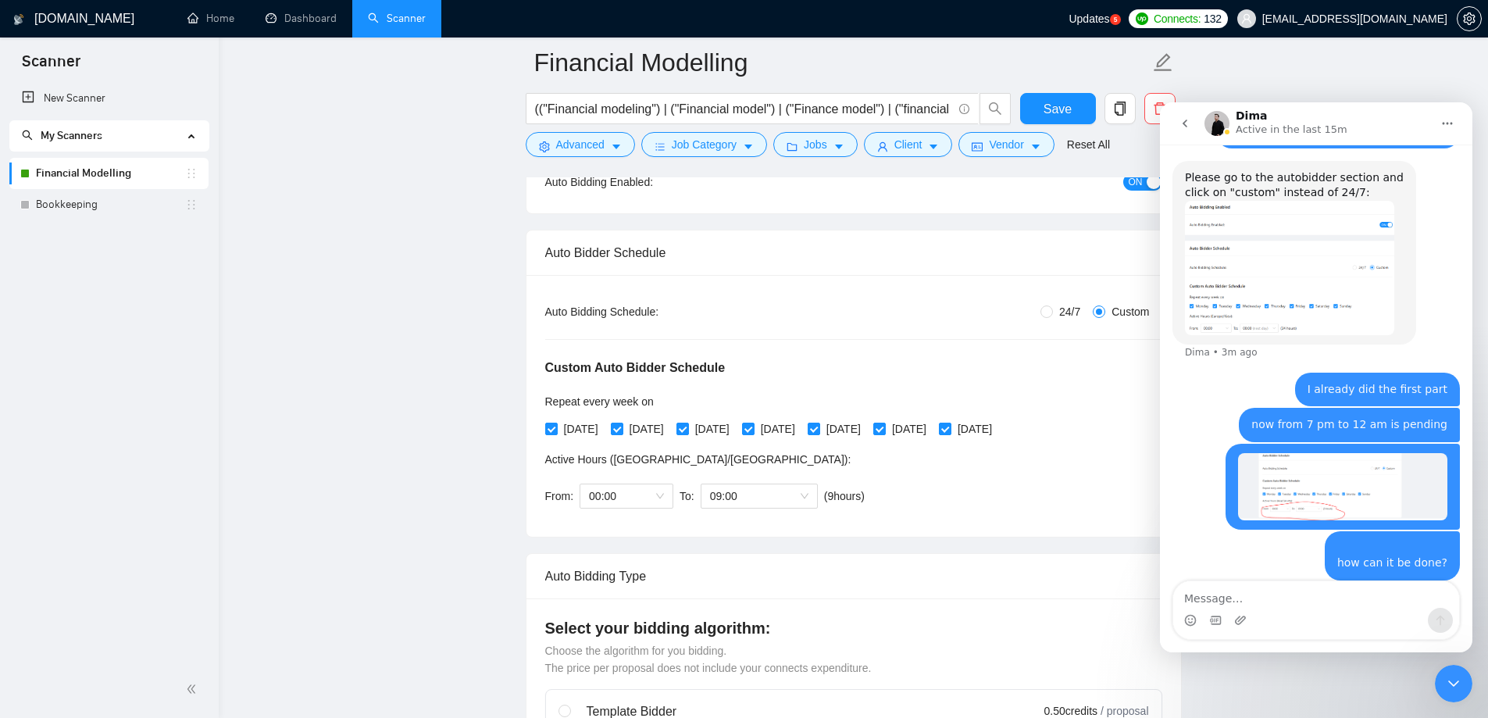
click at [195, 372] on div "New Scanner My Scanners Financial Modelling Bookkeeping" at bounding box center [109, 372] width 219 height 578
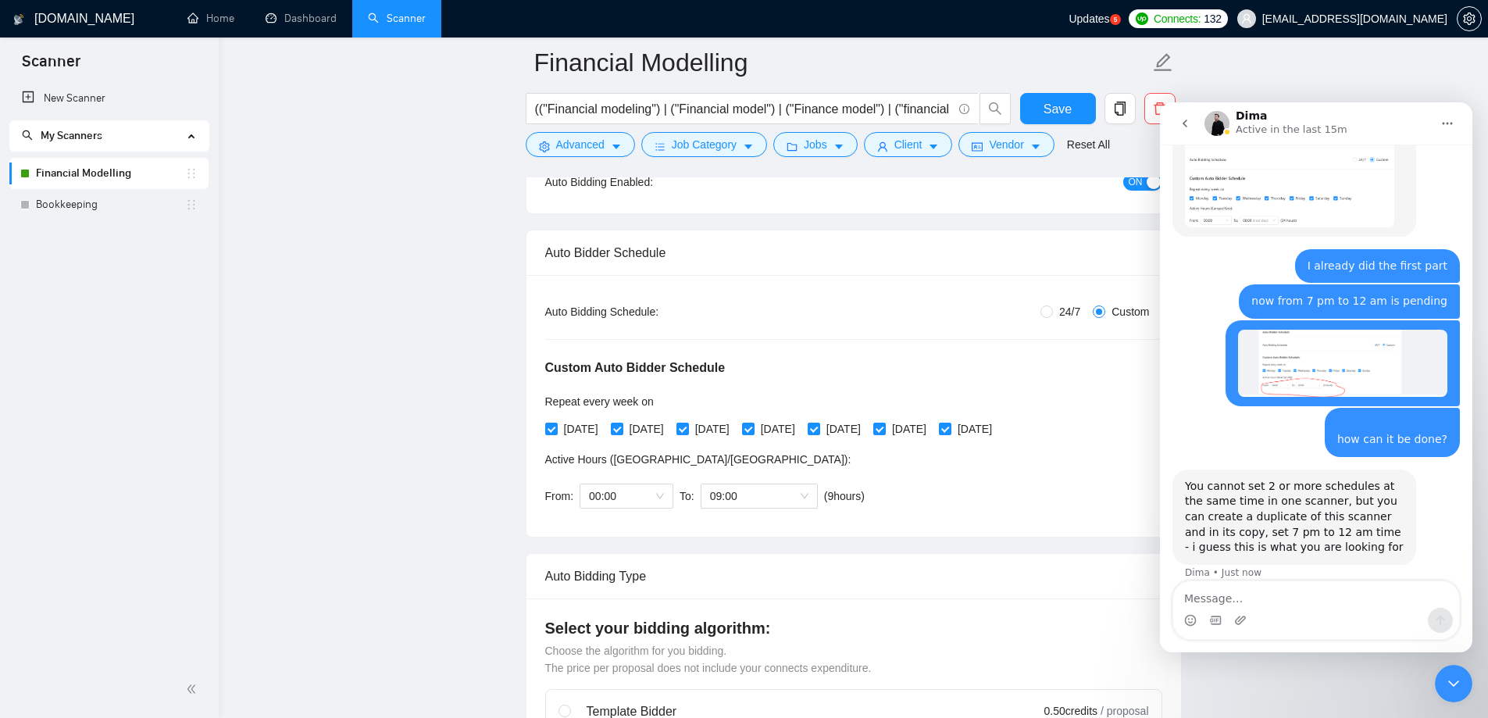
scroll to position [2616, 0]
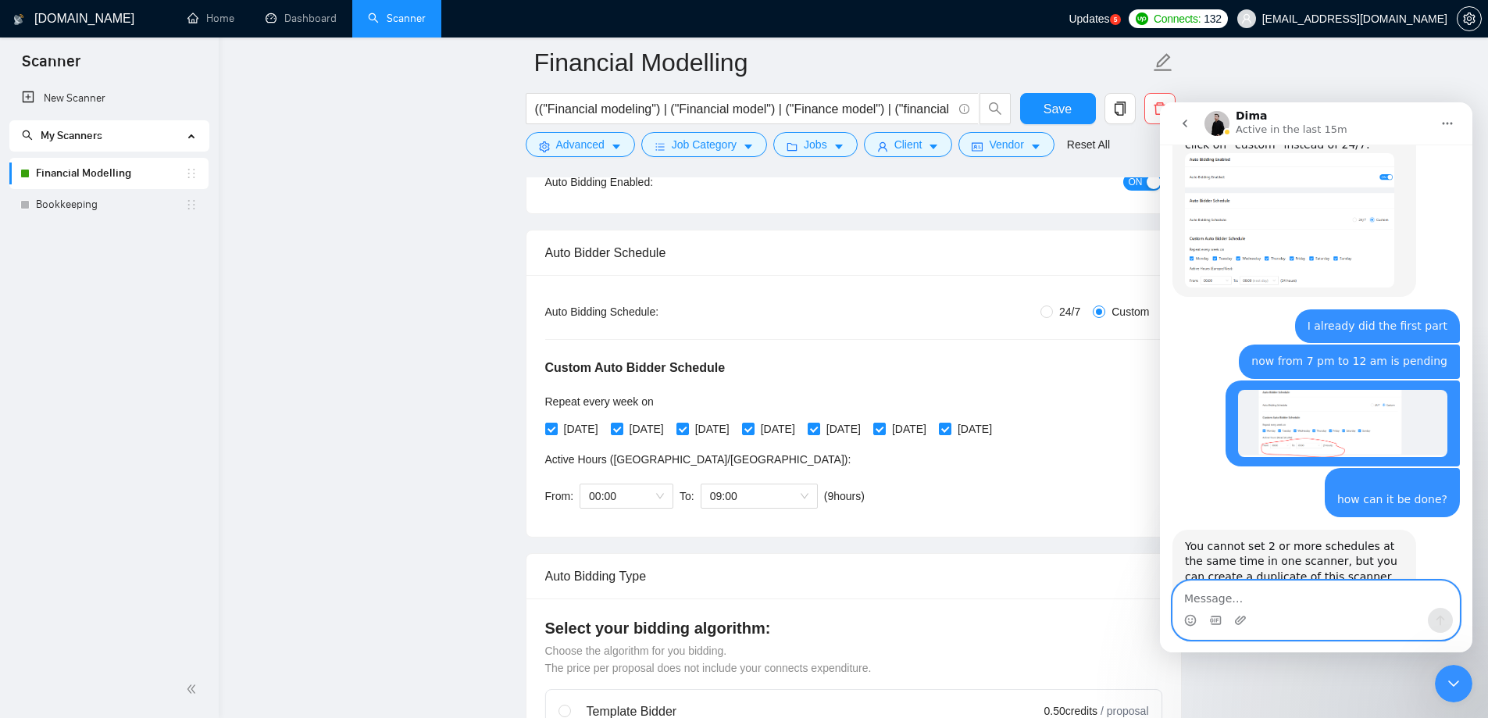
click at [1284, 604] on textarea "Message…" at bounding box center [1316, 594] width 286 height 27
type textarea "ok, thanks"
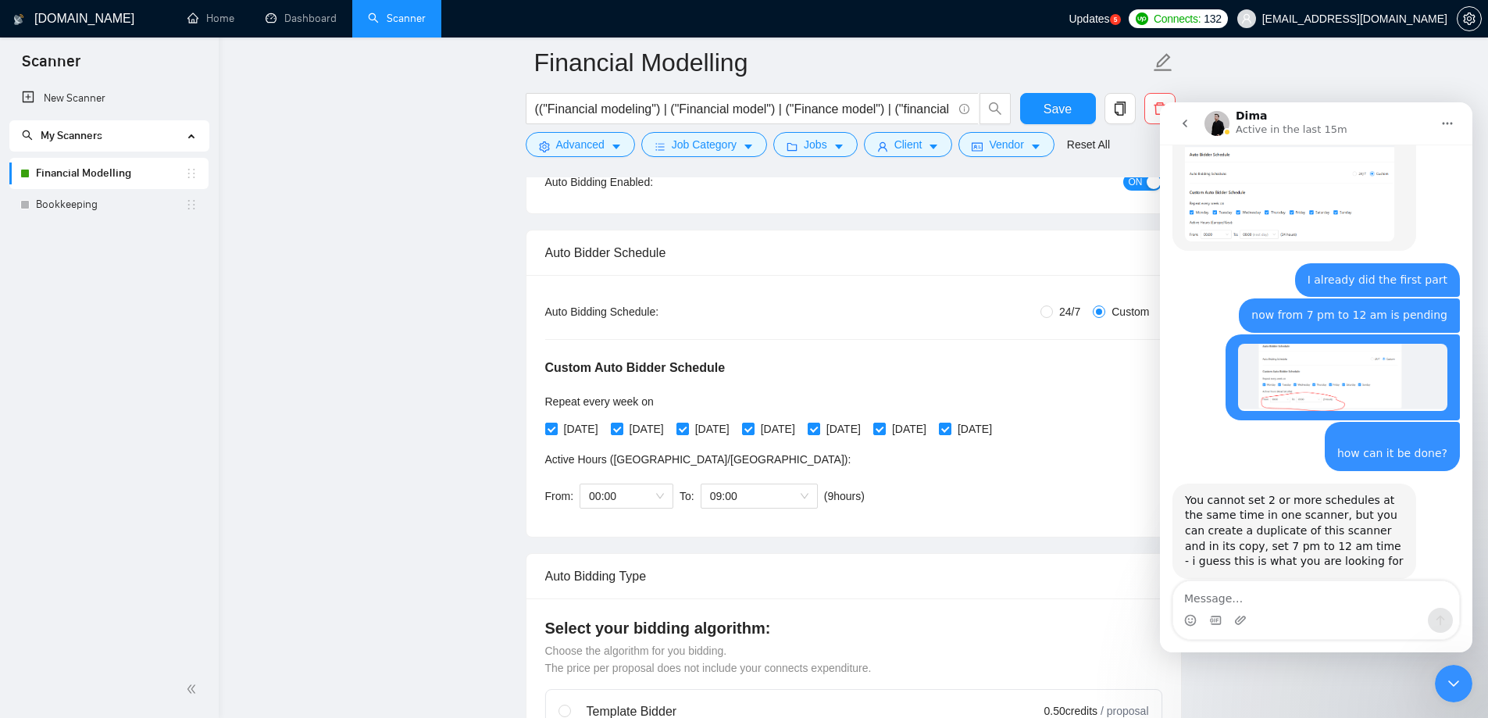
click at [1463, 684] on div "Close Intercom Messenger" at bounding box center [1453, 683] width 37 height 37
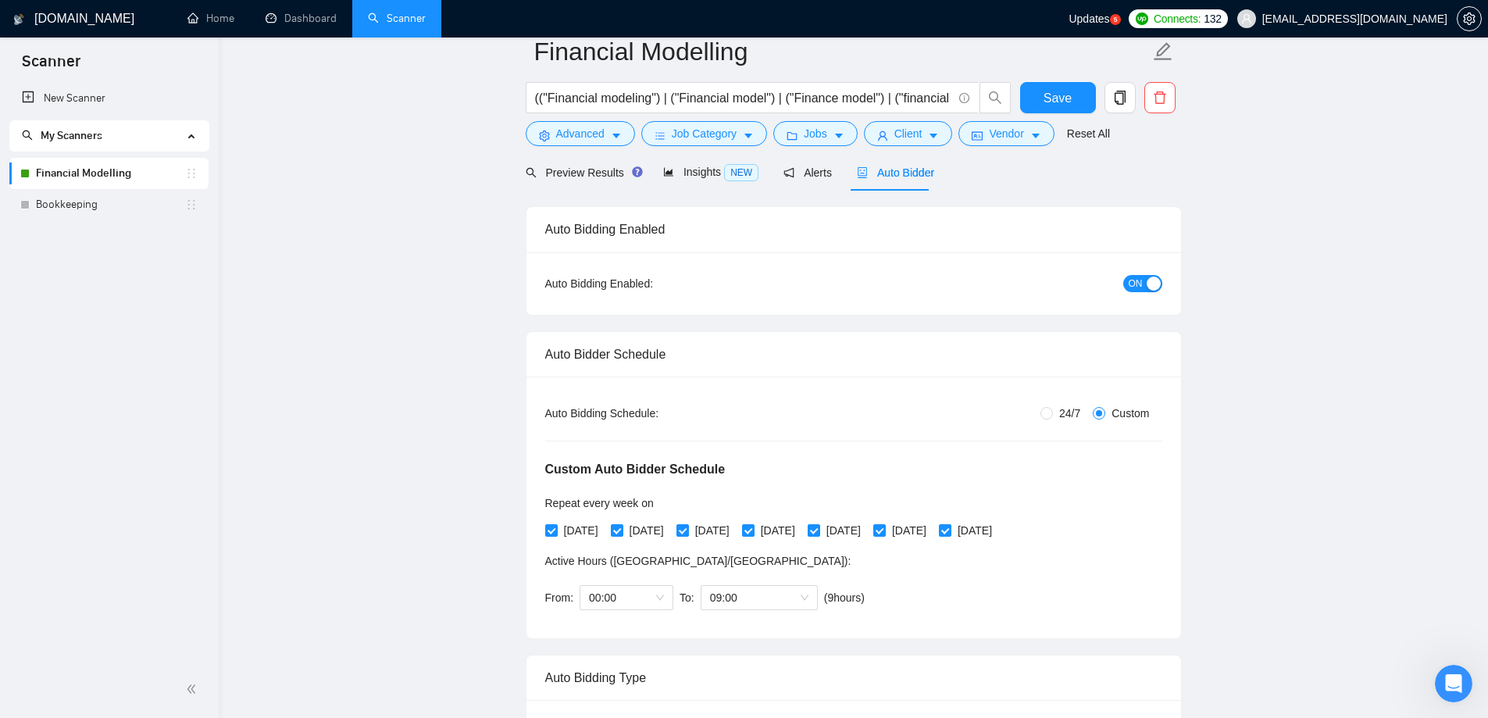
scroll to position [0, 0]
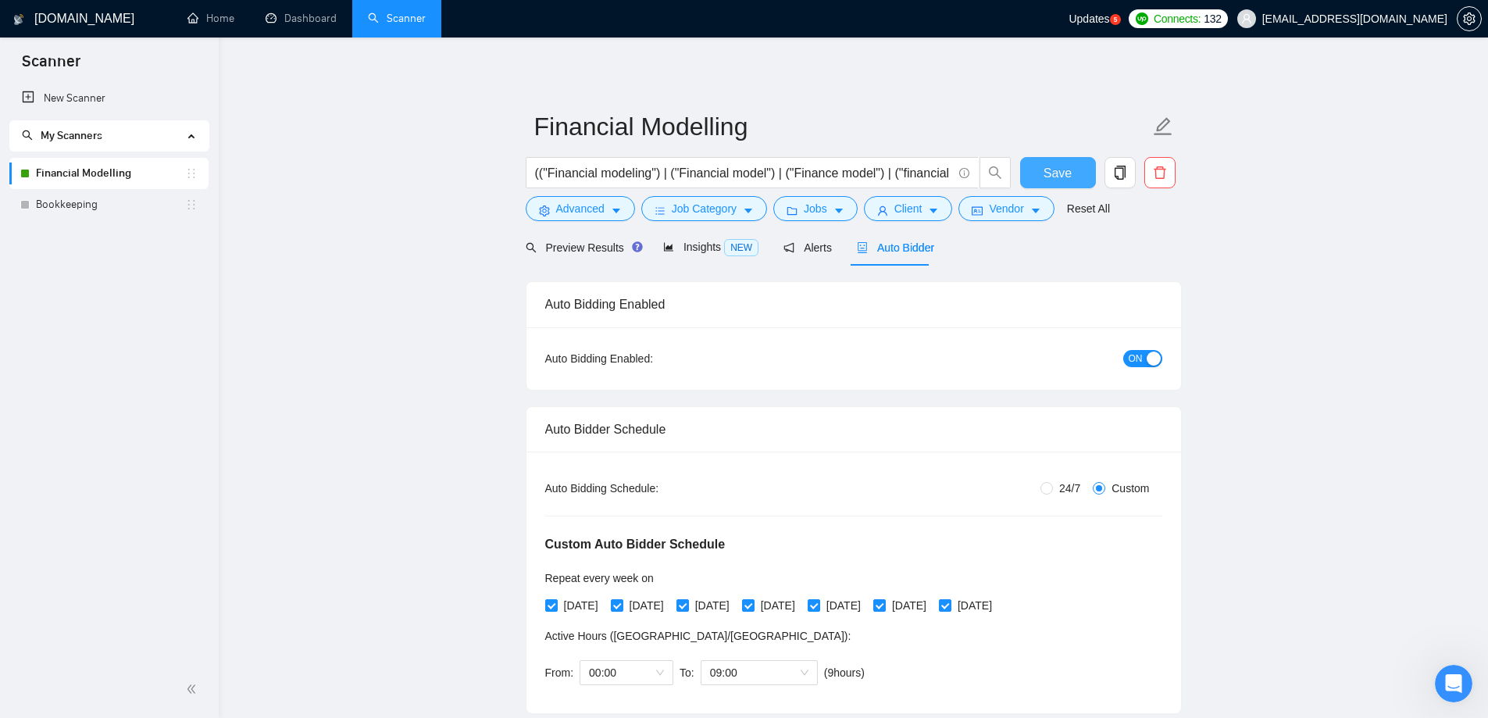
click at [1037, 167] on button "Save" at bounding box center [1058, 172] width 76 height 31
click at [922, 178] on input "(("Financial modeling") | ("Financial model") | ("Finance model") | ("financial…" at bounding box center [743, 173] width 417 height 20
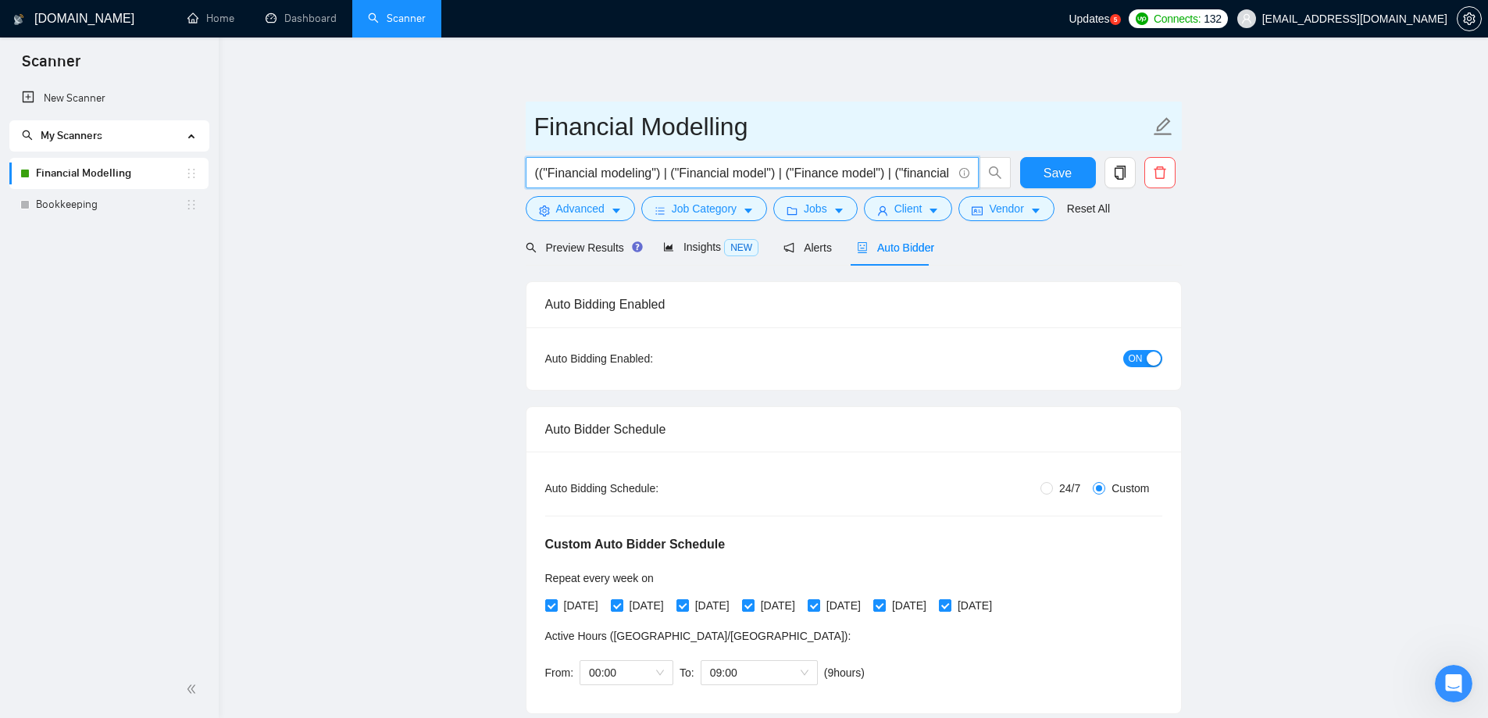
click at [737, 125] on input "Financial Modelling" at bounding box center [842, 126] width 616 height 39
click at [766, 127] on input "Financial Modelling" at bounding box center [842, 126] width 616 height 39
type input "Financial Modelling morning"
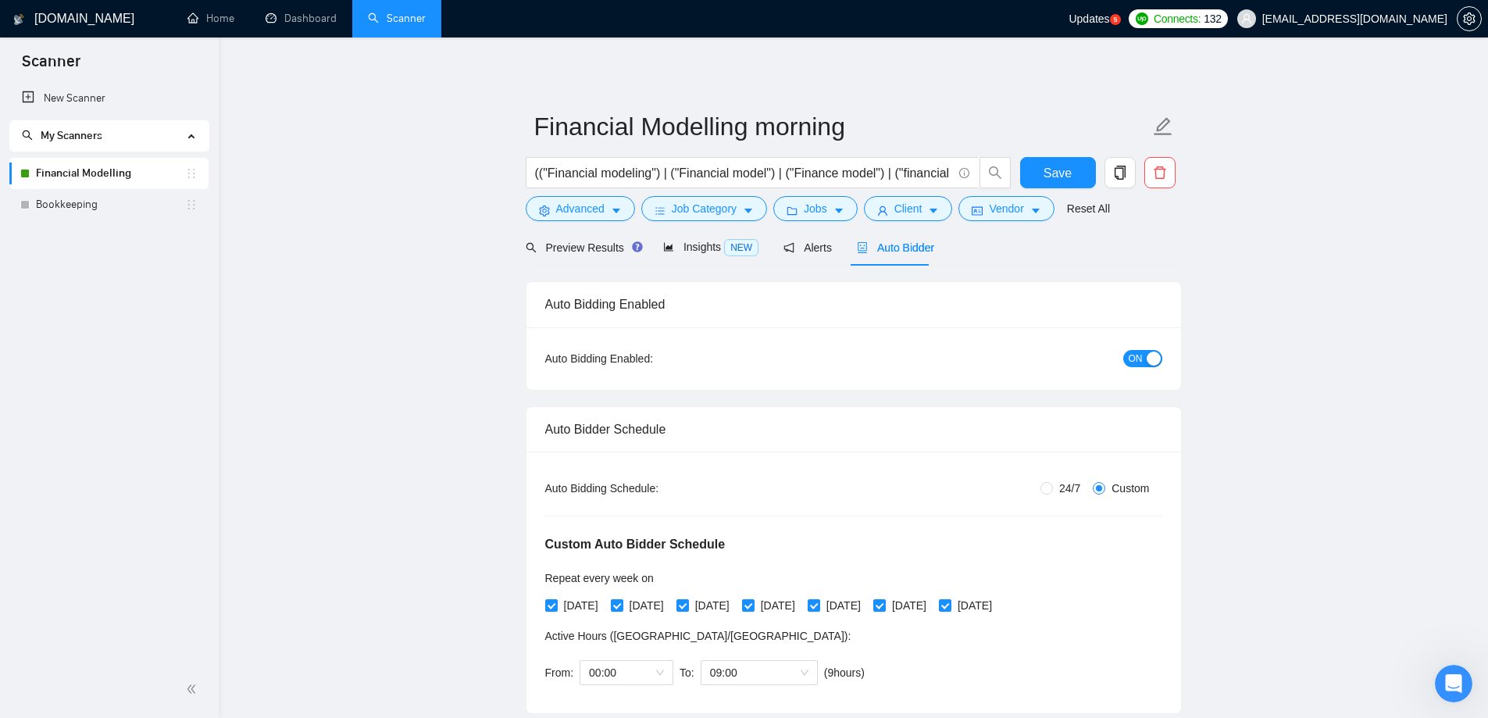
click at [1071, 173] on button "Save" at bounding box center [1058, 172] width 76 height 31
click at [1126, 170] on icon "copy" at bounding box center [1120, 173] width 14 height 14
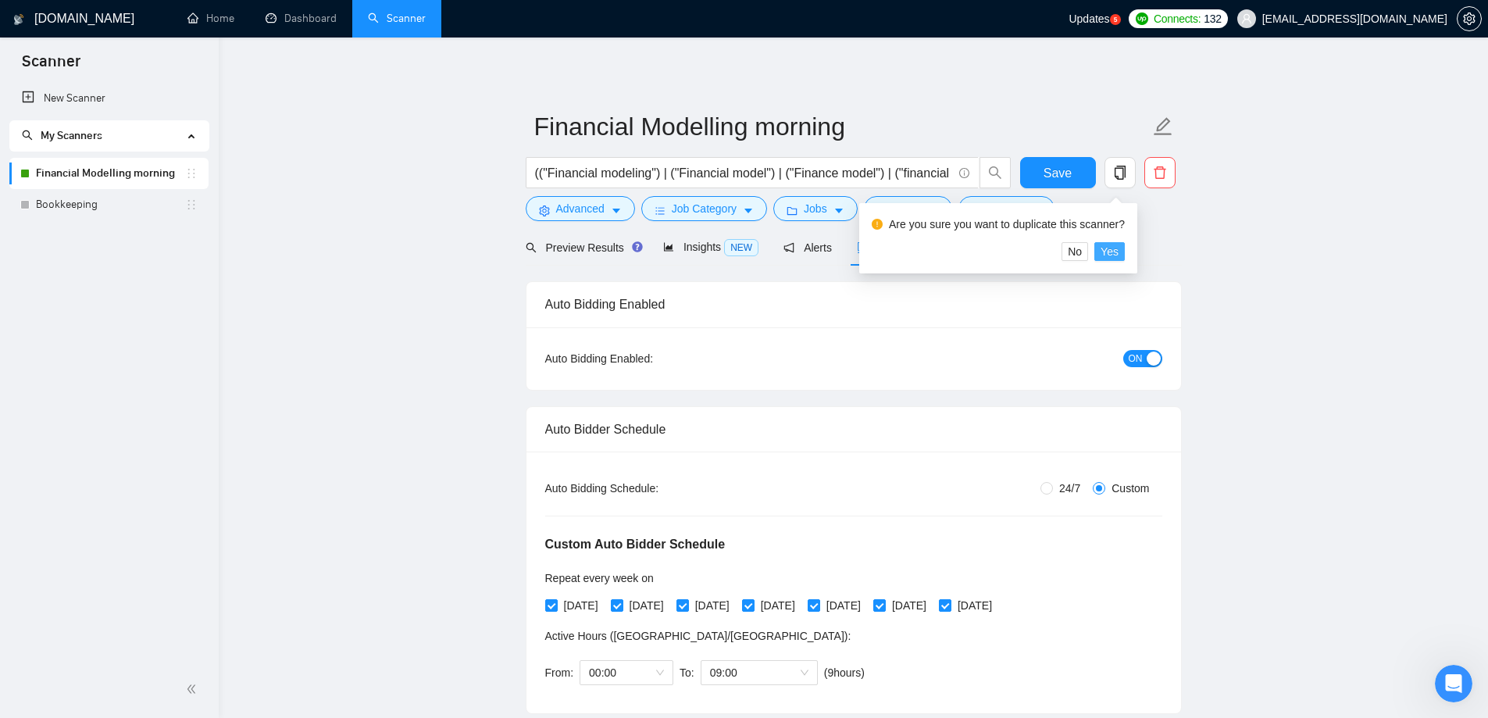
click at [1112, 246] on span "Yes" at bounding box center [1110, 251] width 18 height 17
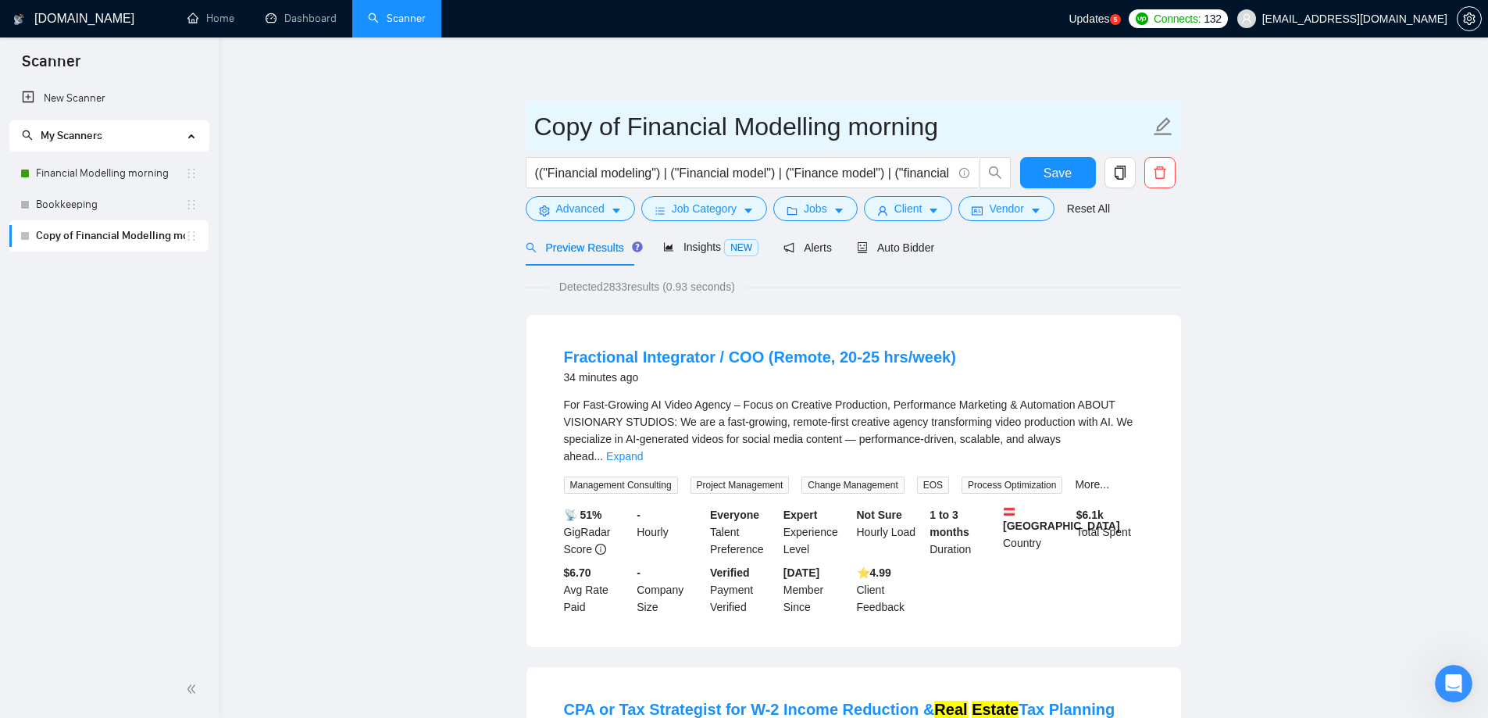
drag, startPoint x: 901, startPoint y: 121, endPoint x: 1015, endPoint y: 98, distance: 116.3
click at [628, 127] on input "Copy of Financial Modelling Evening" at bounding box center [842, 126] width 616 height 39
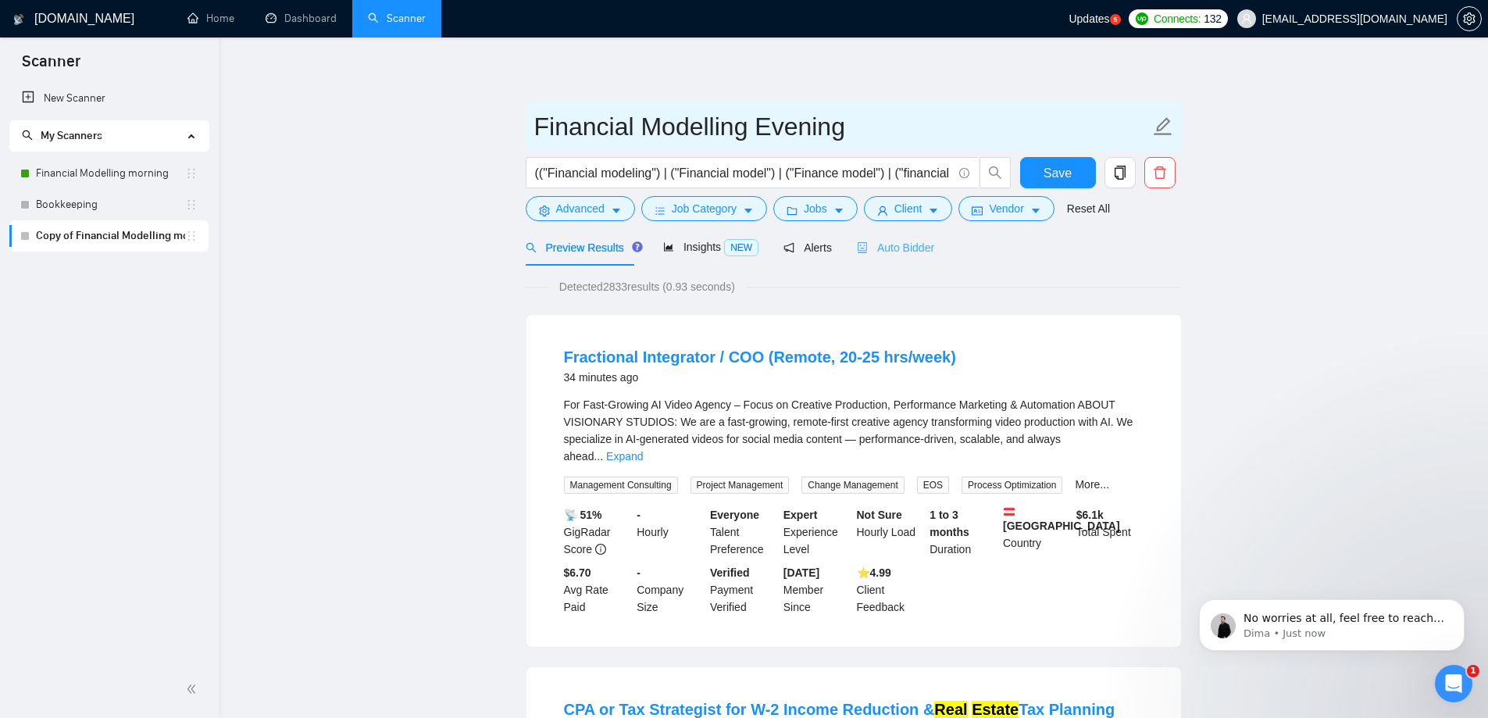
type input "Financial Modelling Evening"
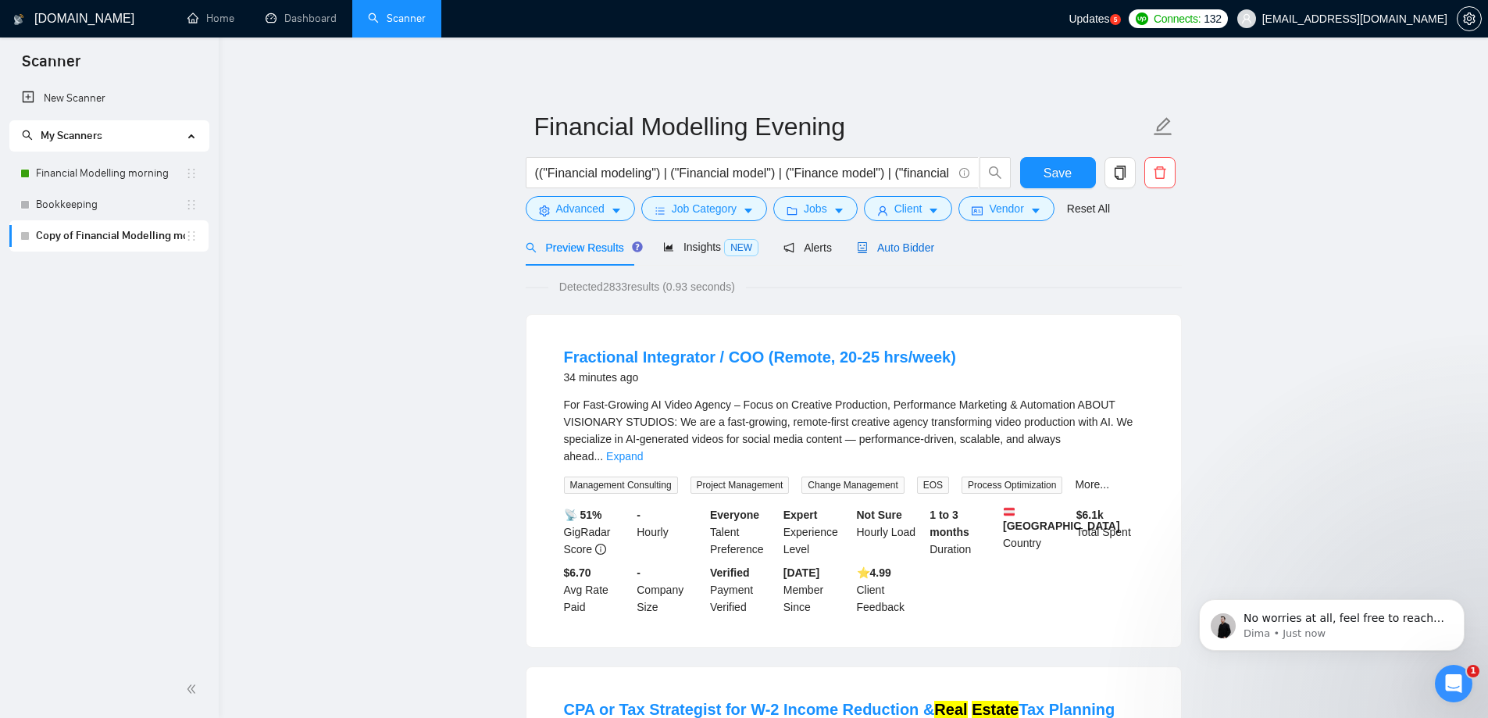
click at [890, 248] on span "Auto Bidder" at bounding box center [895, 247] width 77 height 12
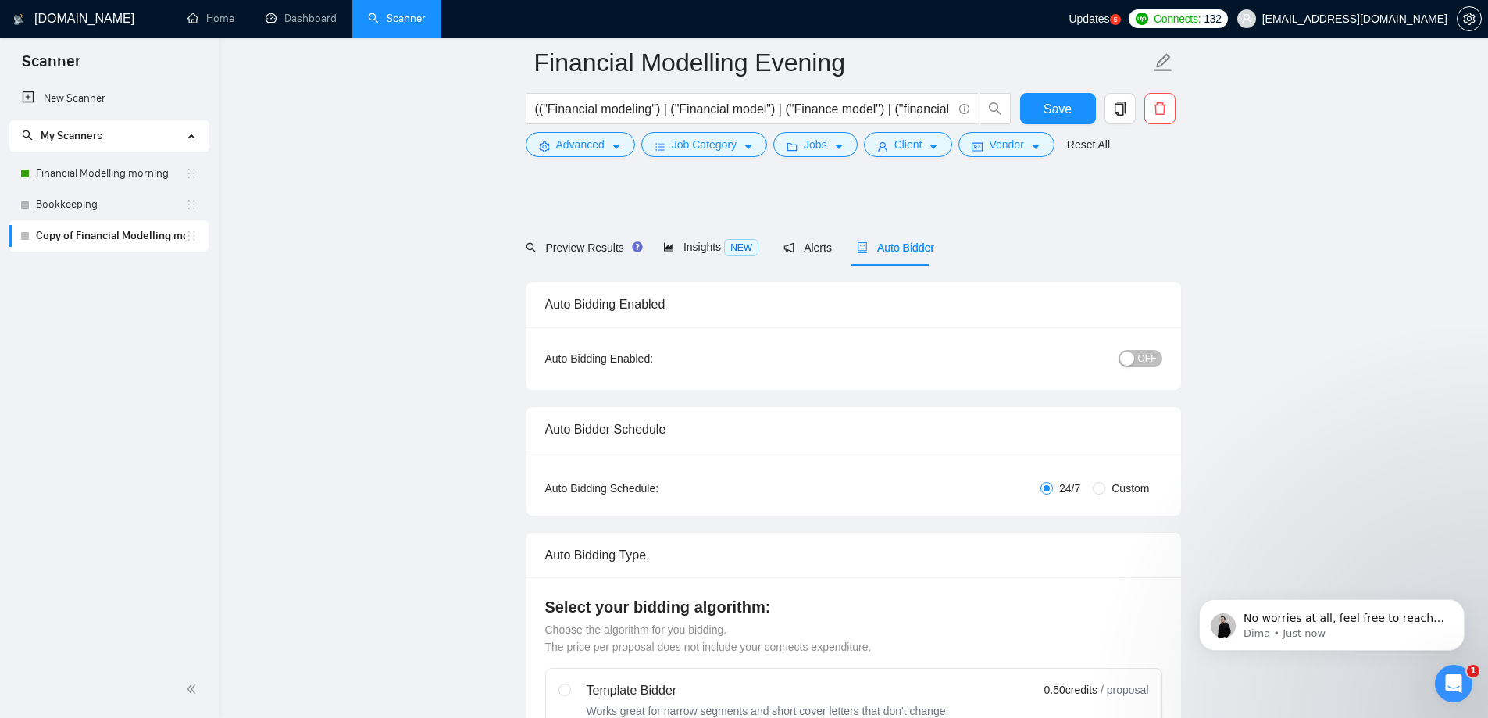
radio input "false"
radio input "true"
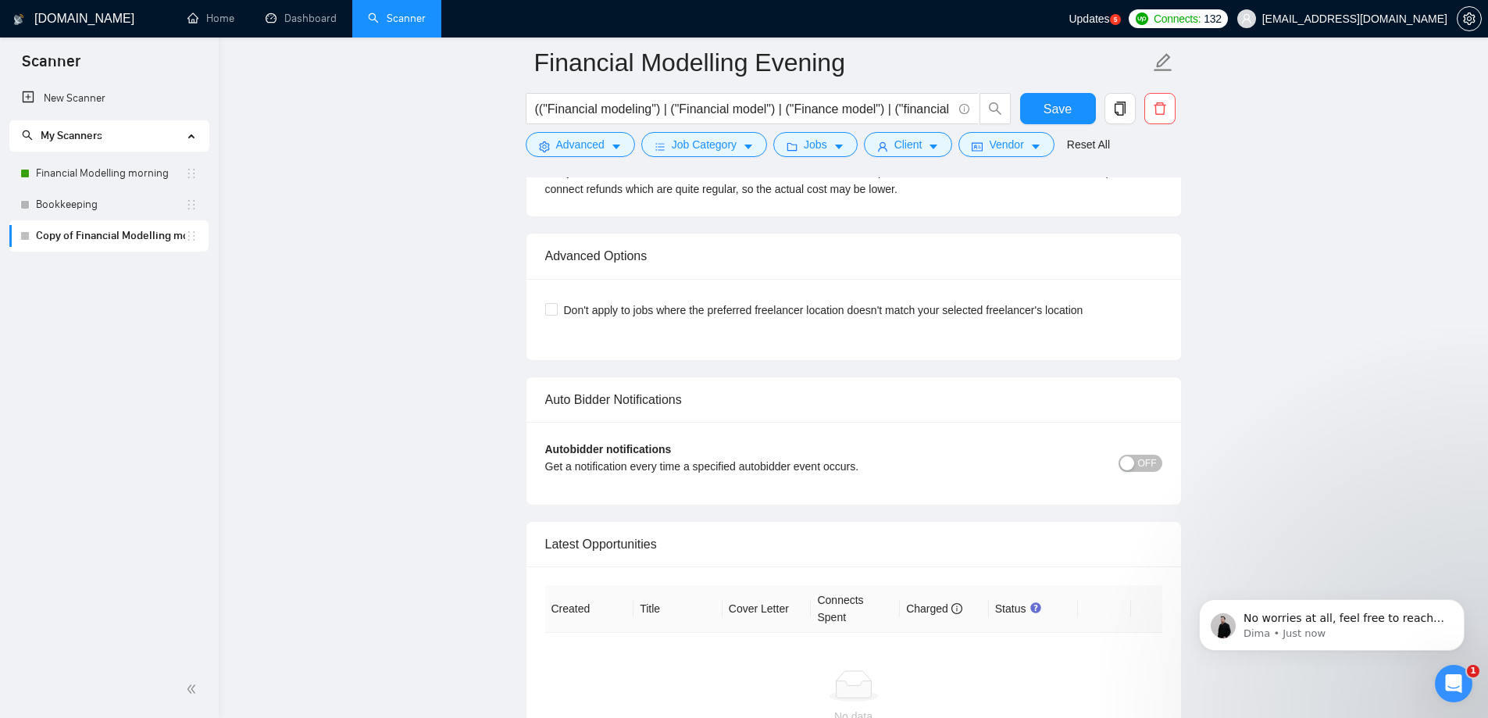
scroll to position [3821, 0]
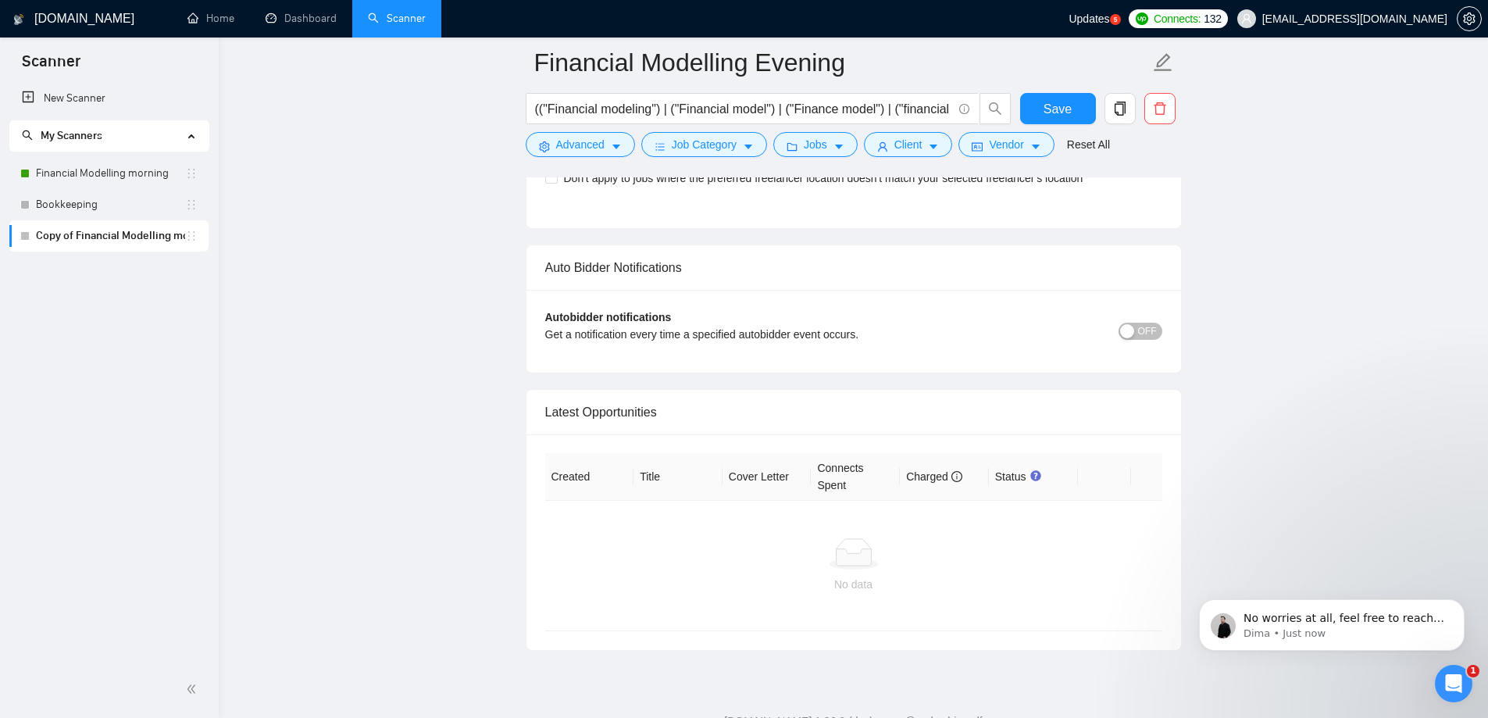
click at [1150, 328] on span "OFF" at bounding box center [1147, 331] width 19 height 17
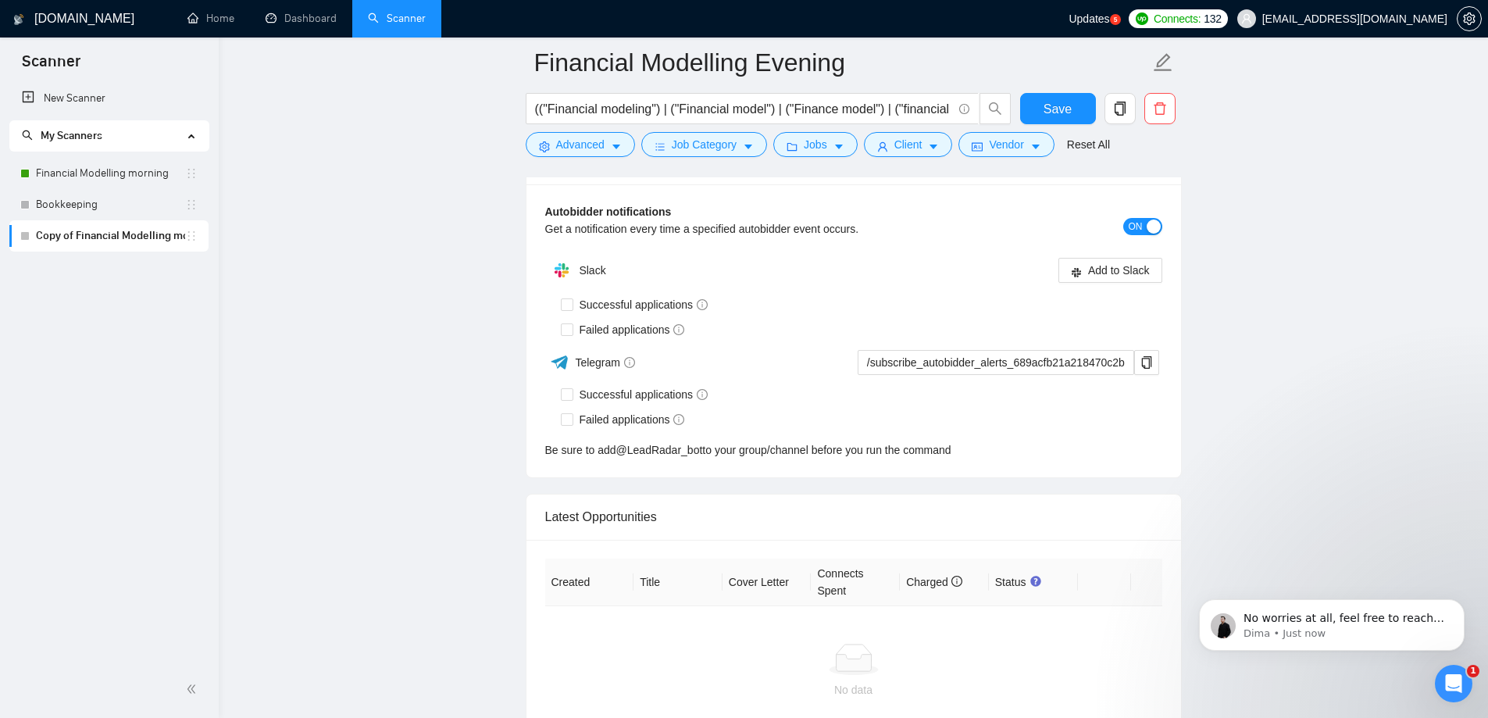
click at [1150, 328] on div "Failed applications" at bounding box center [861, 329] width 601 height 17
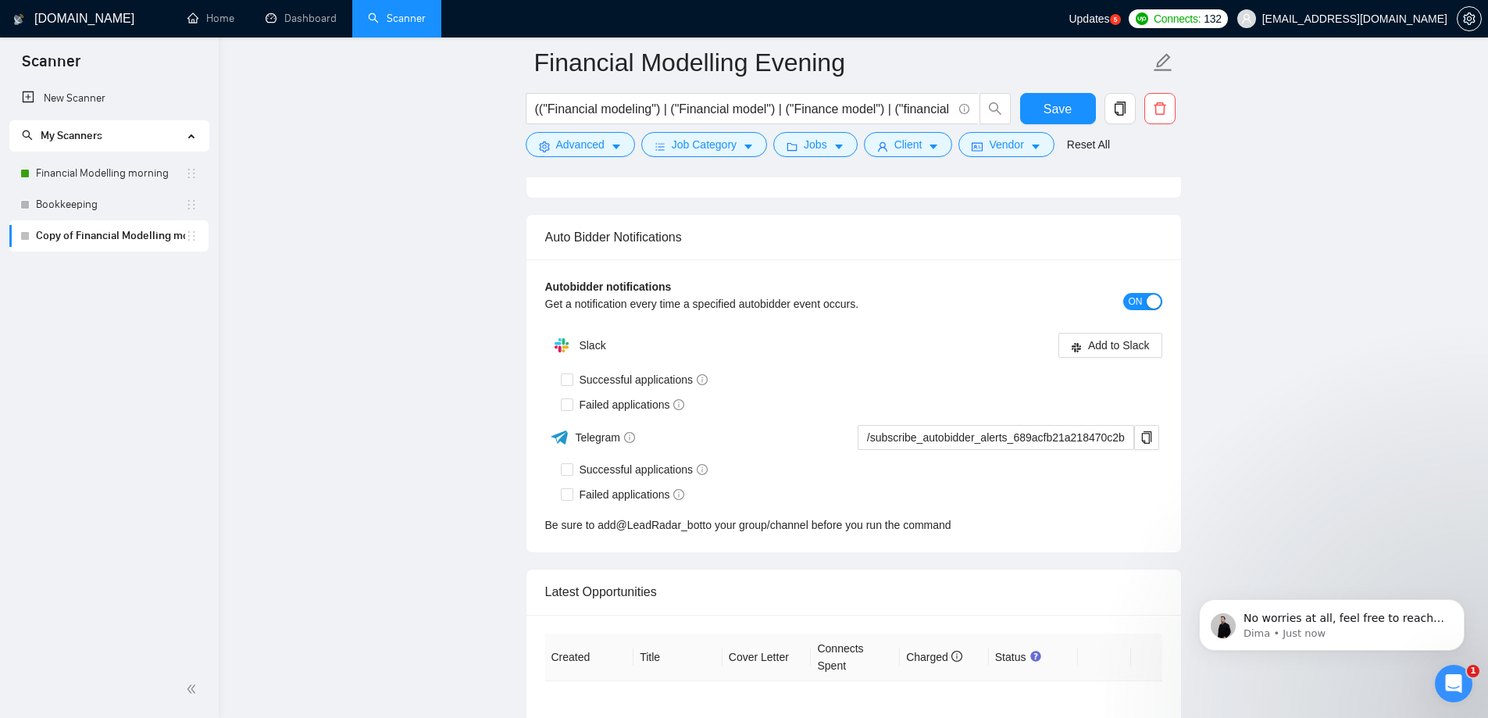
click at [1143, 198] on div "Don't apply to jobs where the preferred freelancer location doesn't match your …" at bounding box center [853, 156] width 655 height 81
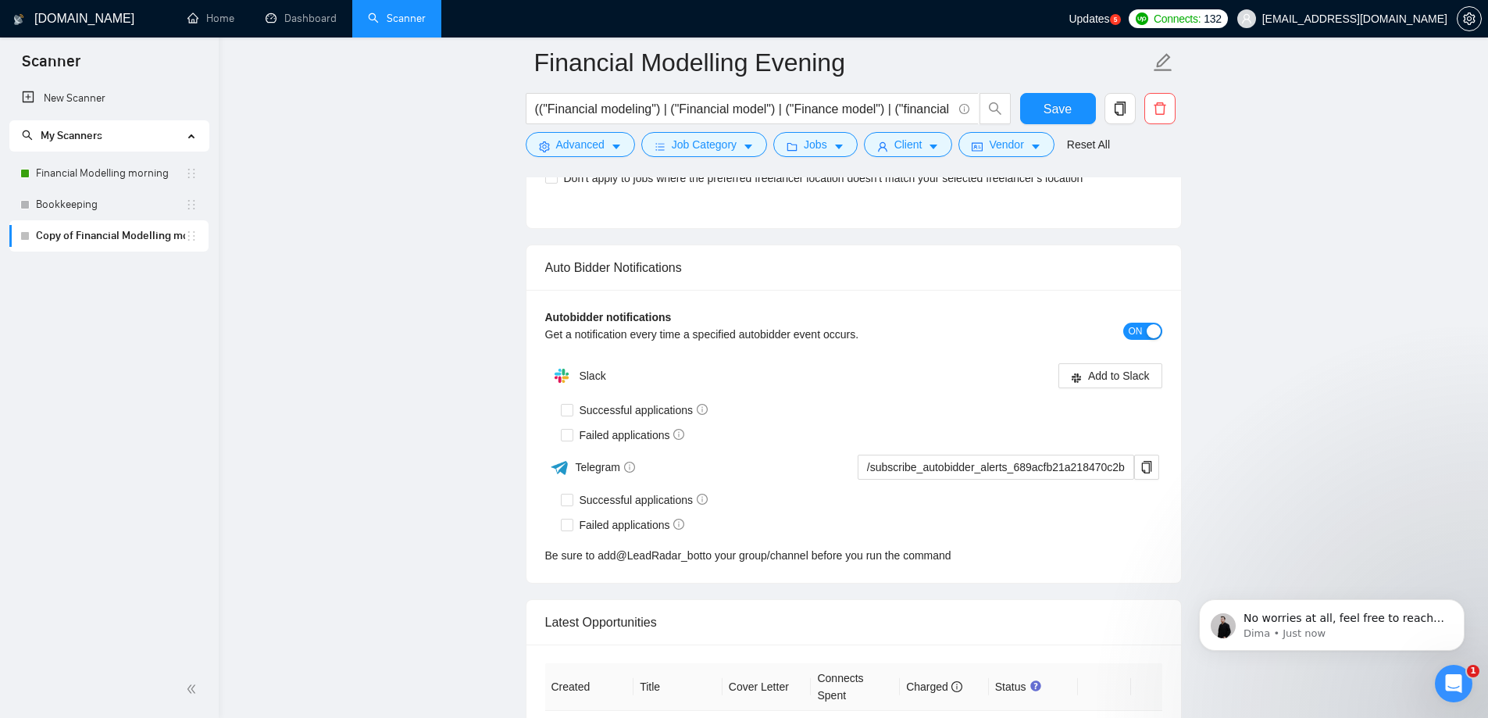
click at [1143, 328] on button "ON" at bounding box center [1142, 331] width 39 height 17
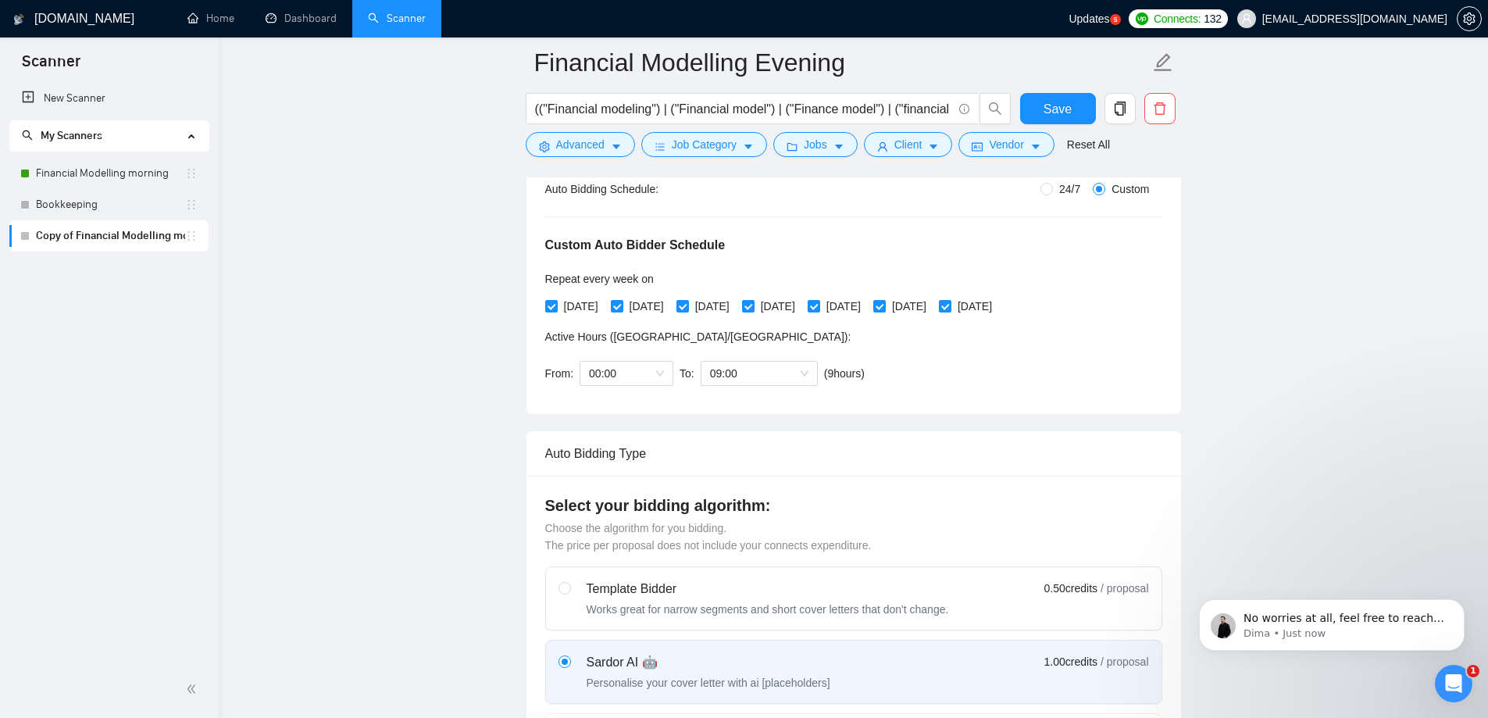
scroll to position [312, 0]
click at [1443, 673] on div "Open Intercom Messenger" at bounding box center [1454, 684] width 52 height 52
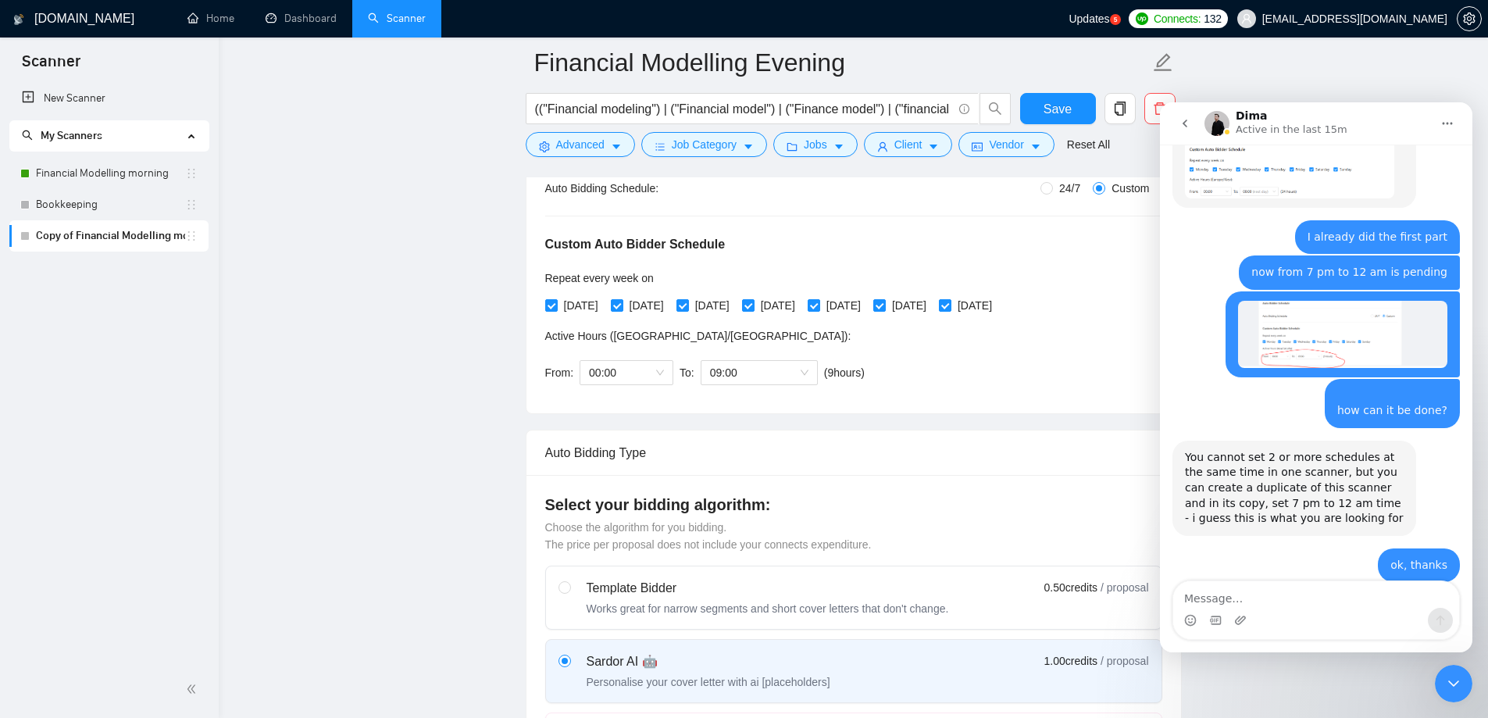
scroll to position [2750, 0]
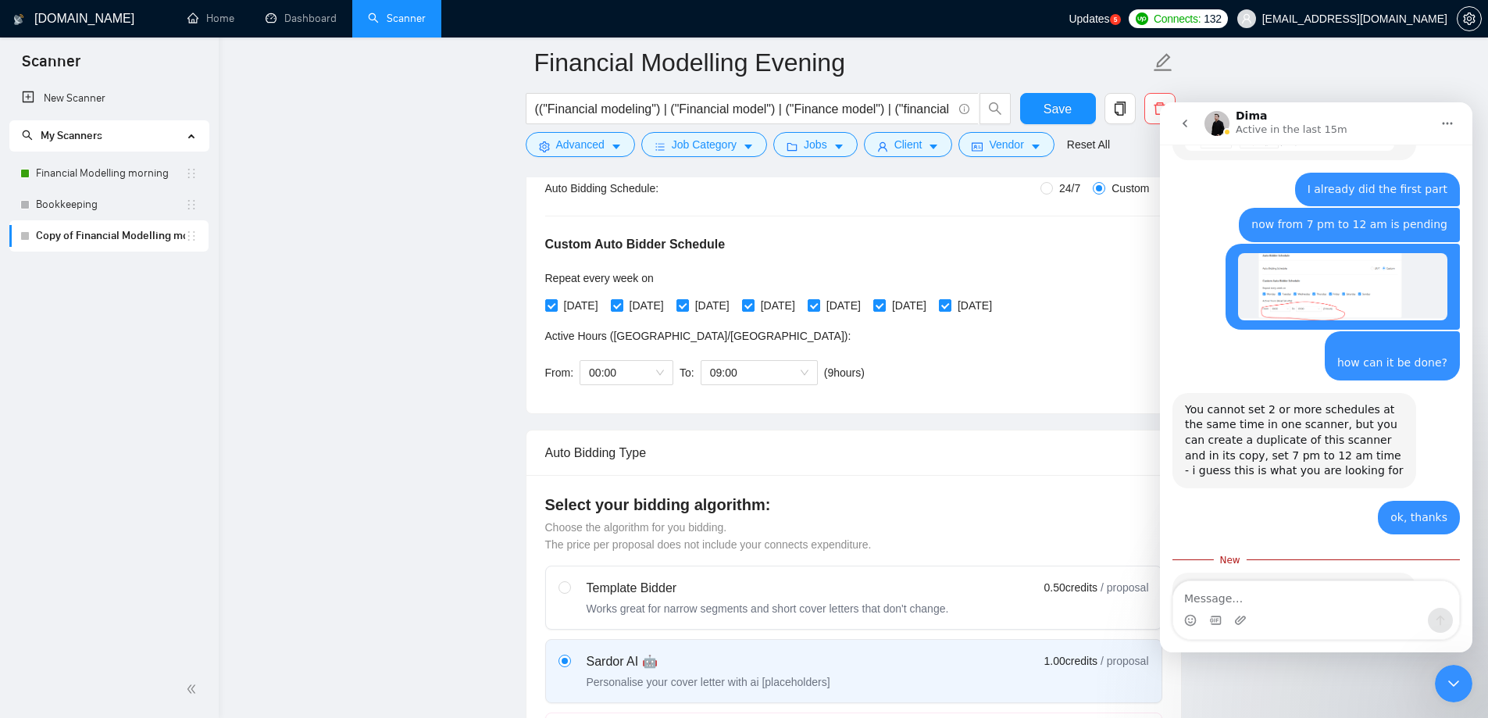
click at [1199, 618] on div "Intercom messenger" at bounding box center [1316, 620] width 286 height 25
click at [1194, 618] on circle "Emoji picker" at bounding box center [1190, 620] width 10 height 10
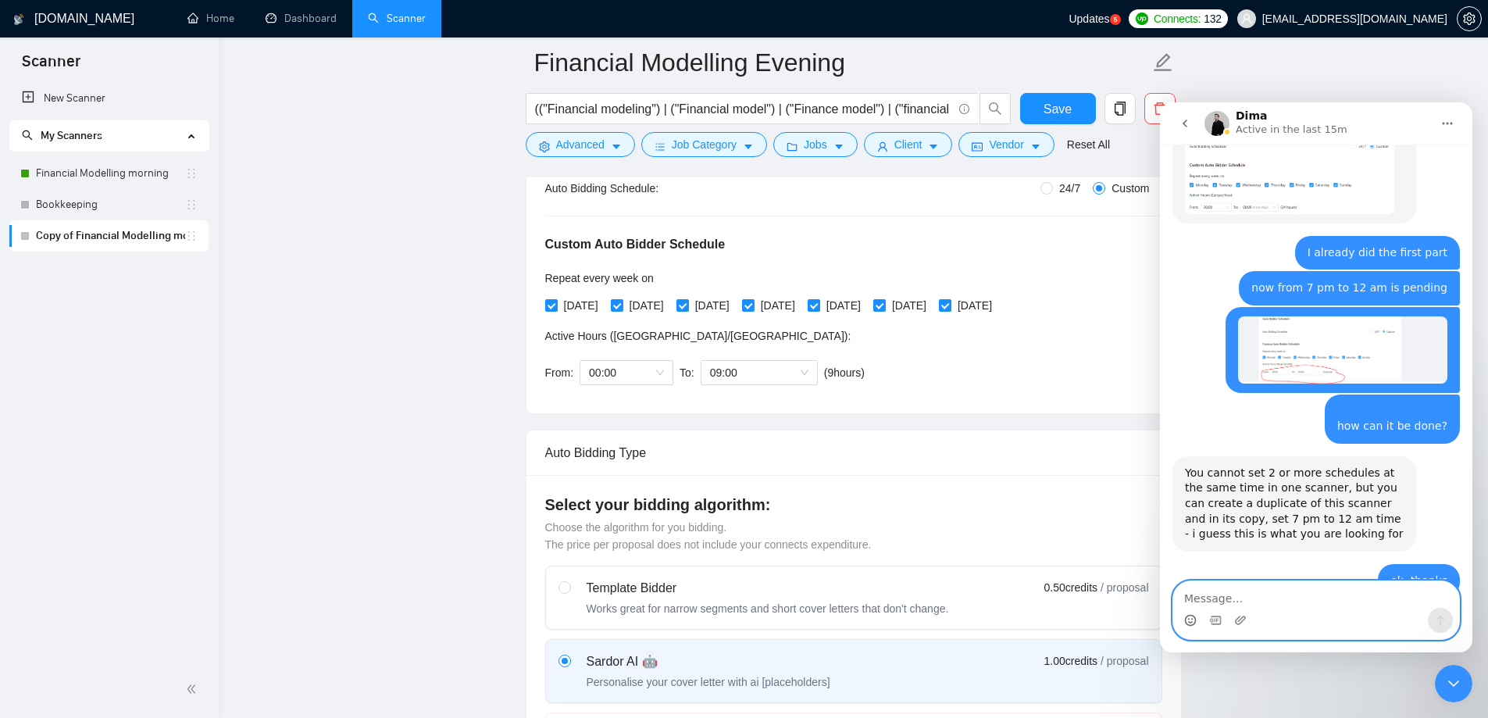
scroll to position [2684, 0]
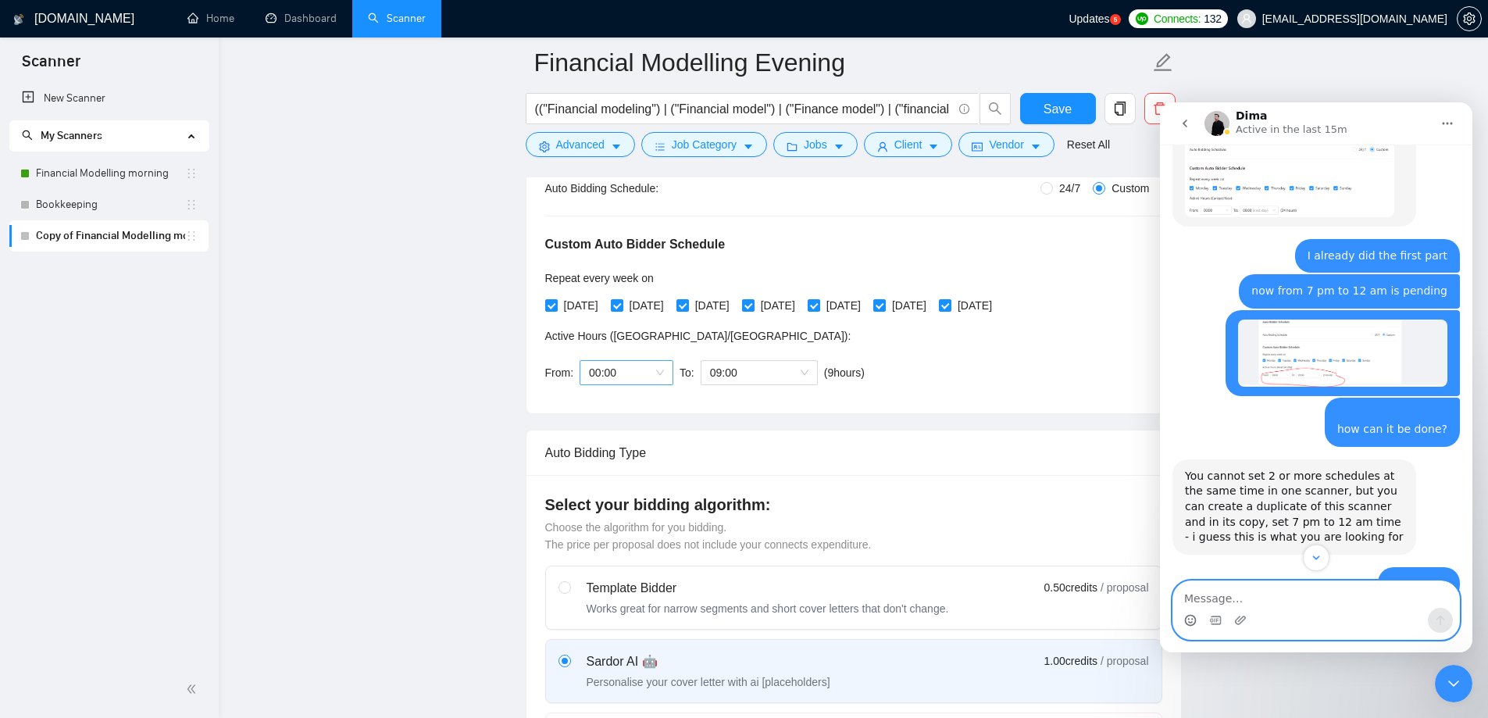
click at [636, 373] on span "00:00" at bounding box center [626, 372] width 75 height 23
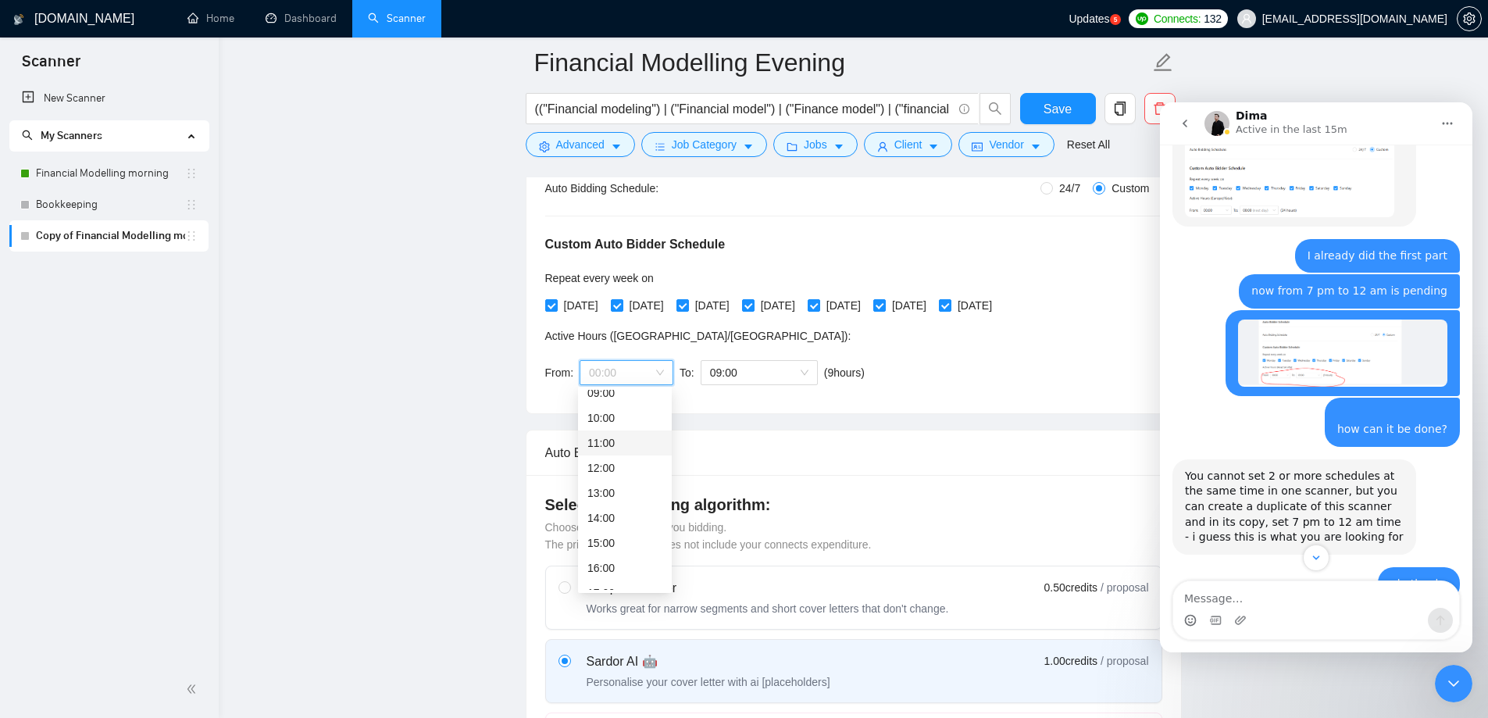
scroll to position [369, 0]
click at [616, 505] on div "19:00" at bounding box center [624, 508] width 75 height 17
click at [743, 369] on span "(next day)" at bounding box center [761, 372] width 48 height 12
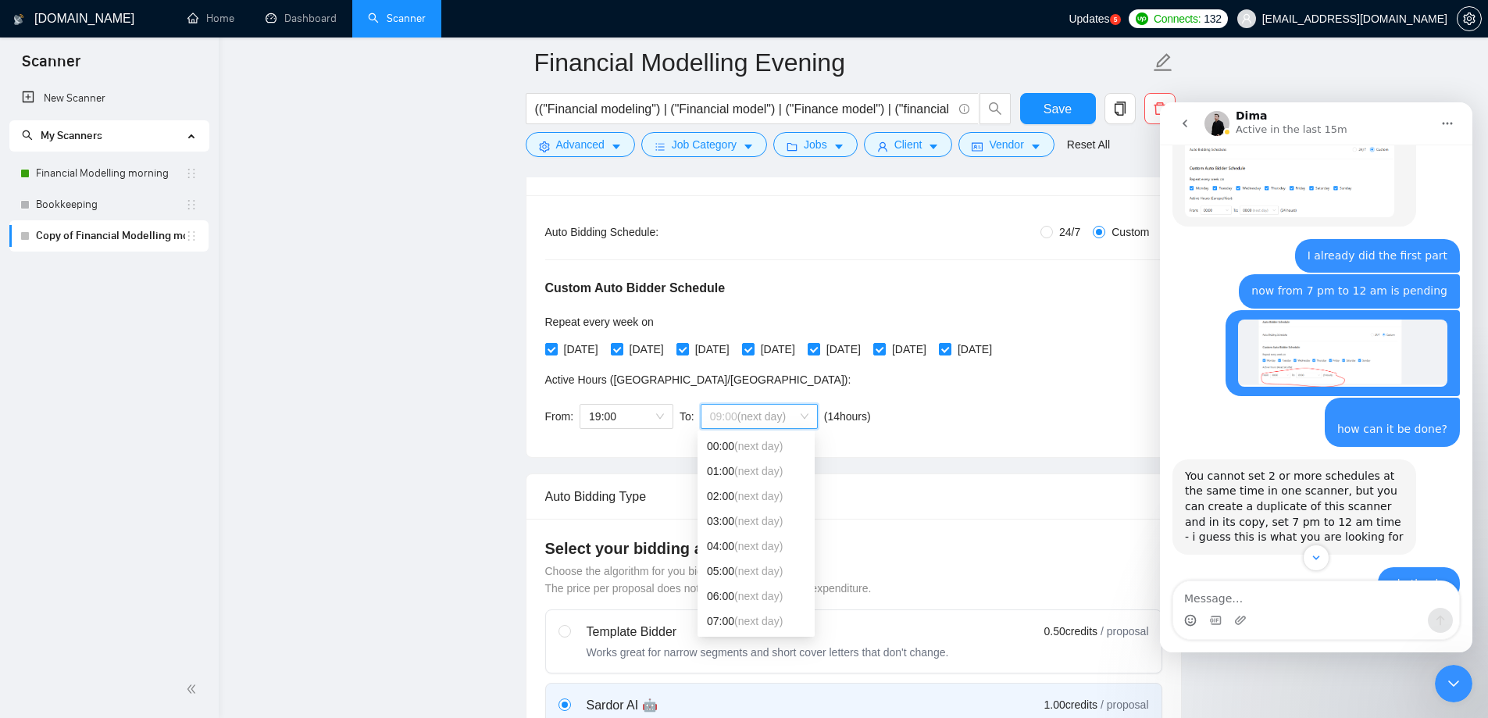
scroll to position [234, 0]
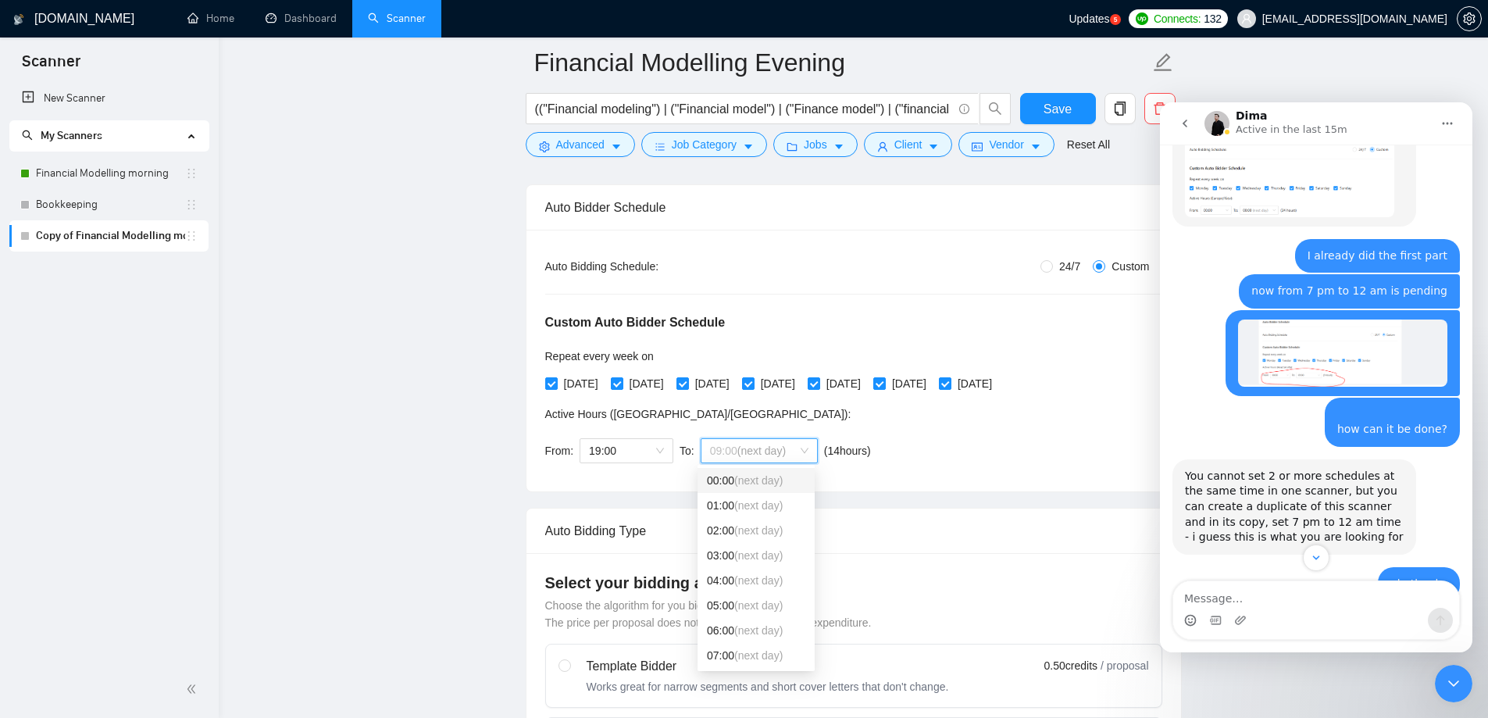
click at [755, 484] on span "(next day)" at bounding box center [758, 480] width 48 height 12
click at [937, 423] on div "Custom Auto Bidder Schedule Repeat every week [DATE] [DATE] [DATE] [DATE] [DATE…" at bounding box center [853, 374] width 617 height 198
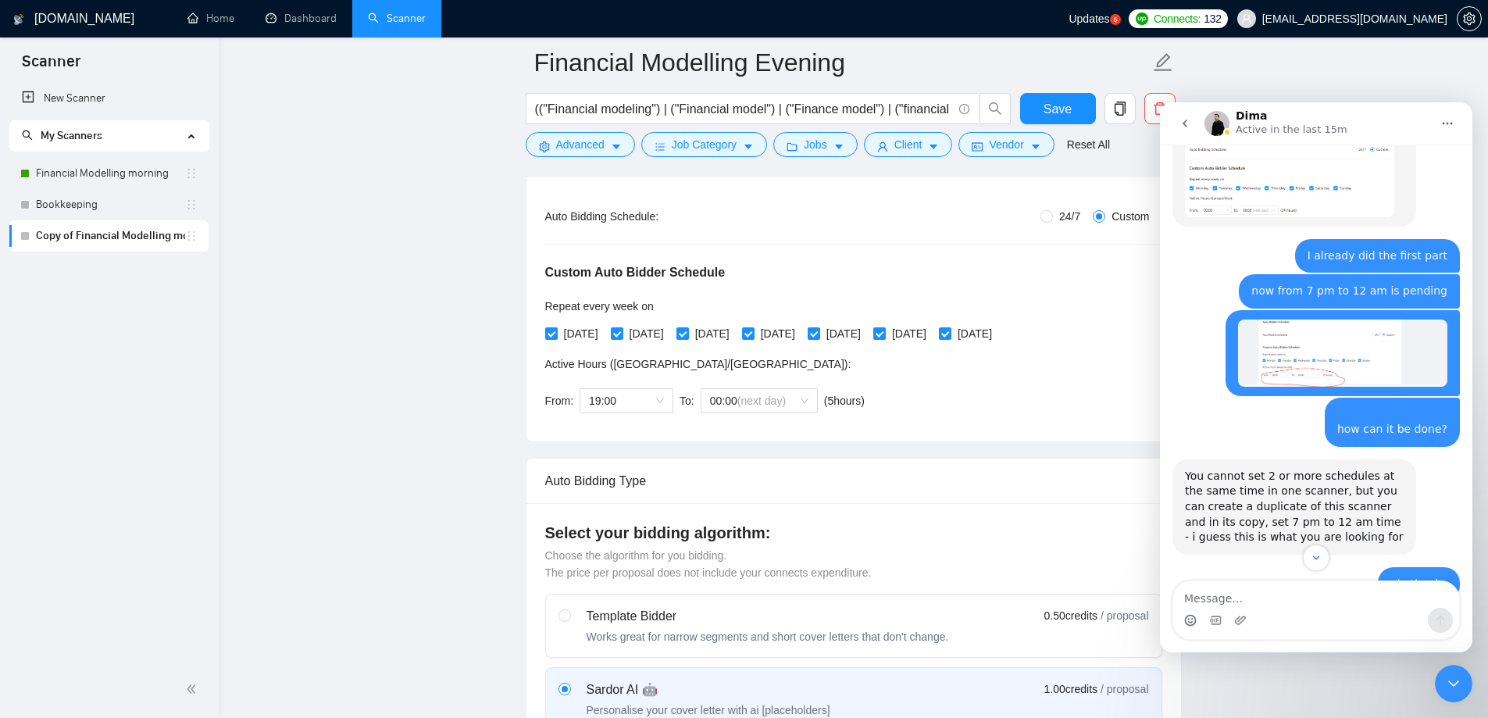
scroll to position [312, 0]
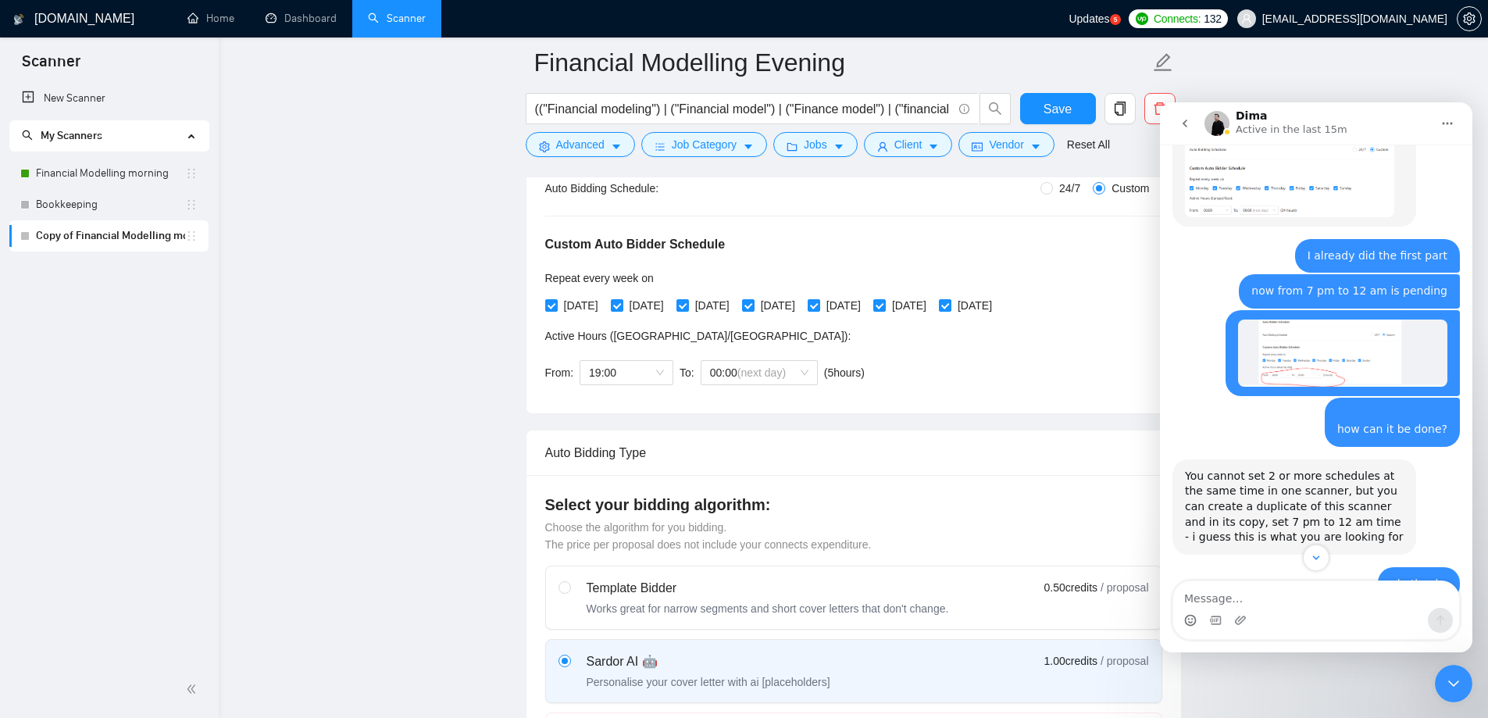
click at [1467, 679] on div "Close Intercom Messenger" at bounding box center [1453, 683] width 37 height 37
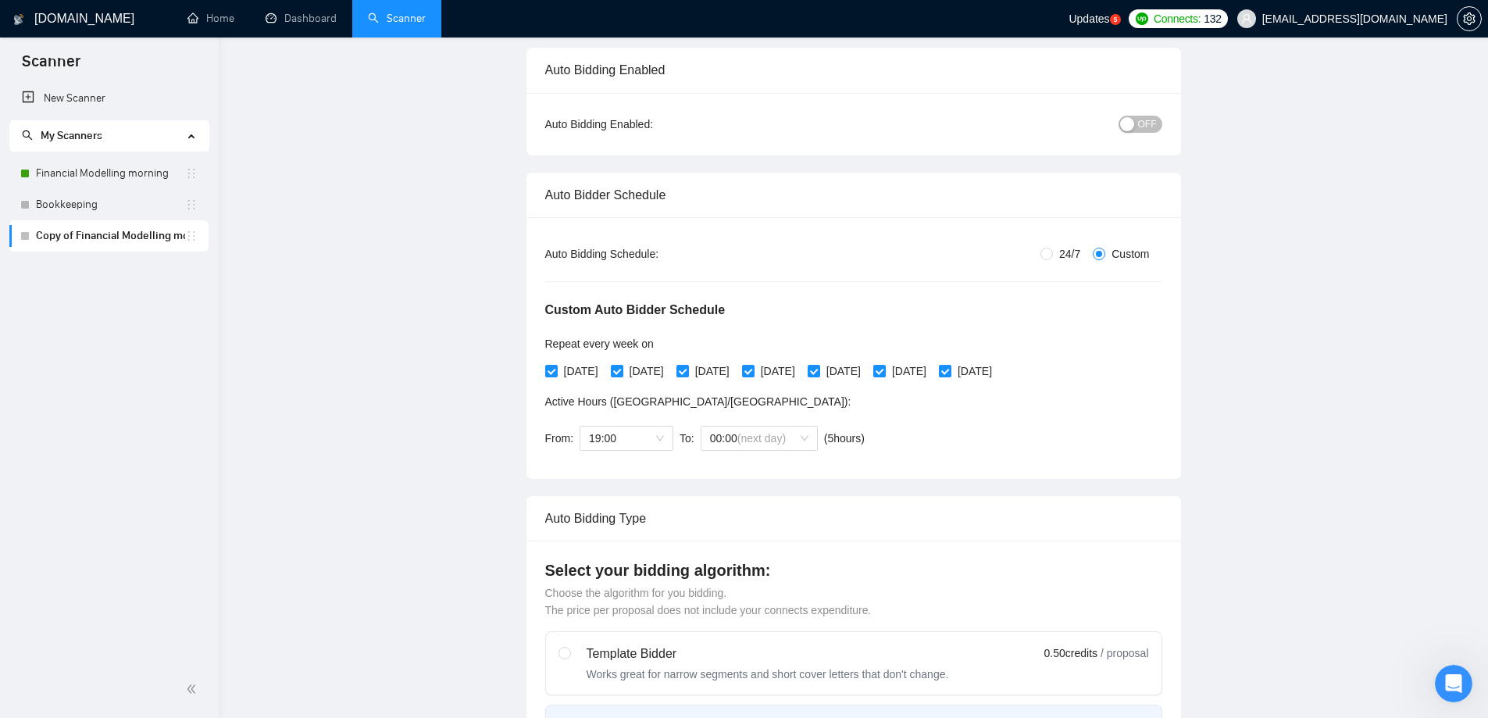
scroll to position [0, 0]
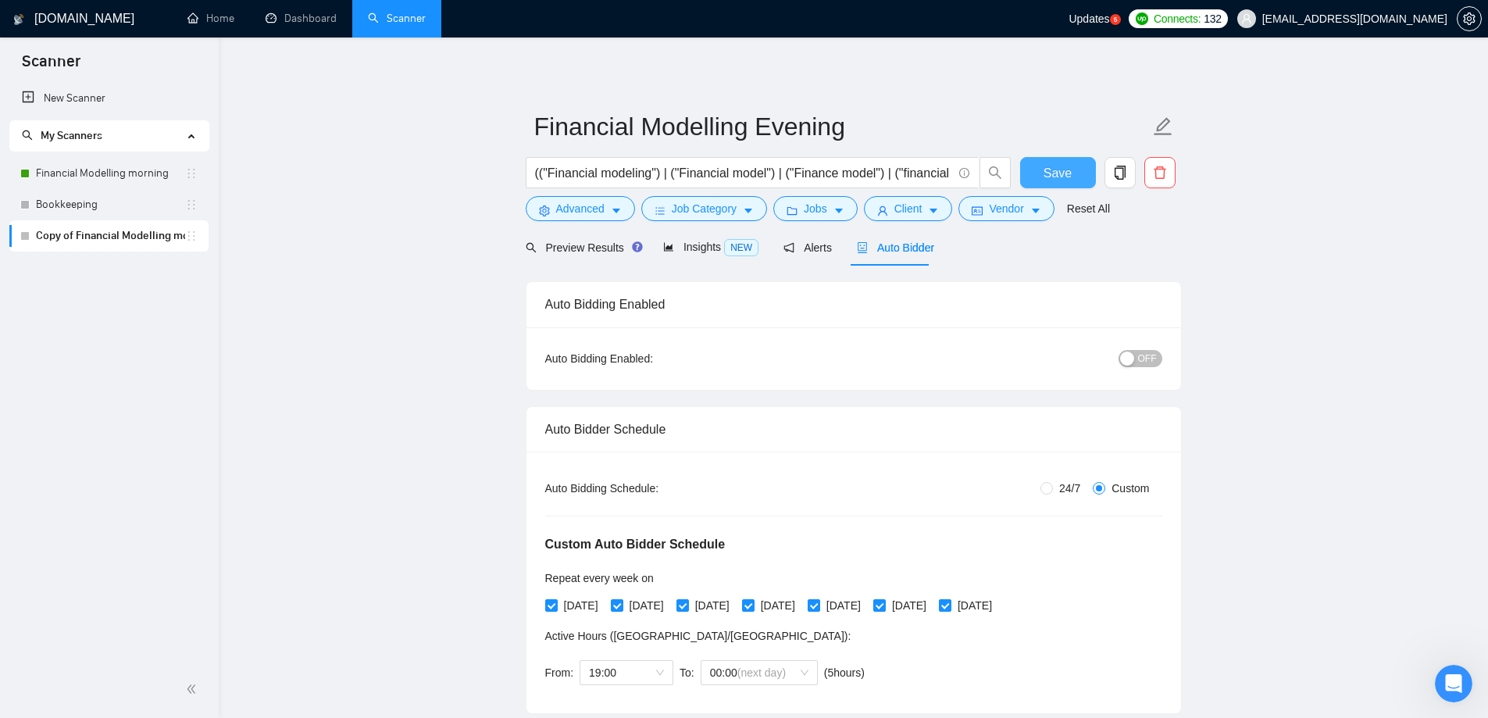
click at [1060, 178] on span "Save" at bounding box center [1058, 173] width 28 height 20
click at [1155, 359] on span "OFF" at bounding box center [1147, 358] width 19 height 17
click at [1067, 170] on span "Save" at bounding box center [1058, 173] width 28 height 20
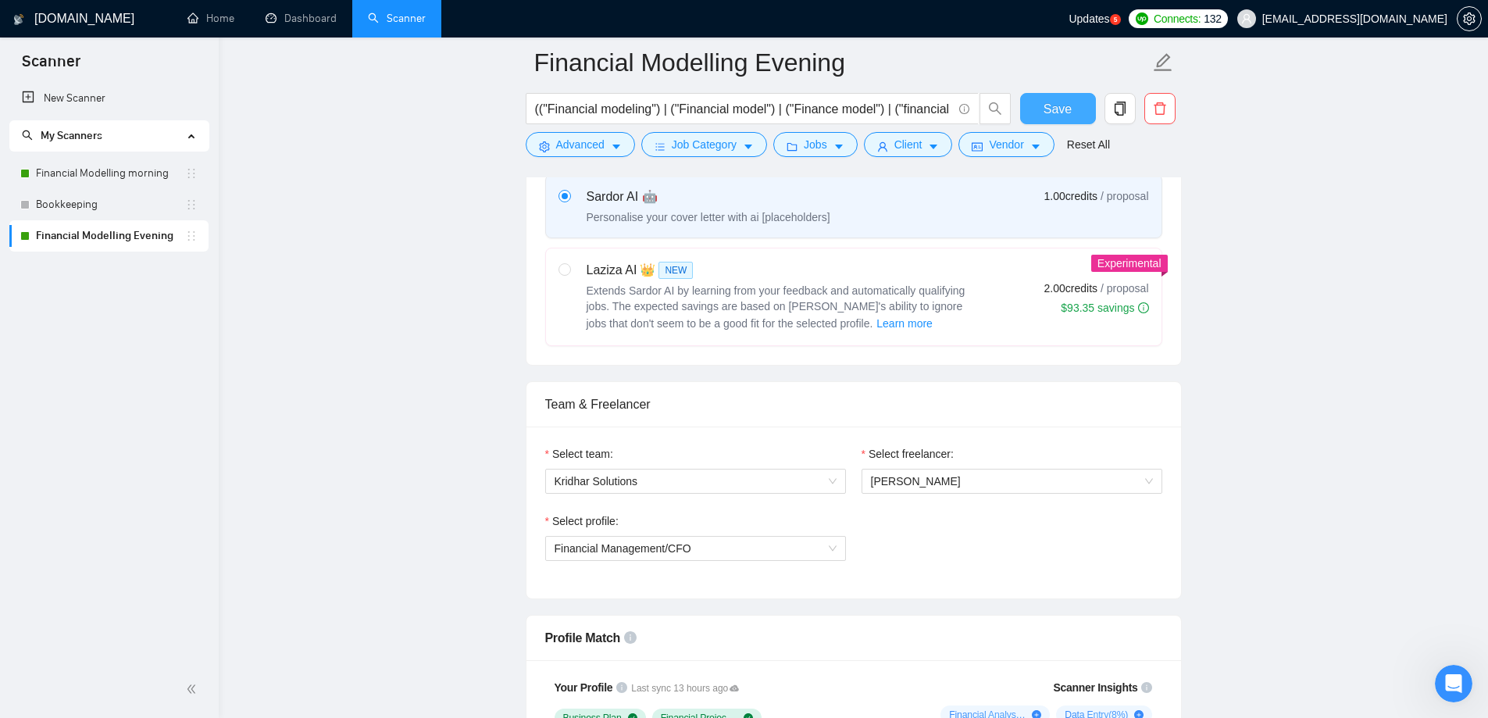
scroll to position [437, 0]
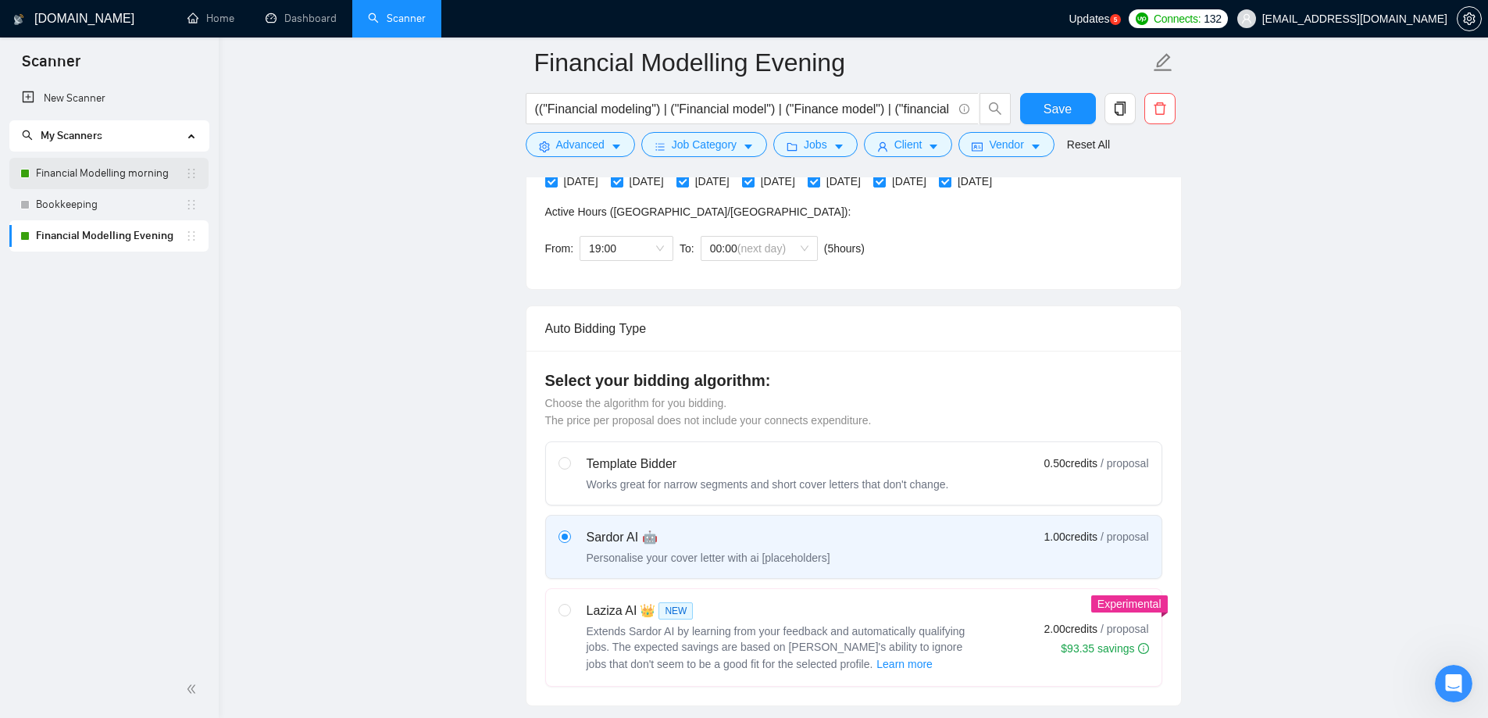
click at [107, 175] on link "Financial Modelling morning" at bounding box center [110, 173] width 149 height 31
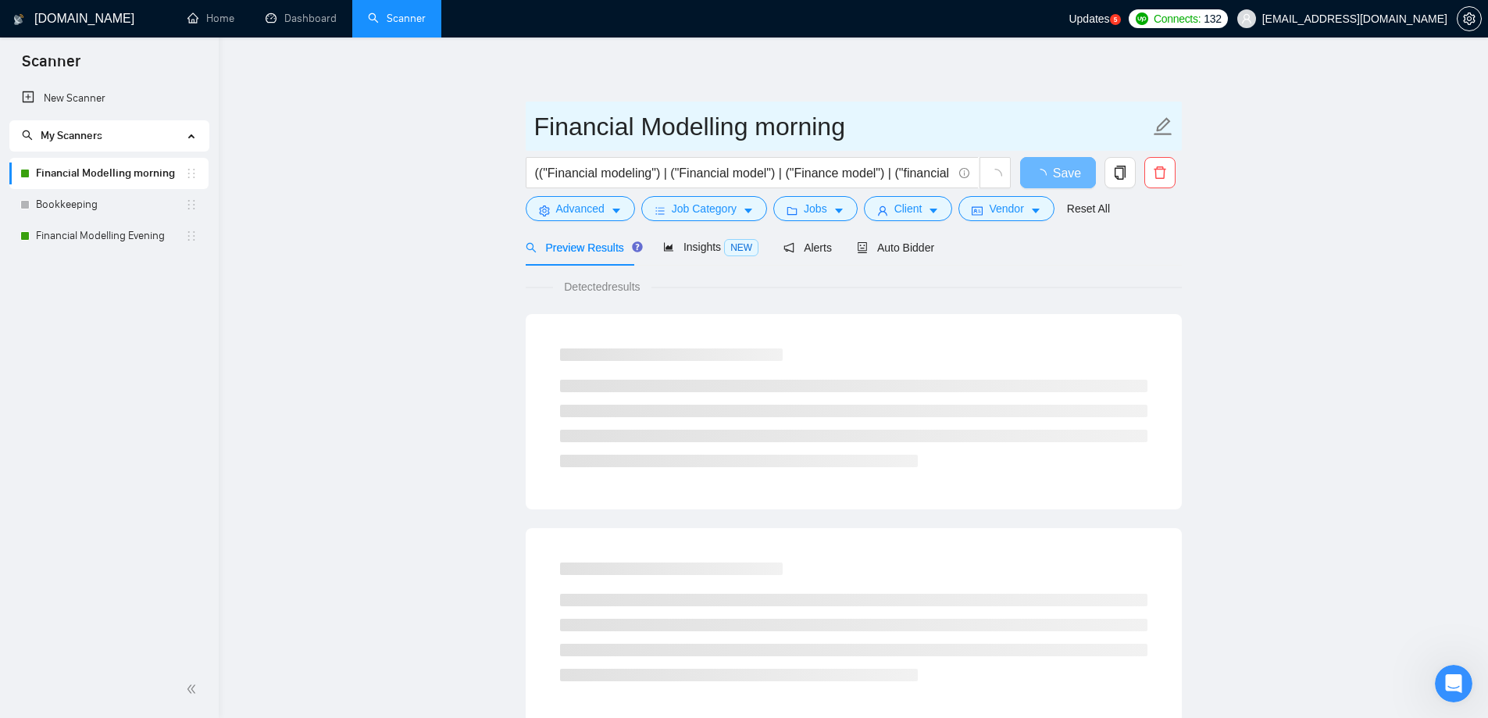
drag, startPoint x: 779, startPoint y: 127, endPoint x: 824, endPoint y: 136, distance: 46.3
click at [783, 129] on input "Financial Modelling morning" at bounding box center [842, 126] width 616 height 39
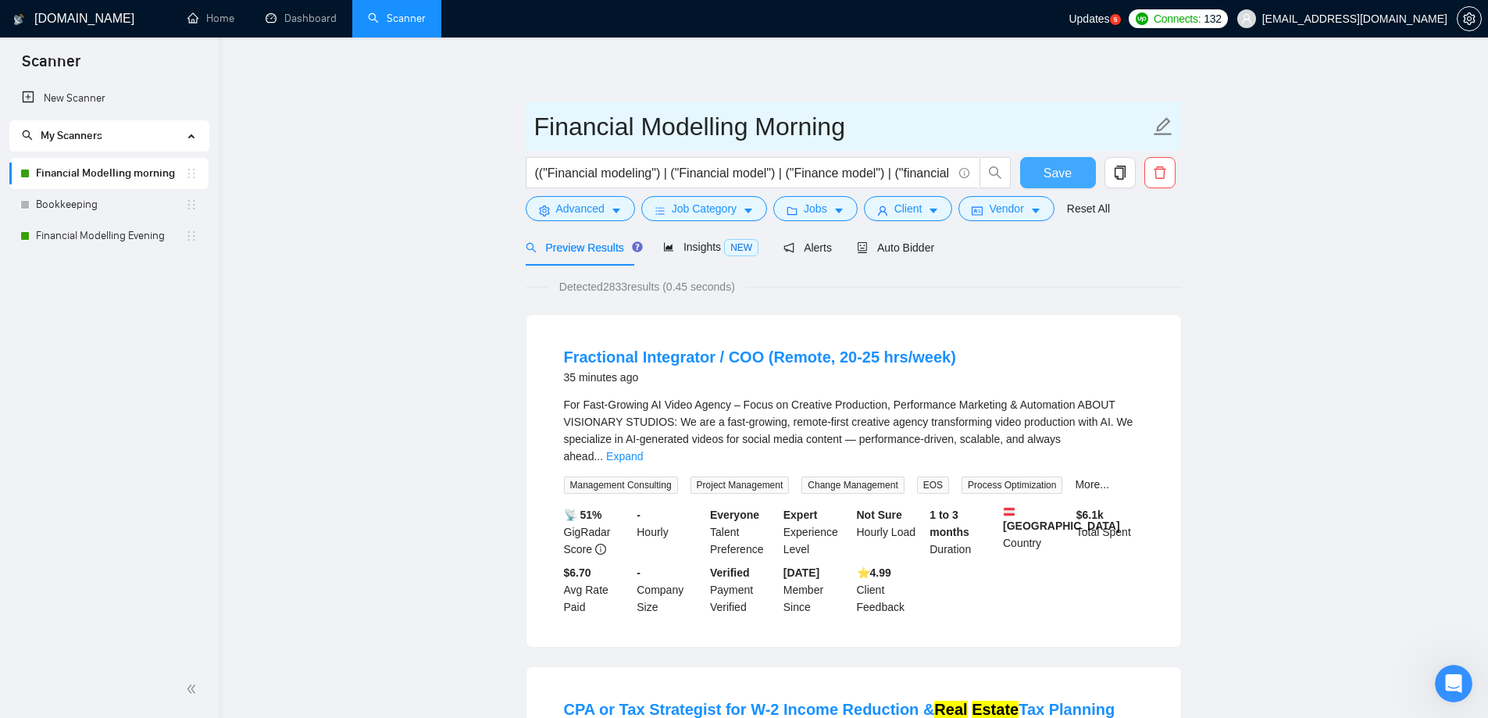
type input "Financial Modelling Morning"
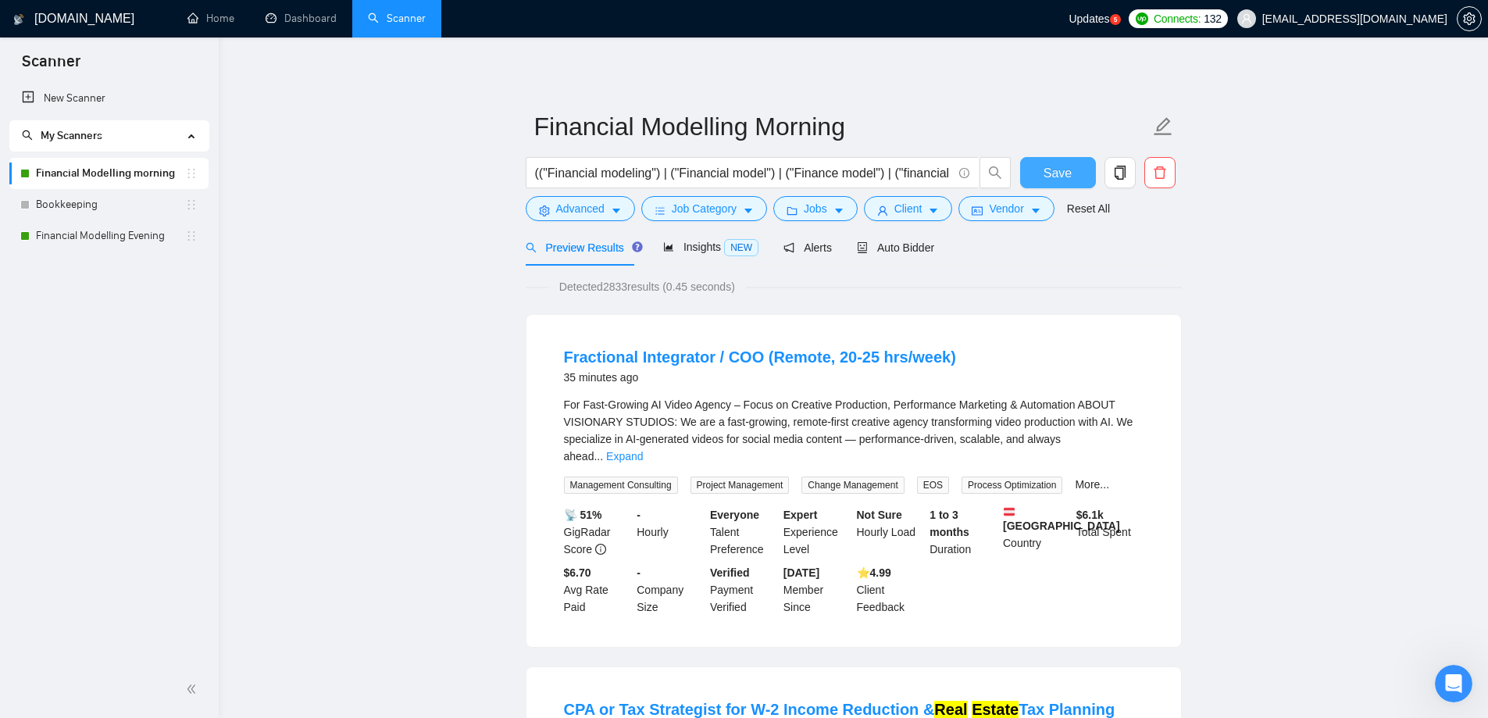
click at [1083, 178] on button "Save" at bounding box center [1058, 172] width 76 height 31
click at [895, 248] on span "Auto Bidder" at bounding box center [895, 247] width 77 height 12
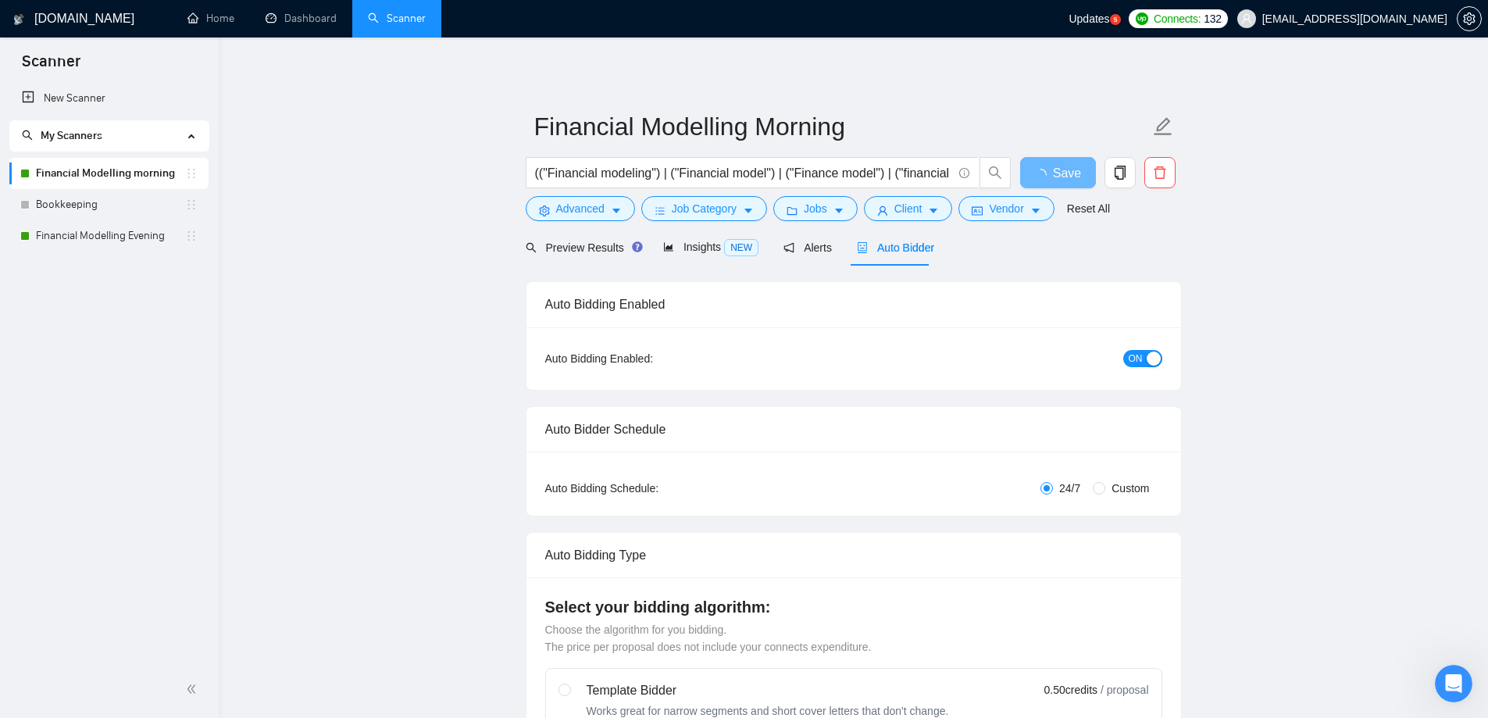
radio input "false"
radio input "true"
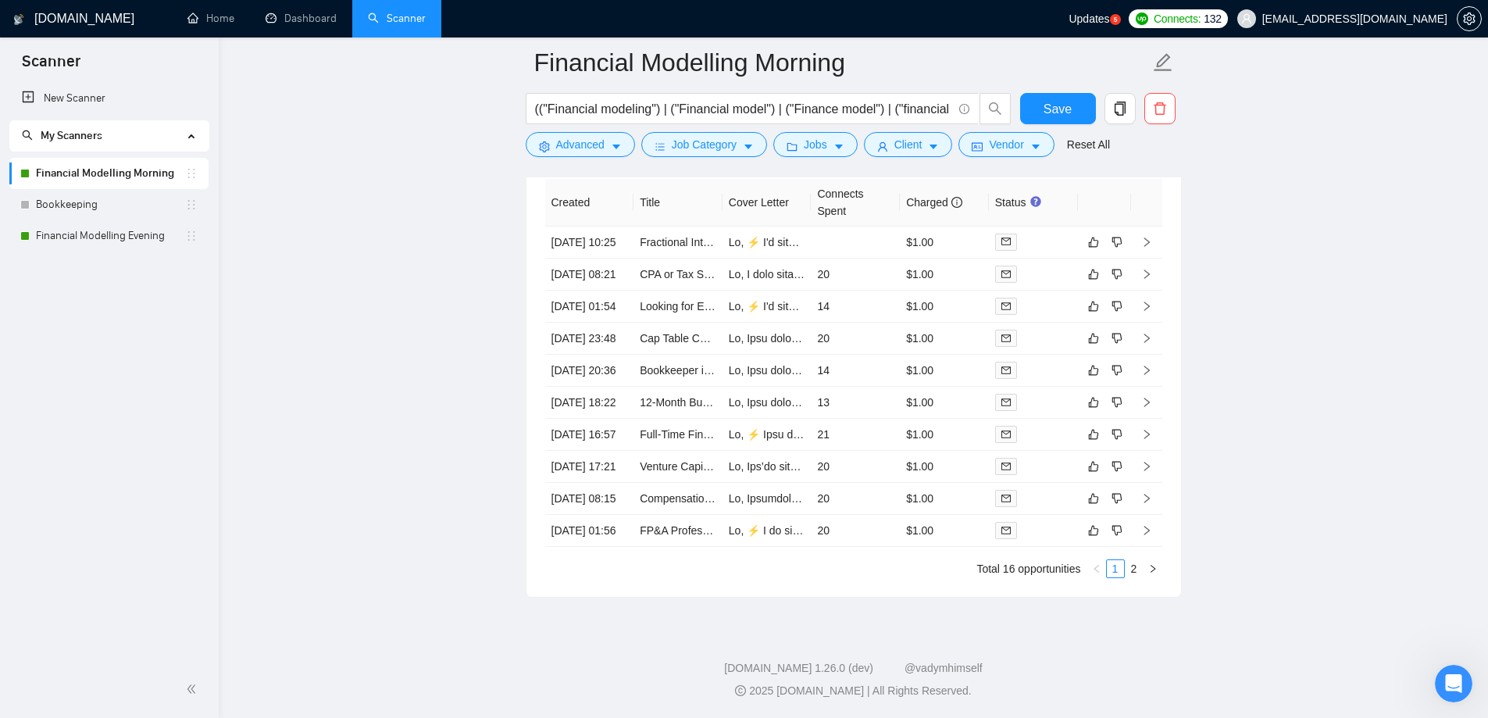
scroll to position [4251, 0]
click at [1072, 102] on button "Save" at bounding box center [1058, 108] width 76 height 31
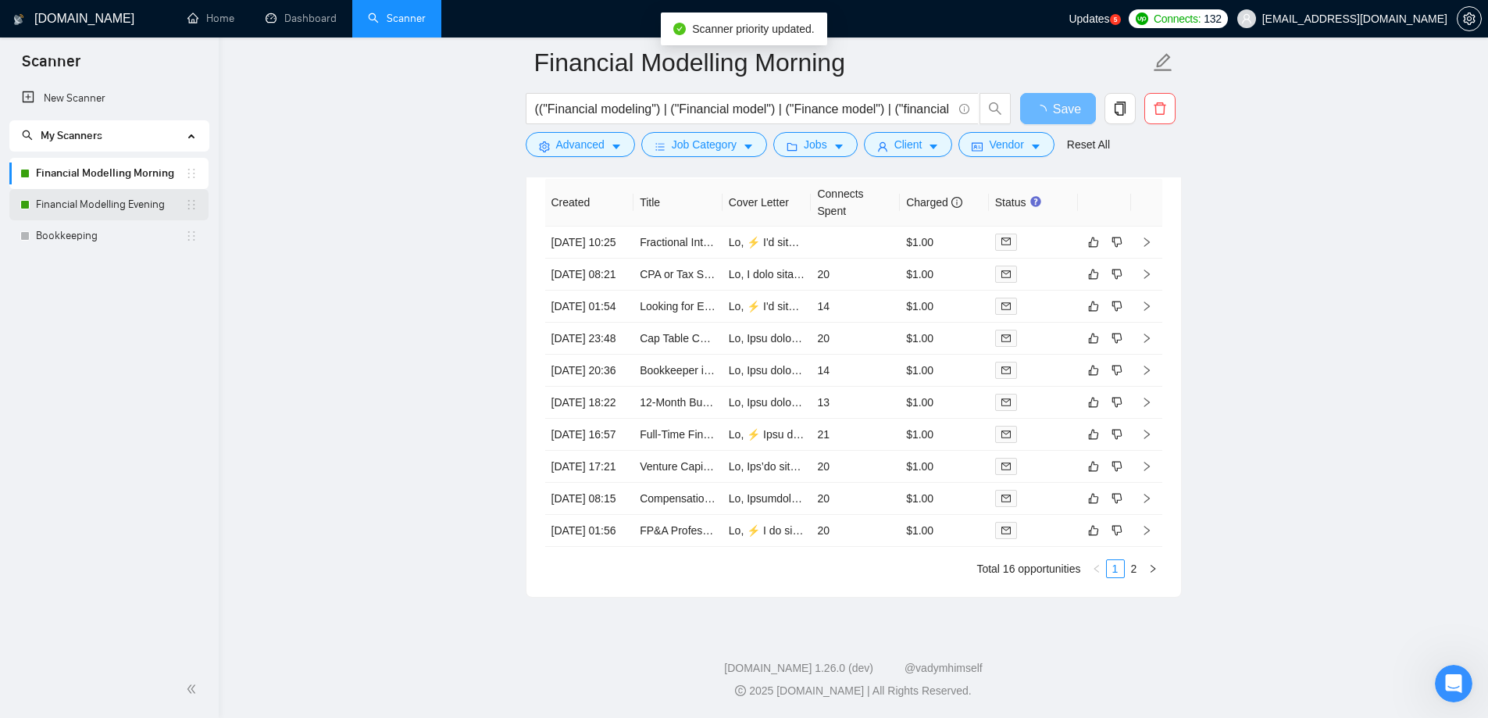
click at [123, 205] on link "Financial Modelling Evening" at bounding box center [110, 204] width 149 height 31
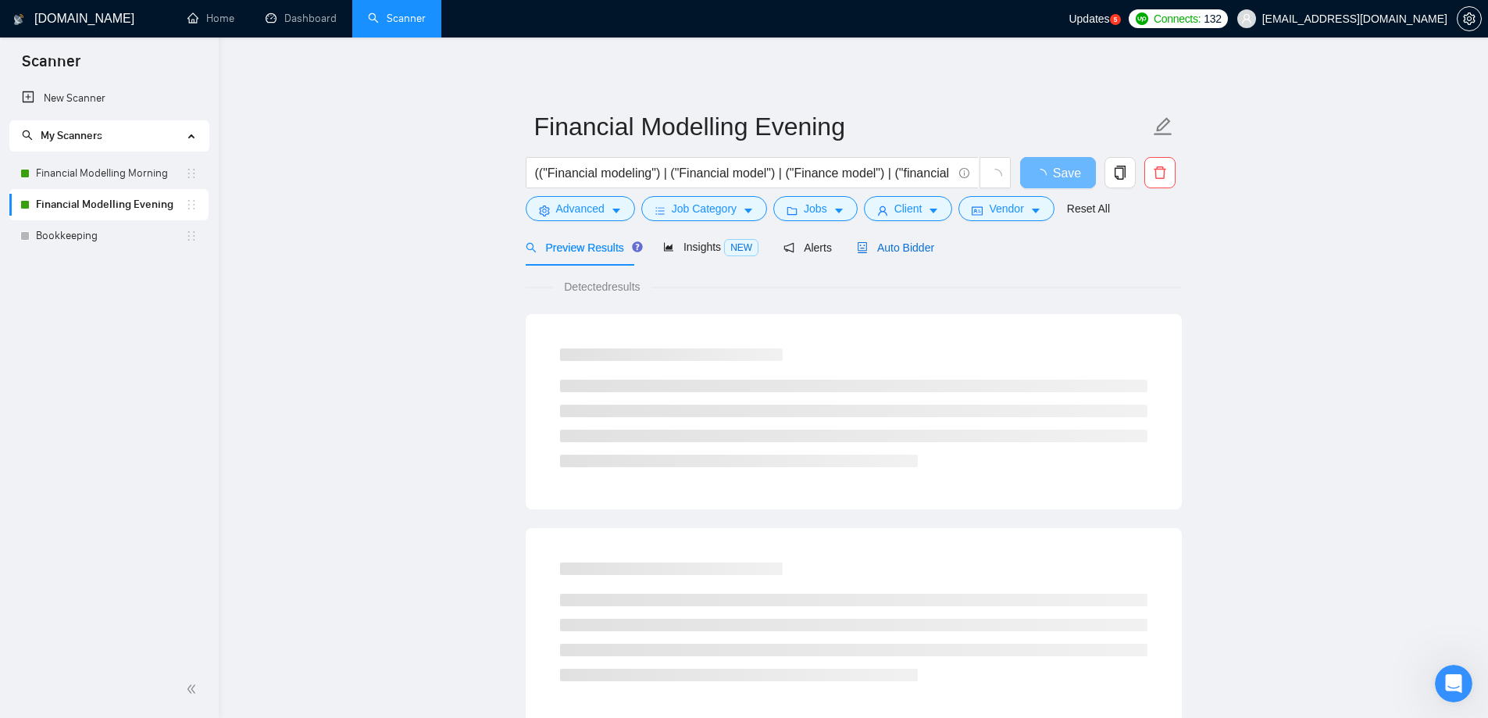
click at [891, 249] on span "Auto Bidder" at bounding box center [895, 247] width 77 height 12
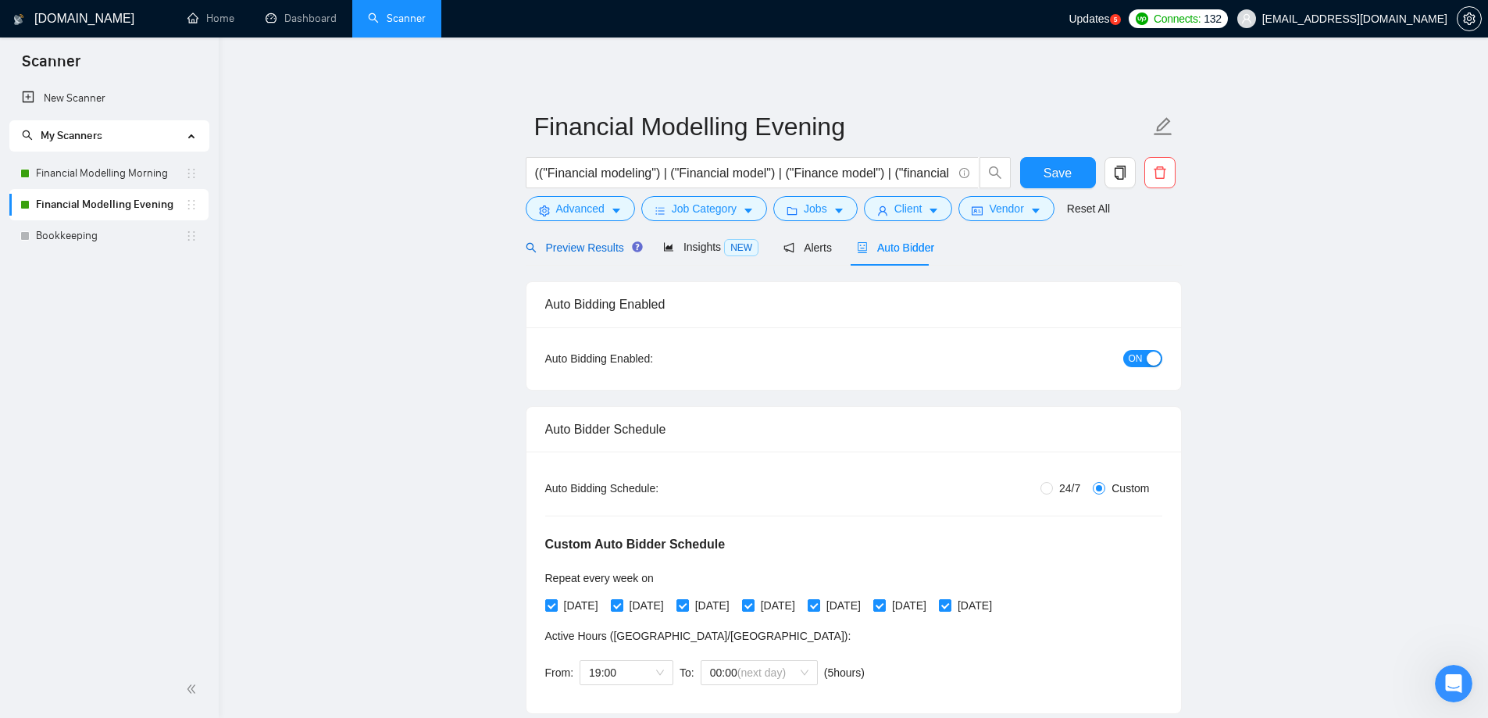
click at [584, 253] on span "Preview Results" at bounding box center [582, 247] width 112 height 12
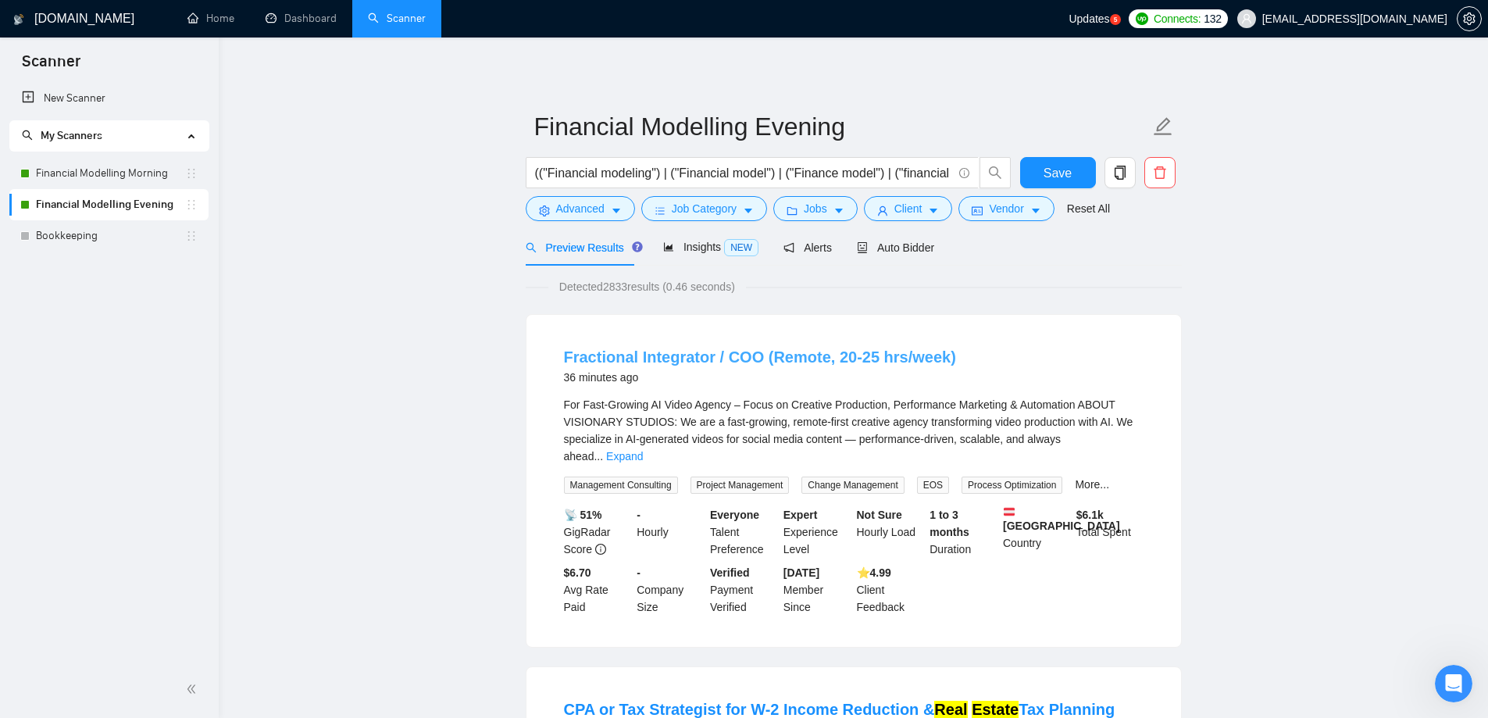
click at [672, 366] on link "Fractional Integrator / COO (Remote, 20-25 hrs/week)" at bounding box center [760, 356] width 392 height 17
click at [102, 173] on link "Financial Modelling Morning" at bounding box center [110, 173] width 149 height 31
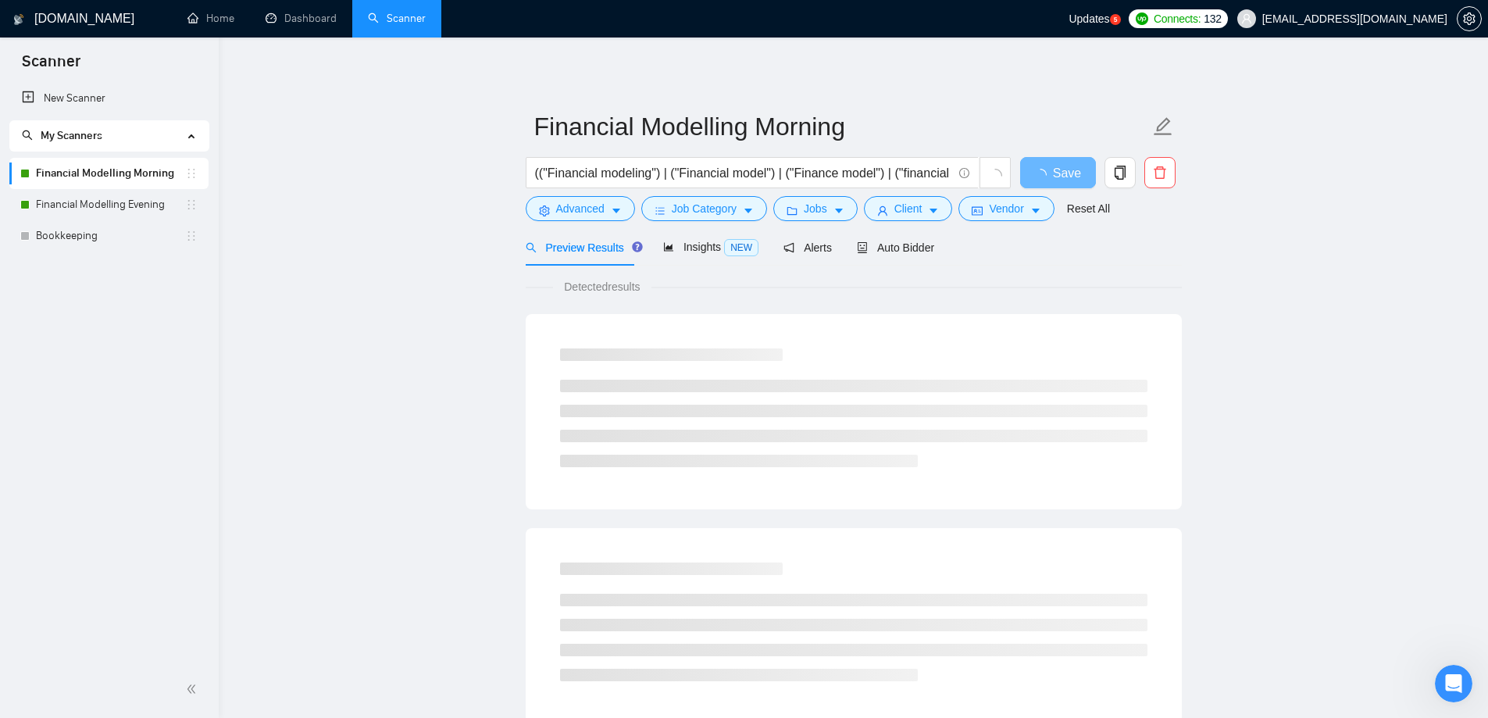
click at [466, 316] on main "Financial Modelling Morning (("Financial modeling") | ("Financial model") | ("F…" at bounding box center [853, 713] width 1219 height 1303
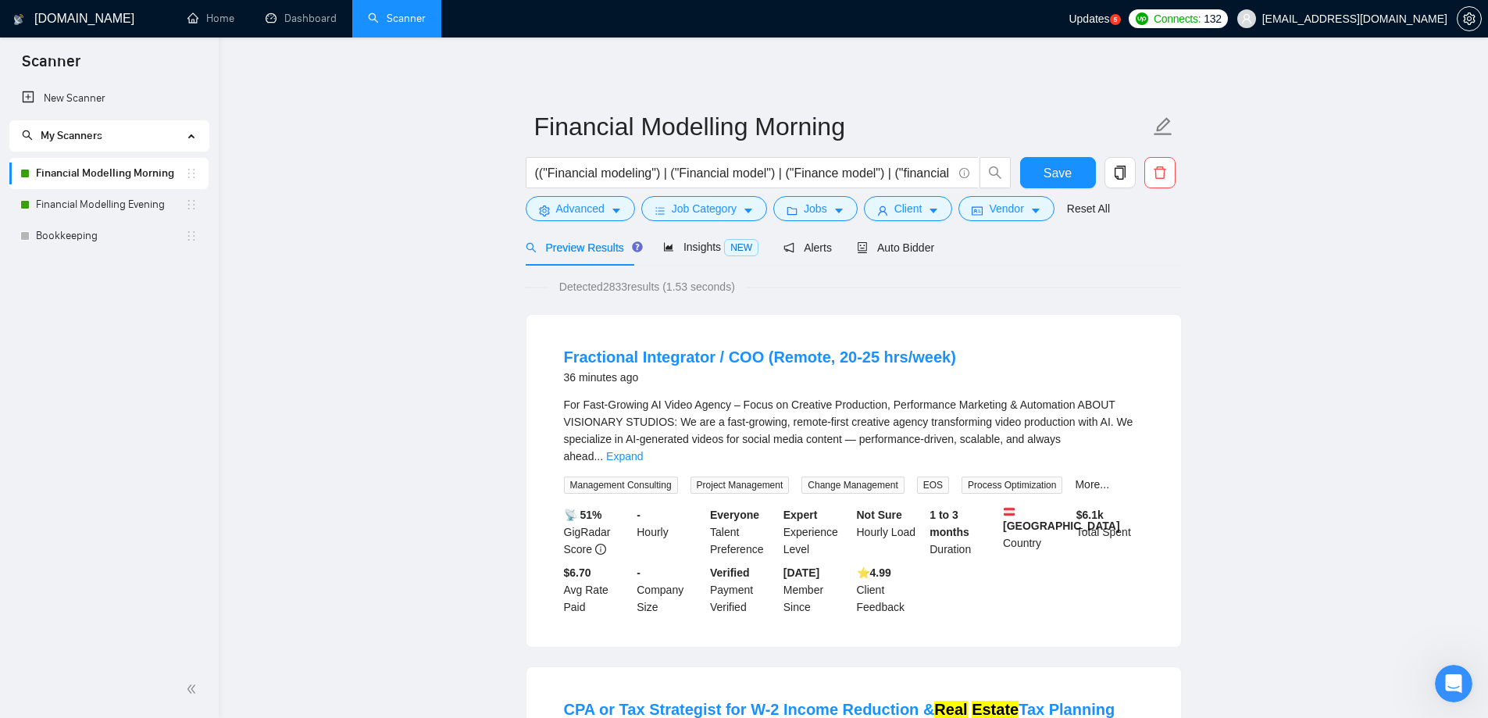
click at [911, 243] on span "Auto Bidder" at bounding box center [895, 247] width 77 height 12
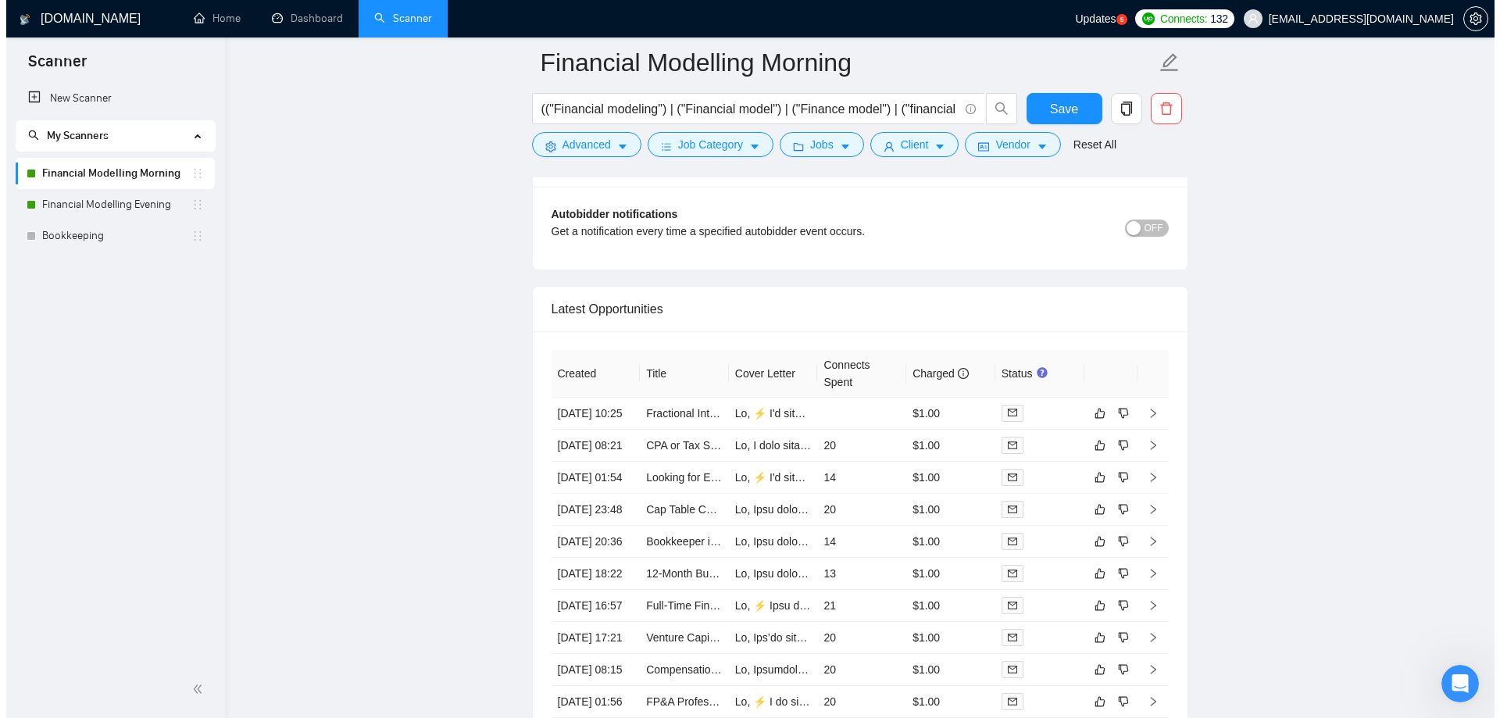
scroll to position [4140, 0]
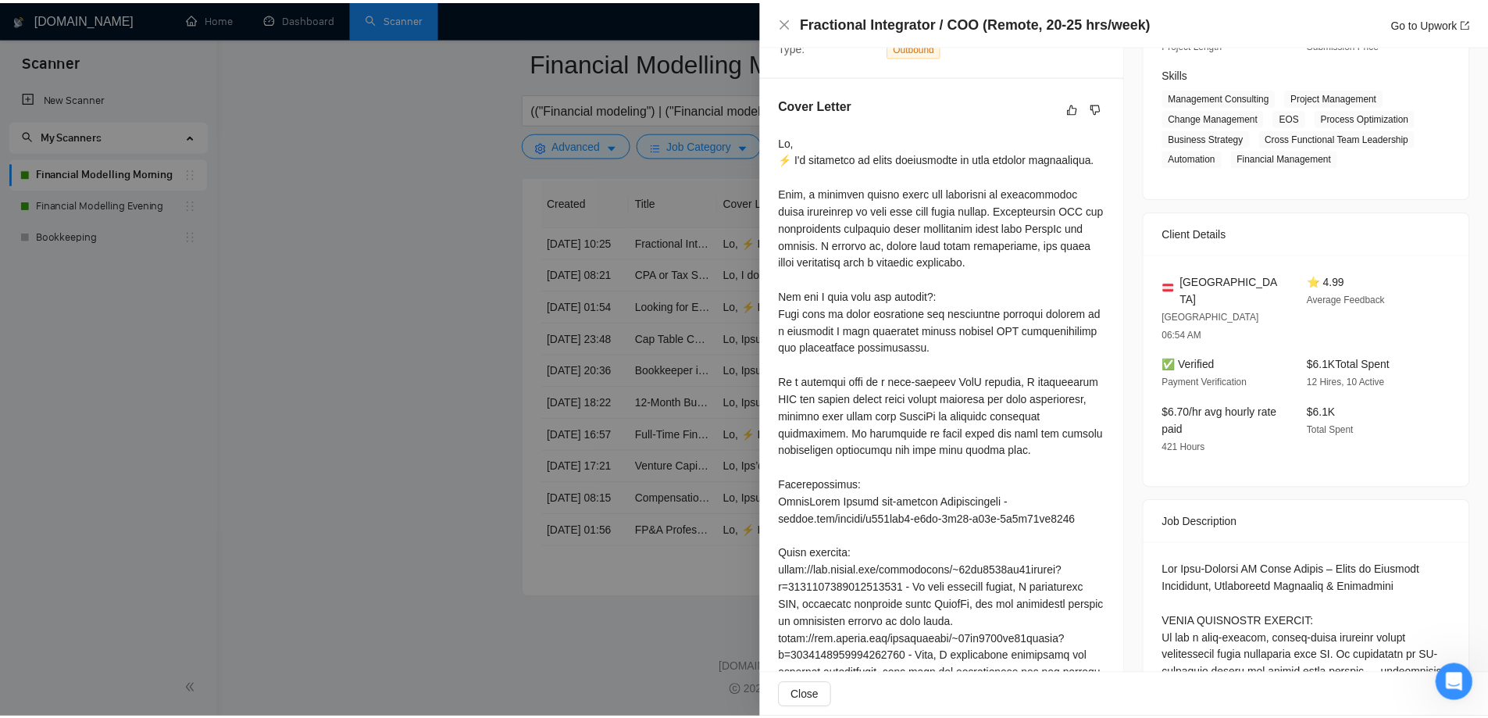
scroll to position [234, 0]
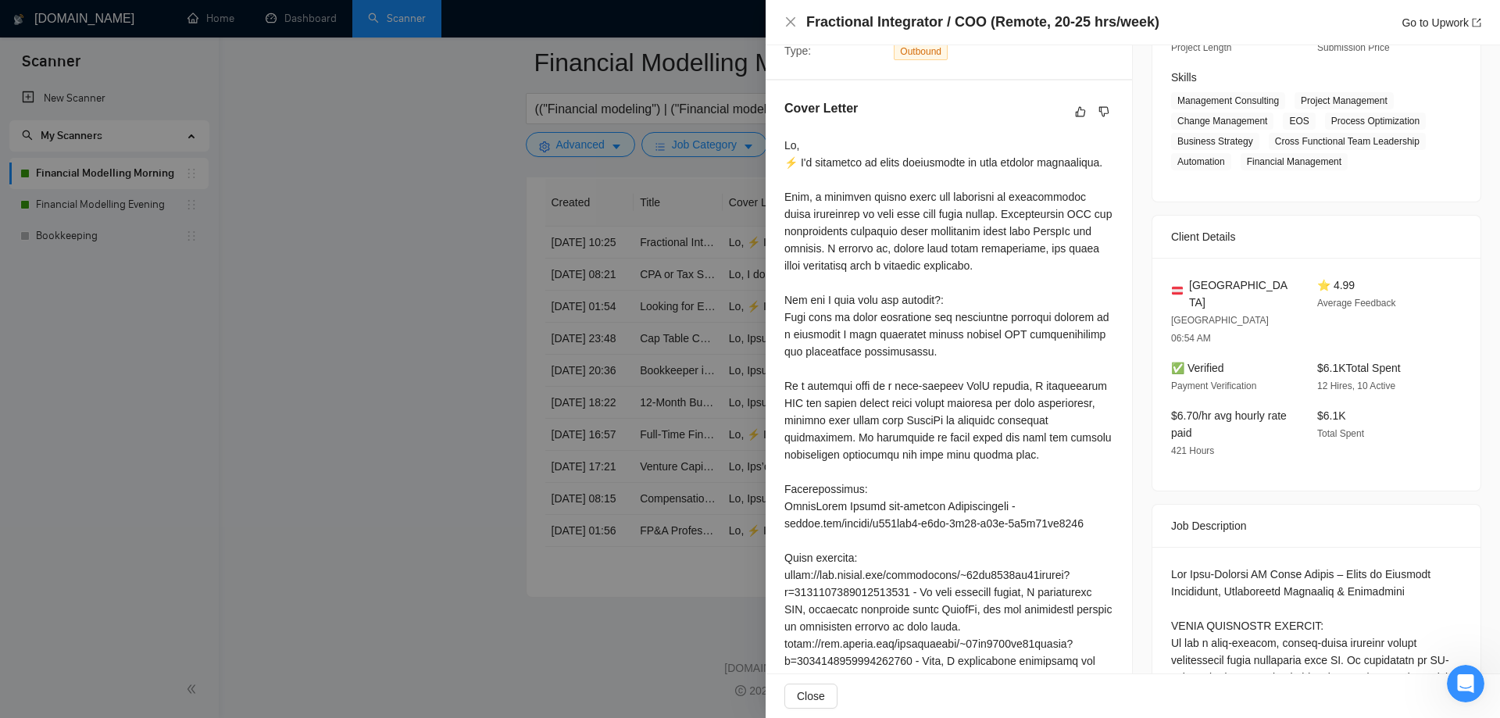
click at [738, 362] on div at bounding box center [750, 359] width 1500 height 718
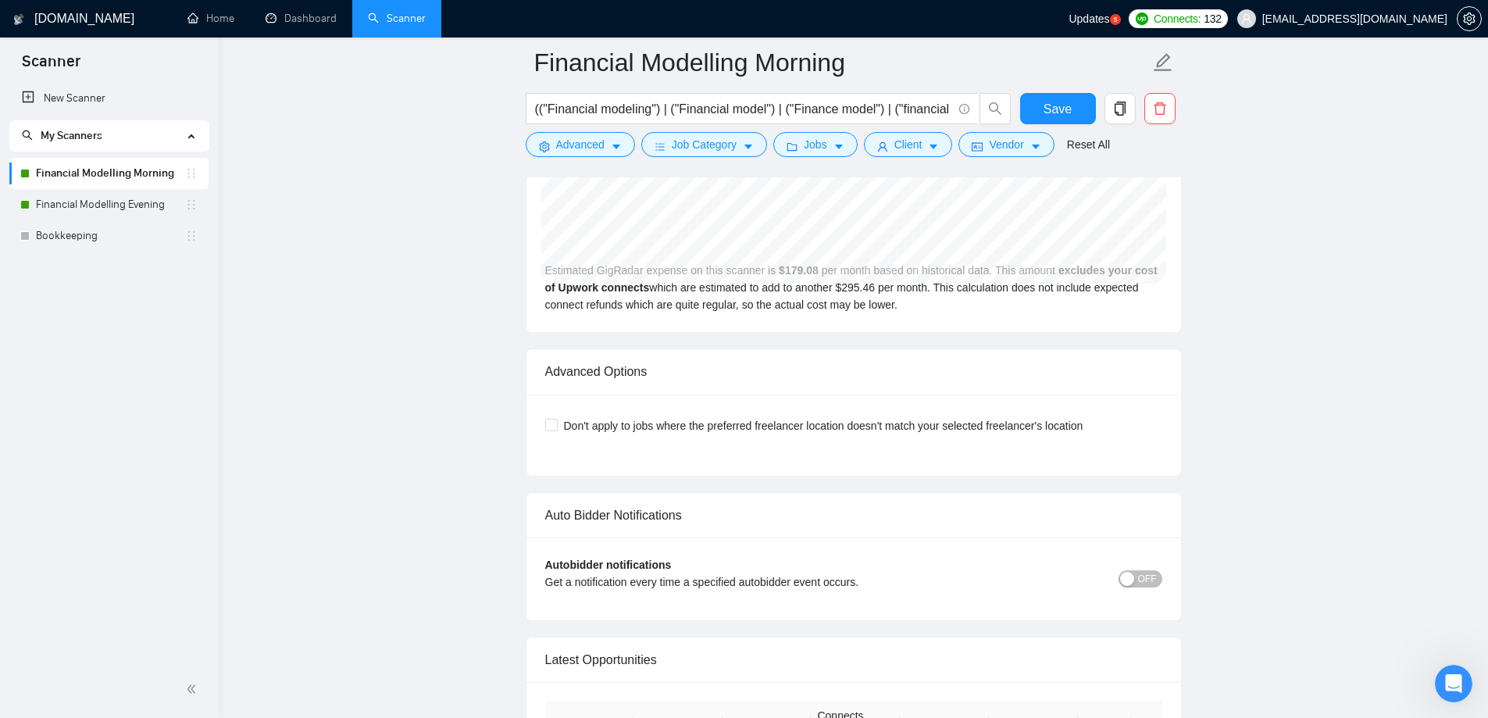
scroll to position [3515, 0]
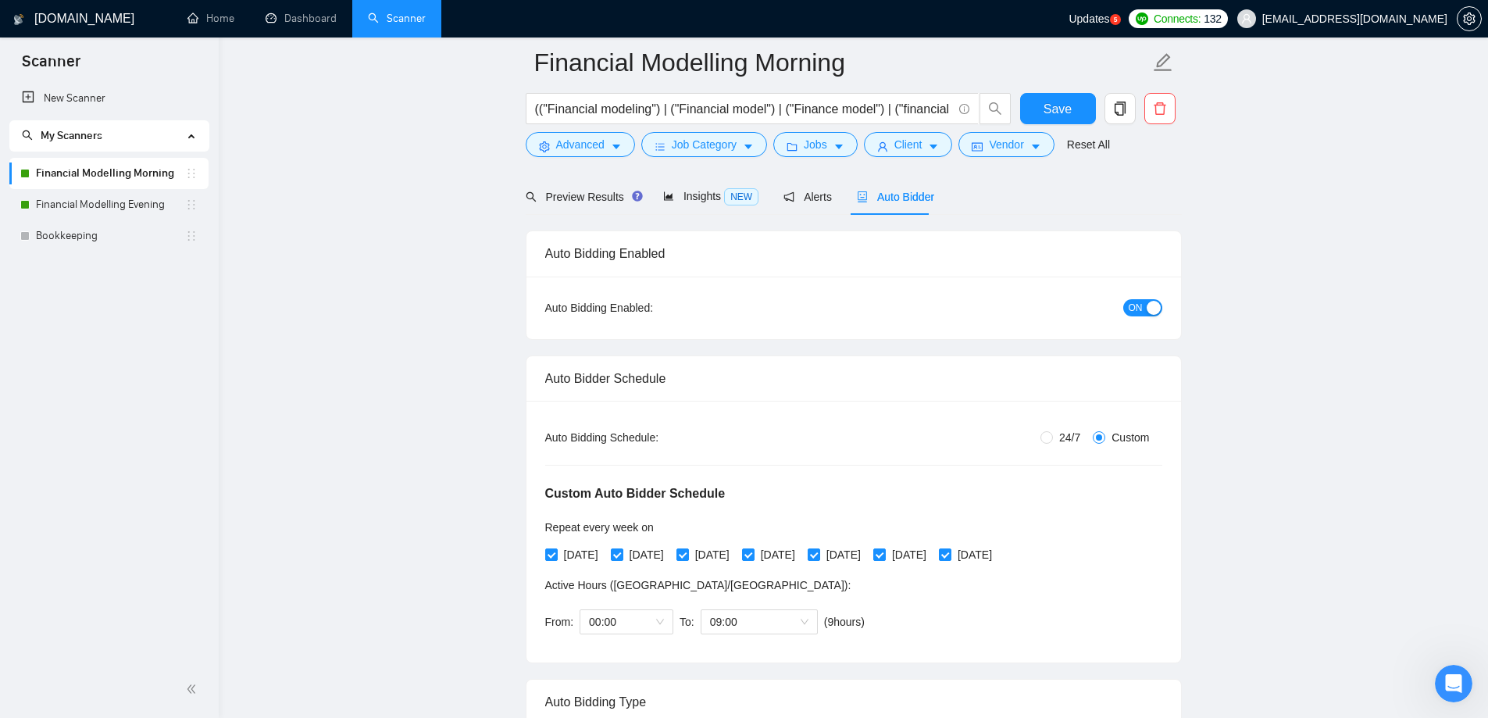
scroll to position [78, 0]
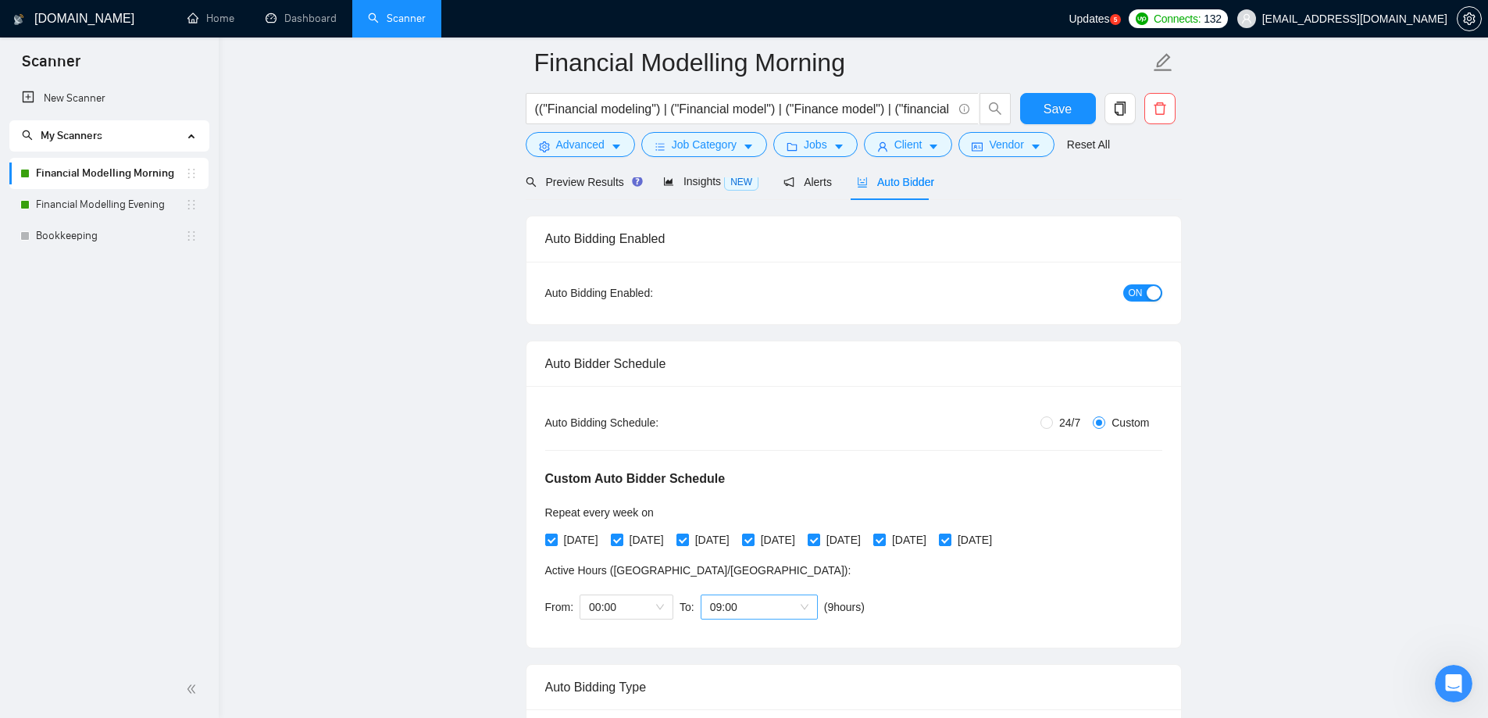
click at [748, 609] on span "09:00" at bounding box center [759, 606] width 98 height 23
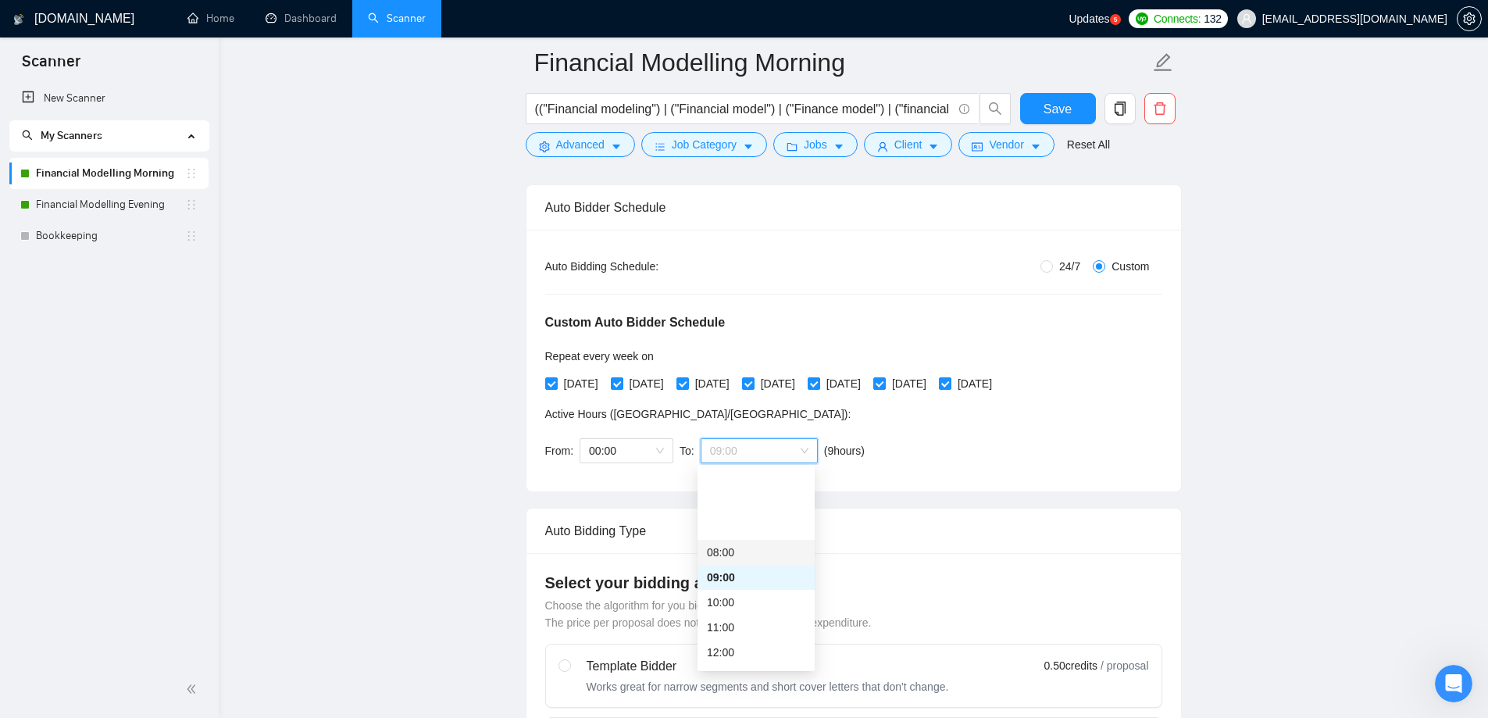
scroll to position [206, 0]
click at [734, 457] on span "09:00" at bounding box center [759, 450] width 98 height 23
click at [741, 519] on div "10:00" at bounding box center [756, 524] width 98 height 17
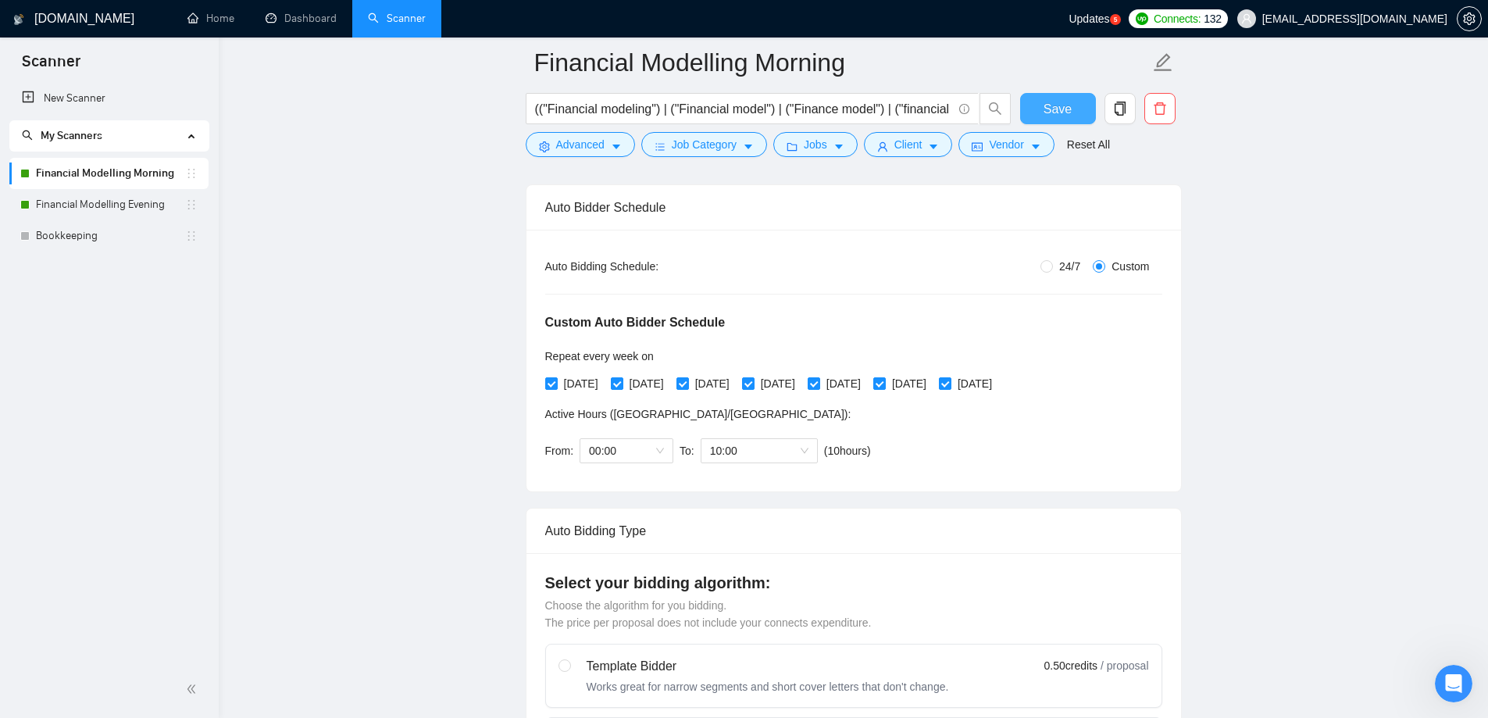
click at [1052, 112] on span "Save" at bounding box center [1058, 109] width 28 height 20
click at [72, 209] on link "Financial Modelling Evening" at bounding box center [110, 204] width 149 height 31
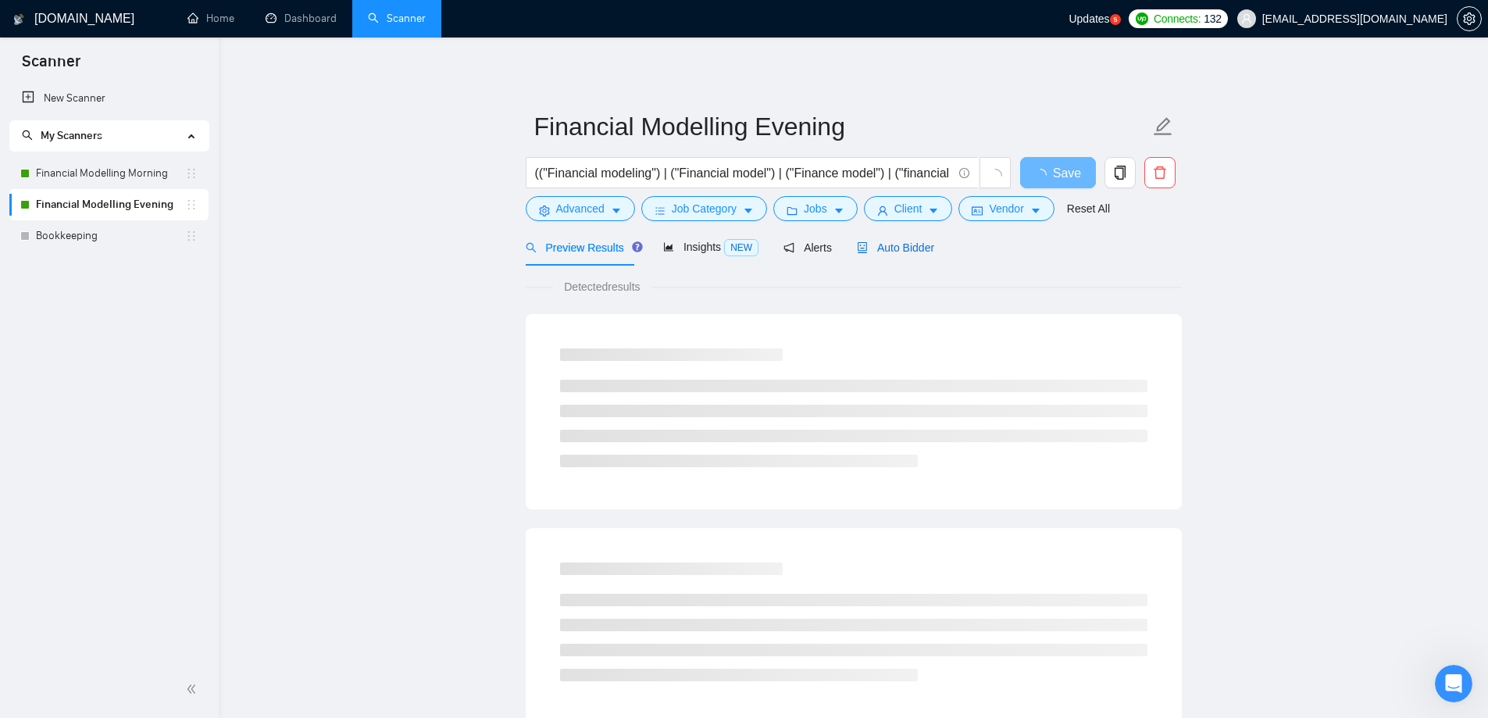
click at [901, 248] on span "Auto Bidder" at bounding box center [895, 247] width 77 height 12
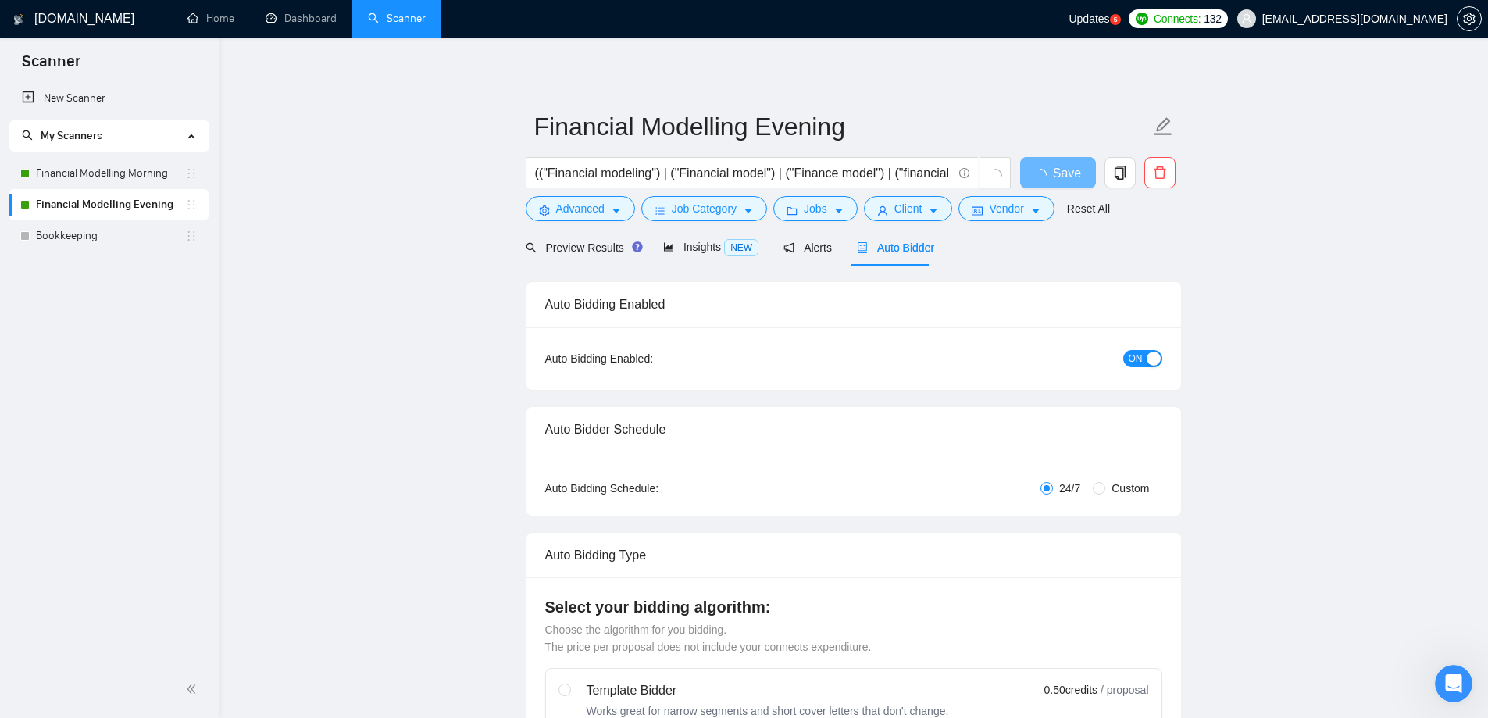
radio input "false"
radio input "true"
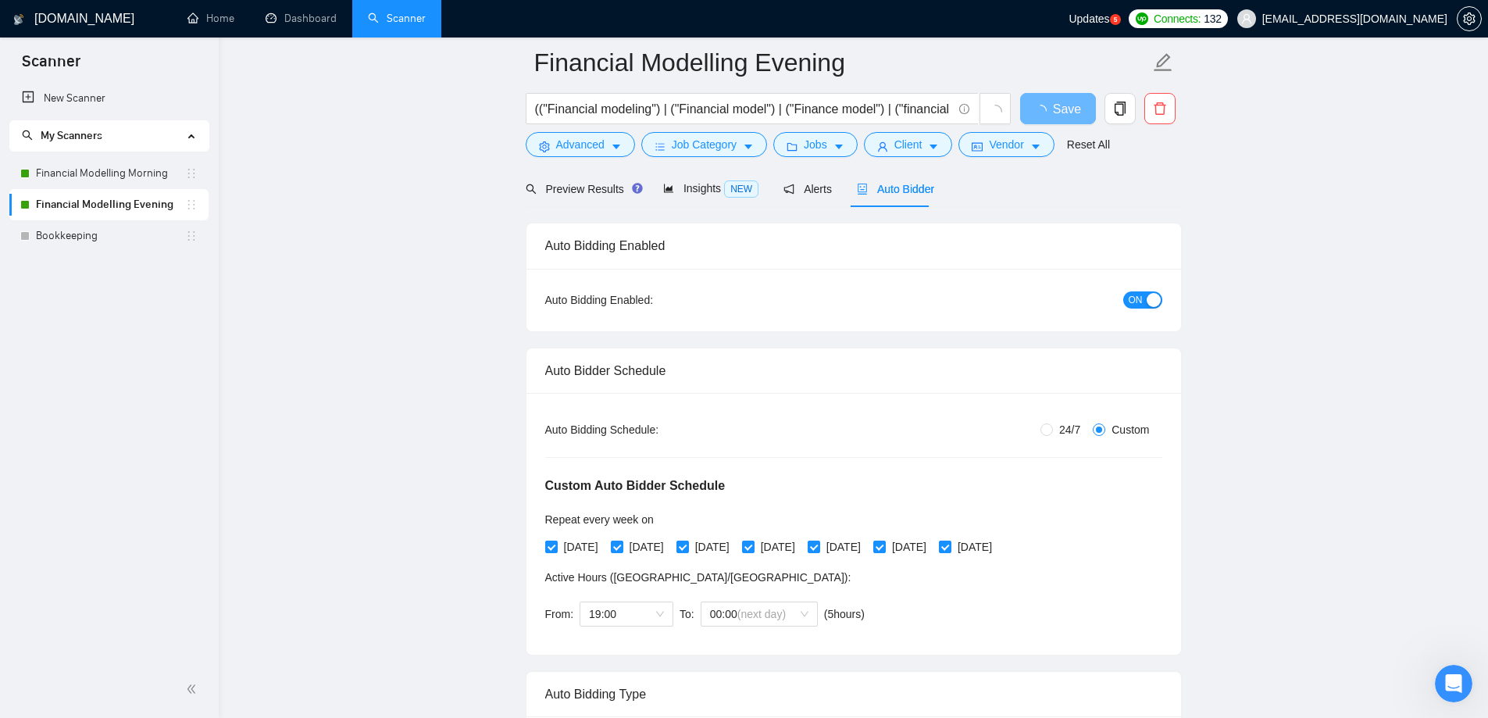
scroll to position [156, 0]
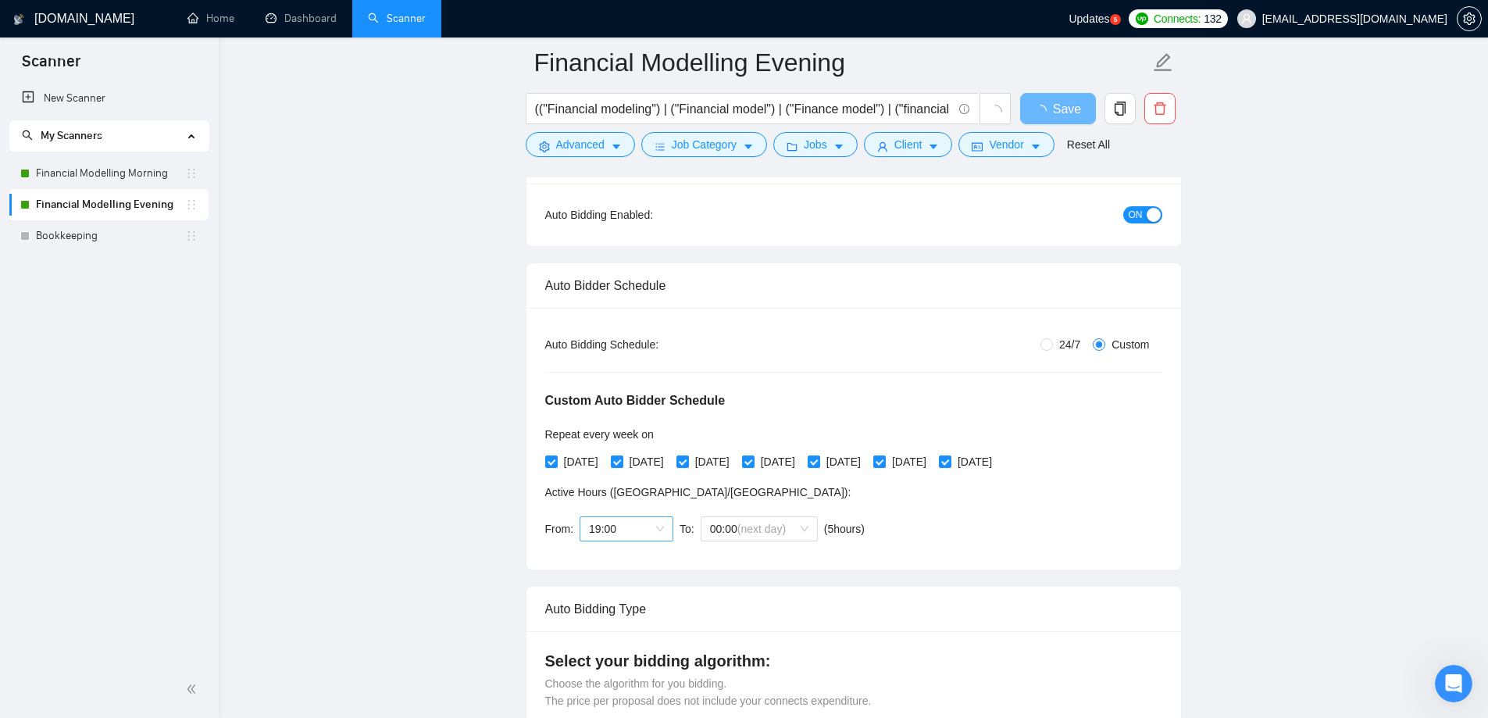
click at [627, 525] on span "19:00" at bounding box center [626, 528] width 75 height 23
click at [618, 626] on div "18:00" at bounding box center [624, 630] width 75 height 17
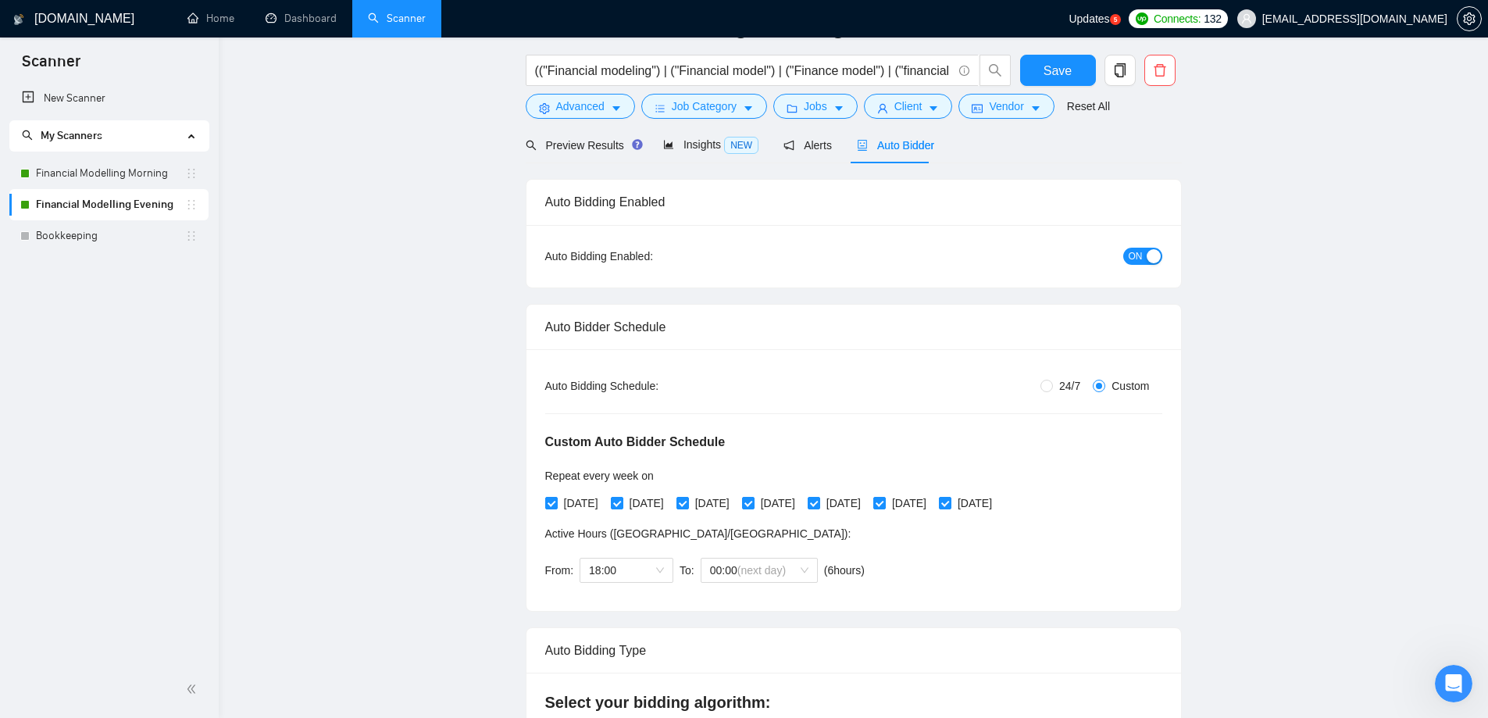
scroll to position [0, 0]
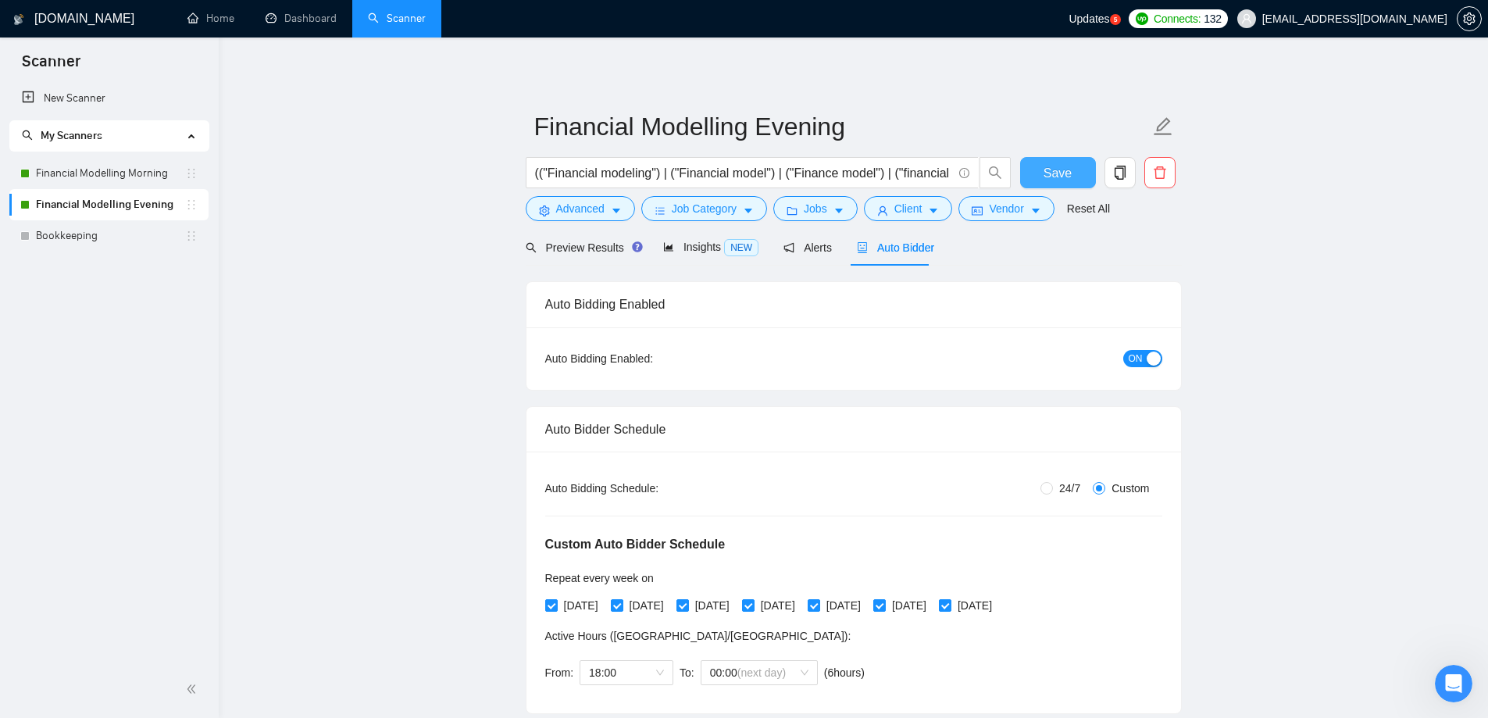
click at [1066, 158] on button "Save" at bounding box center [1058, 172] width 76 height 31
